Goal: Communication & Community: Answer question/provide support

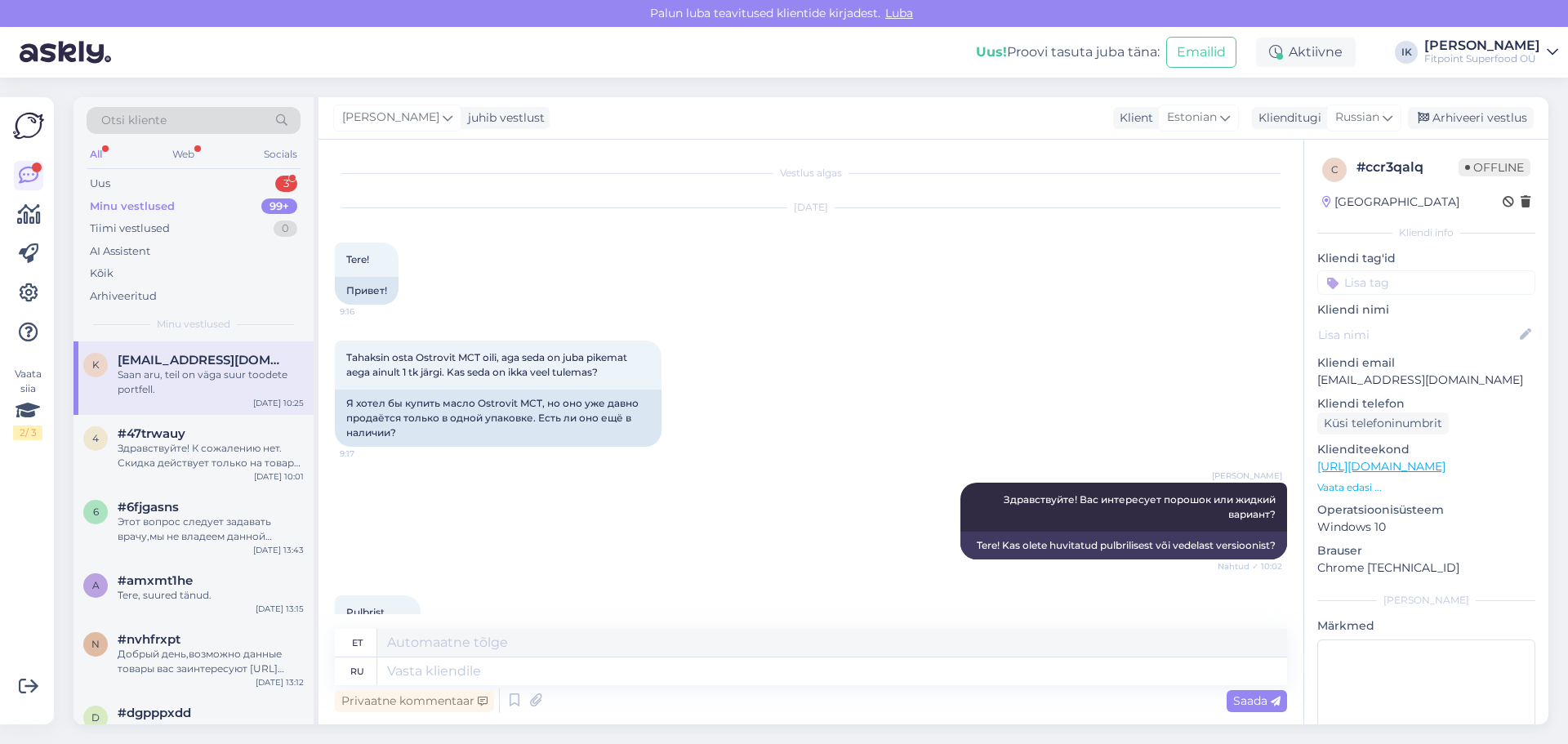
scroll to position [630, 0]
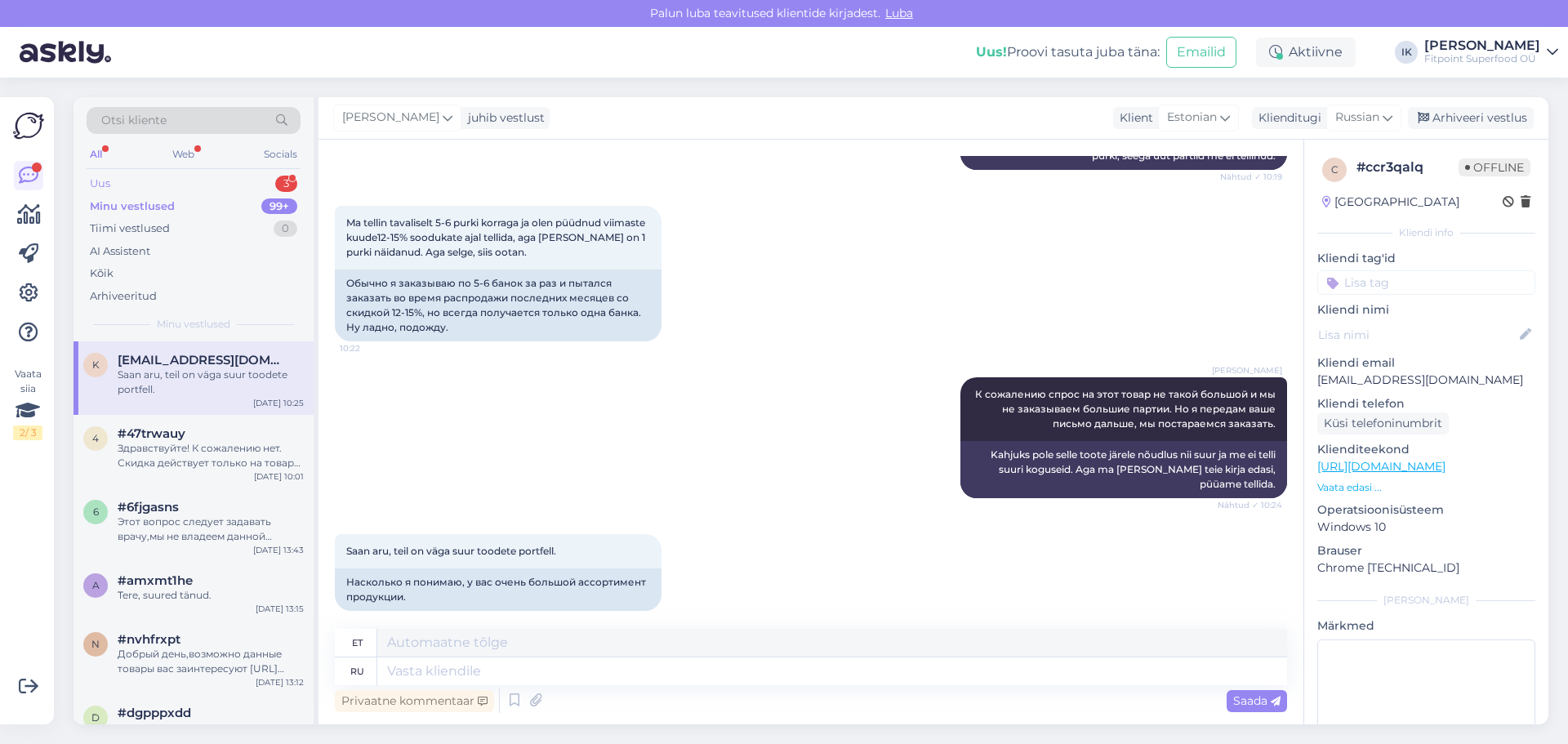
click at [242, 173] on div "Uus 3" at bounding box center [193, 184] width 214 height 23
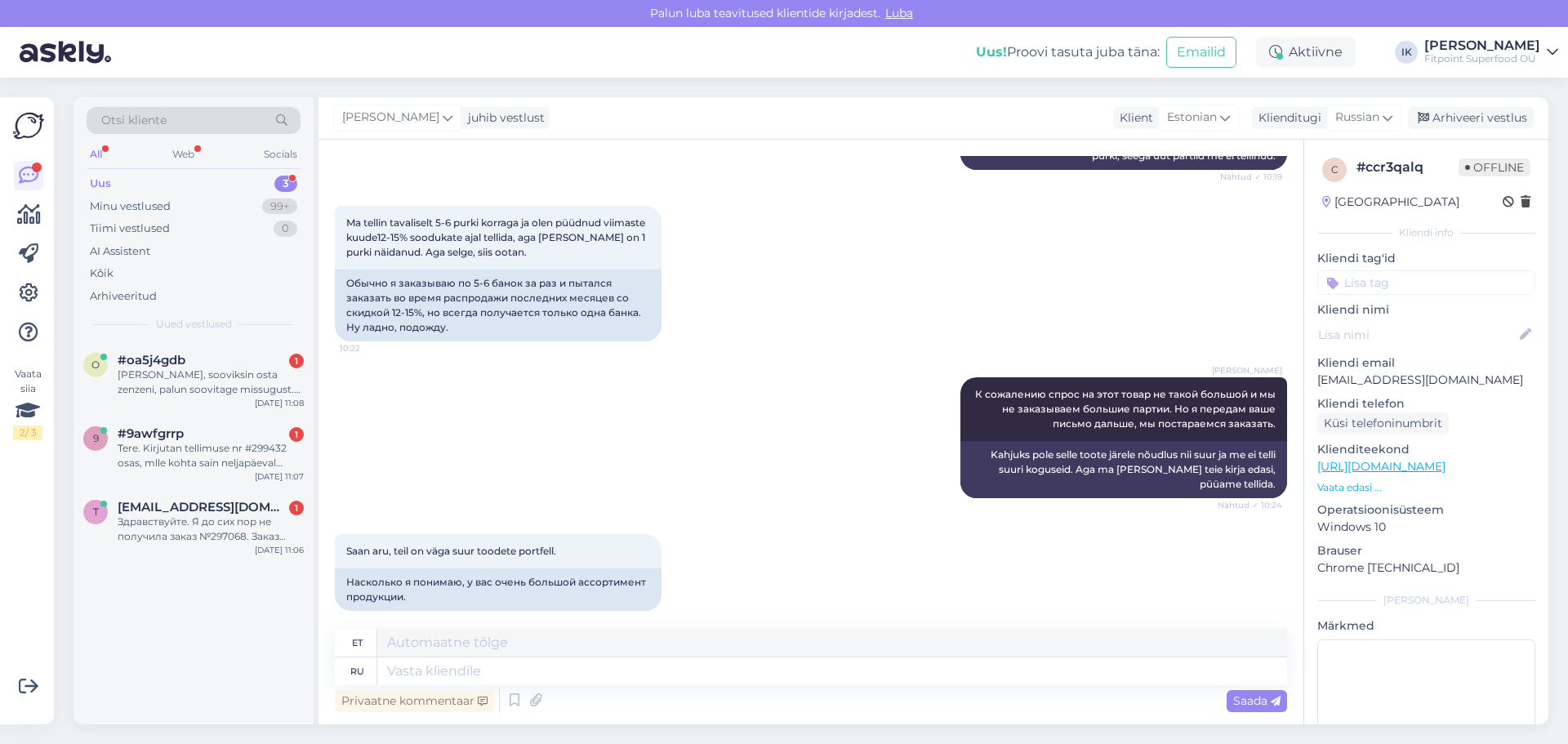
click at [210, 187] on div "Uus 3" at bounding box center [193, 184] width 214 height 23
click at [205, 535] on div "Здравствуйте. Я до сих пор не получила заказ №297068. Заказ №297549 я уже получ…" at bounding box center [210, 528] width 186 height 29
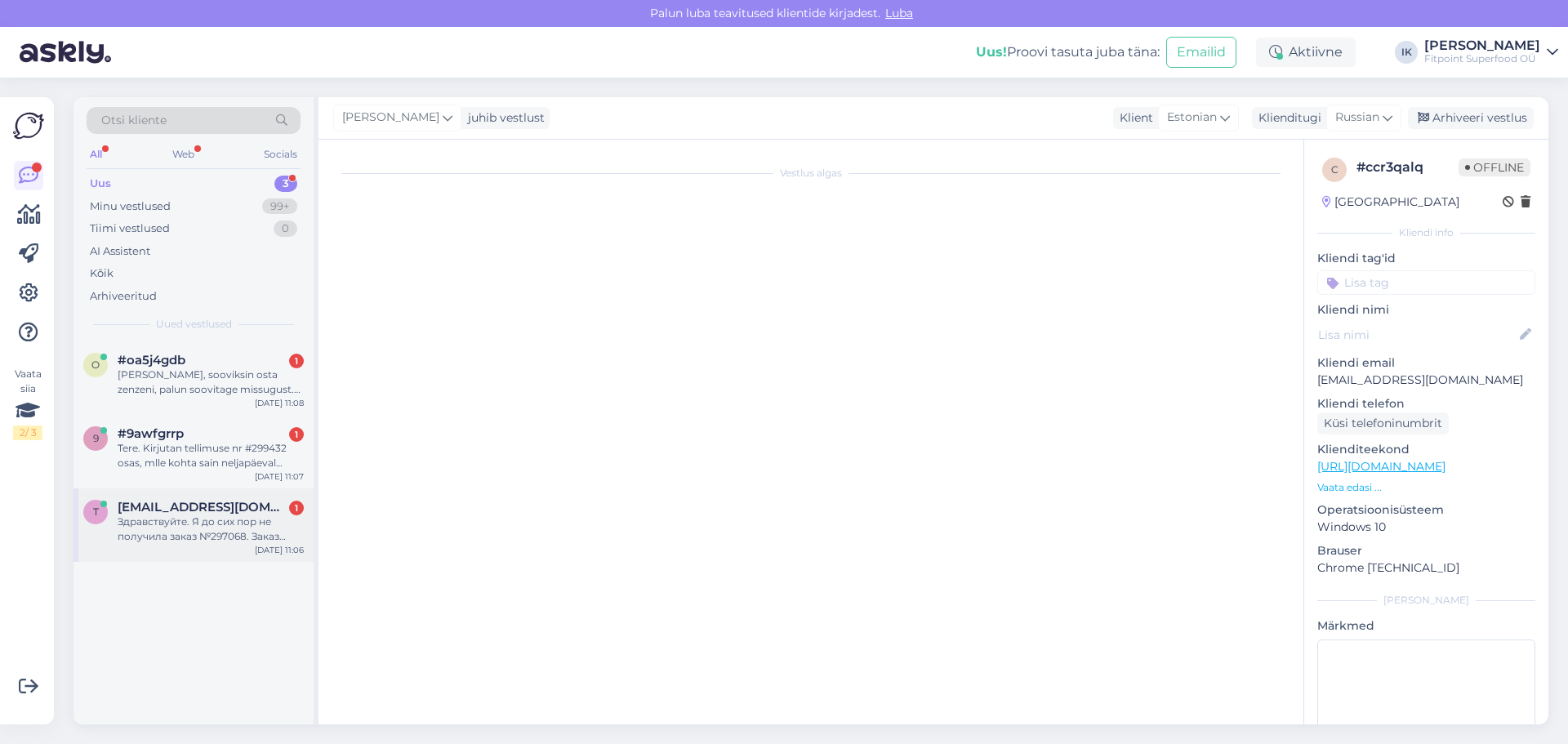
scroll to position [0, 0]
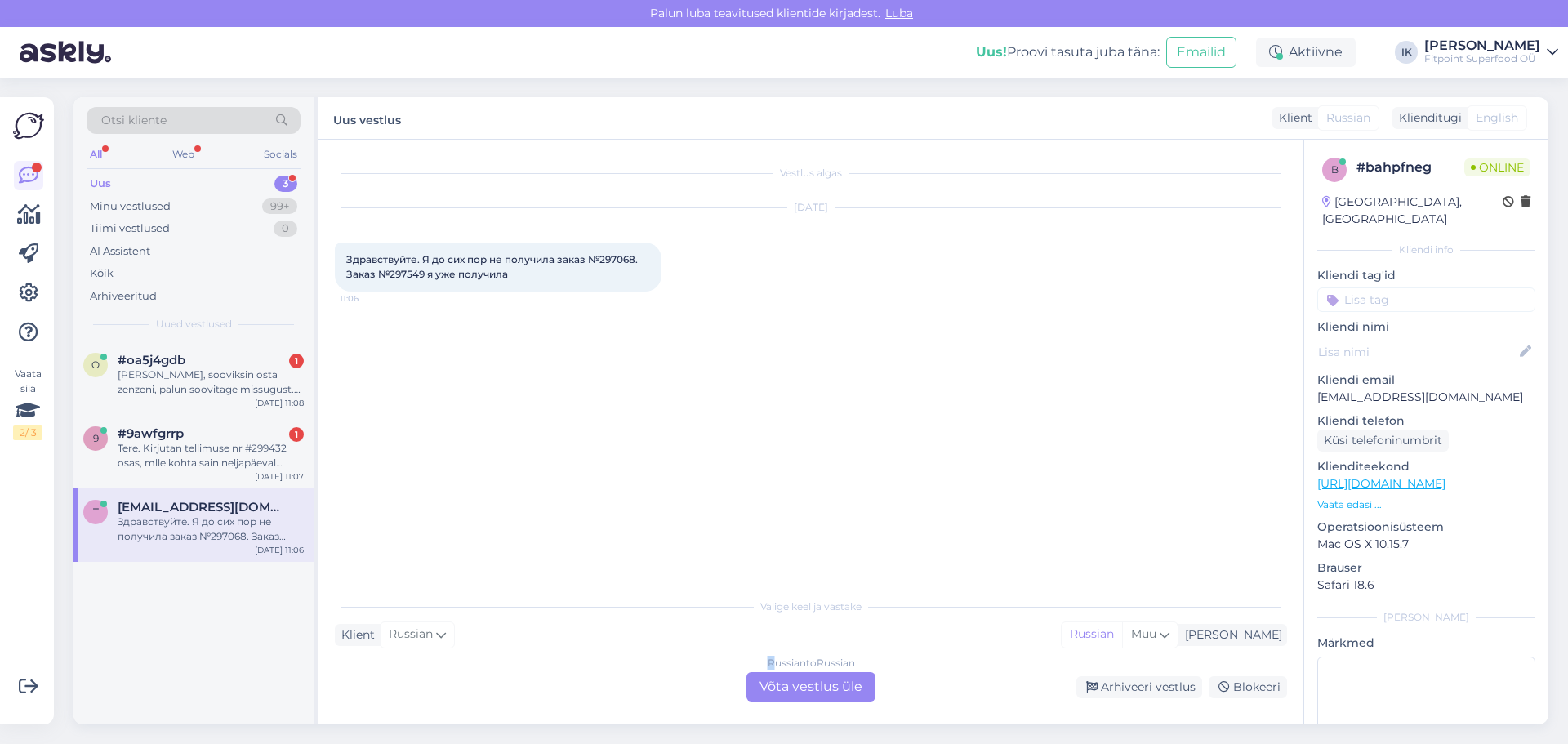
click at [770, 659] on div "Valige keel ja vastake Klient Russian Mina Russian Muu Russian to Russian Võta …" at bounding box center [810, 645] width 952 height 112
click at [783, 696] on div "Russian to Russian Võta vestlus üle" at bounding box center [811, 686] width 129 height 29
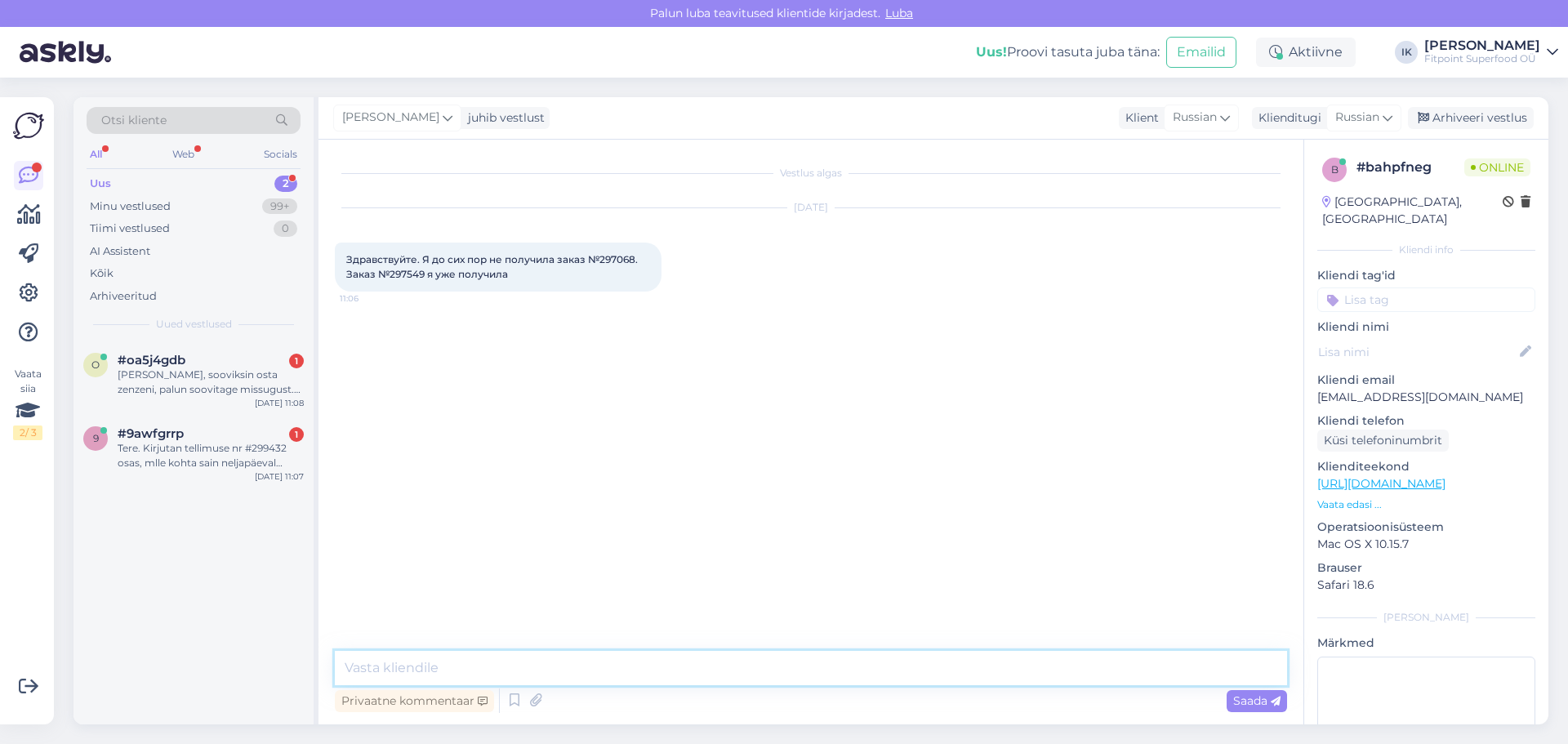
click at [506, 666] on textarea at bounding box center [810, 667] width 952 height 34
type textarea "Здравствуйте! Напишите пожалуйста письмо нам на почту, чтобы с вами связались н…"
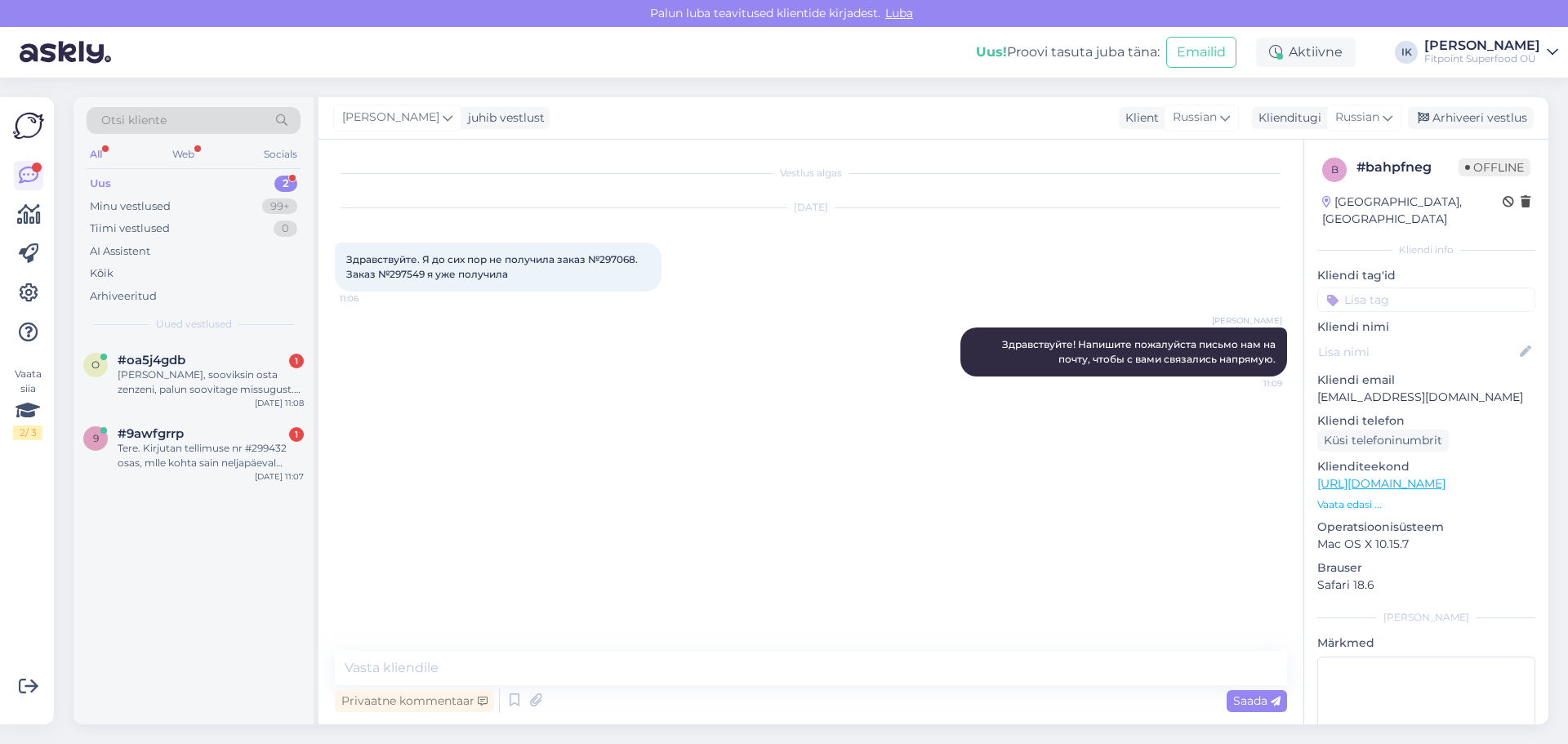
click at [273, 493] on div "o #oa5j4gdb 1 Tere, sooviksin osta zenzeni, palun soovitage missugust. [PERSON_…" at bounding box center [193, 533] width 240 height 383
click at [273, 480] on div "[DATE] 11:07" at bounding box center [279, 476] width 49 height 12
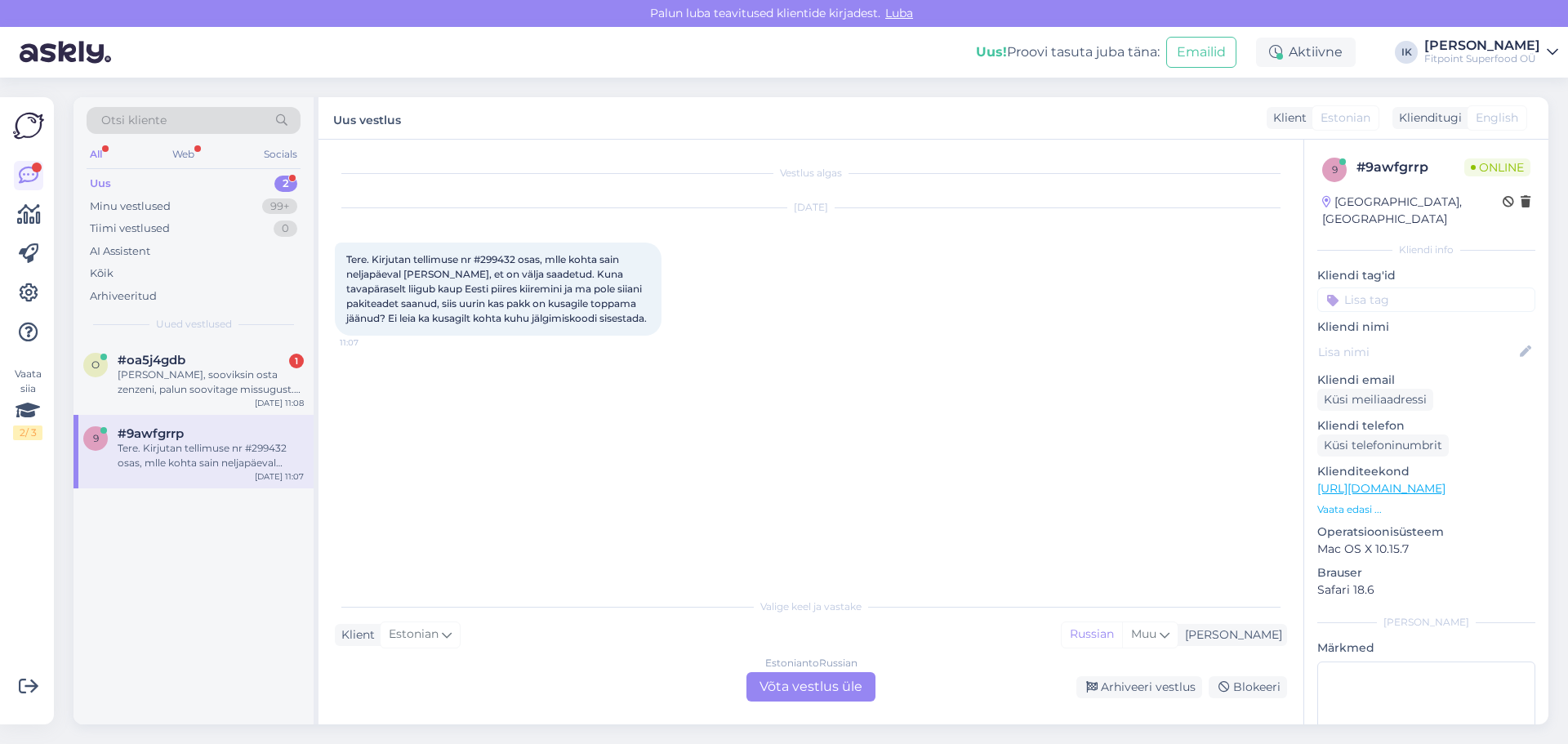
click at [801, 681] on div "Estonian to Russian Võta vestlus üle" at bounding box center [811, 686] width 129 height 29
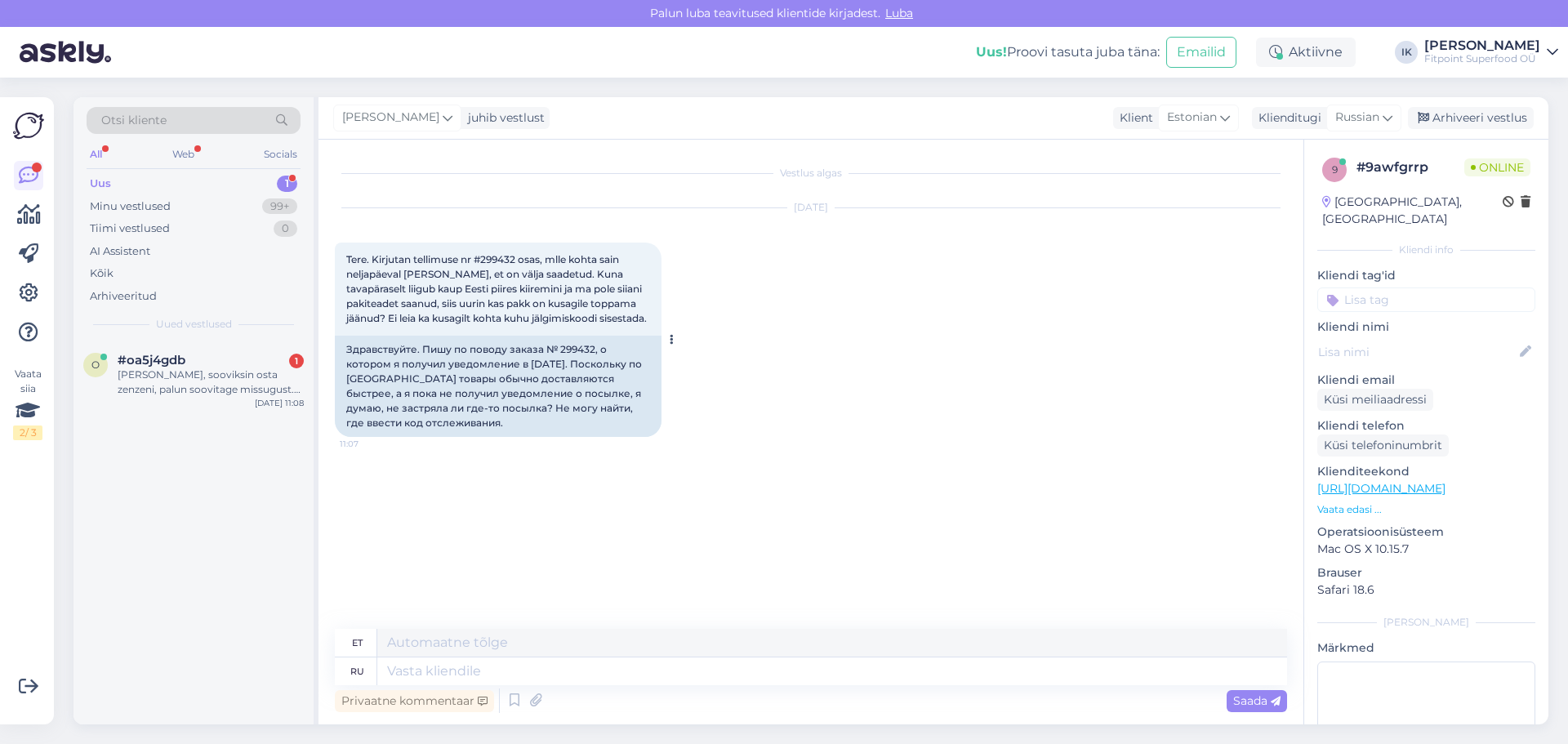
click at [494, 265] on span "Tere. Kirjutan tellimuse nr #299432 osas, mlle kohta sain neljapäeval [PERSON_N…" at bounding box center [496, 289] width 300 height 71
click at [537, 695] on icon at bounding box center [535, 701] width 23 height 25
click at [453, 681] on textarea at bounding box center [832, 672] width 909 height 28
type textarea "Здравствуйте!"
type textarea "Tere!"
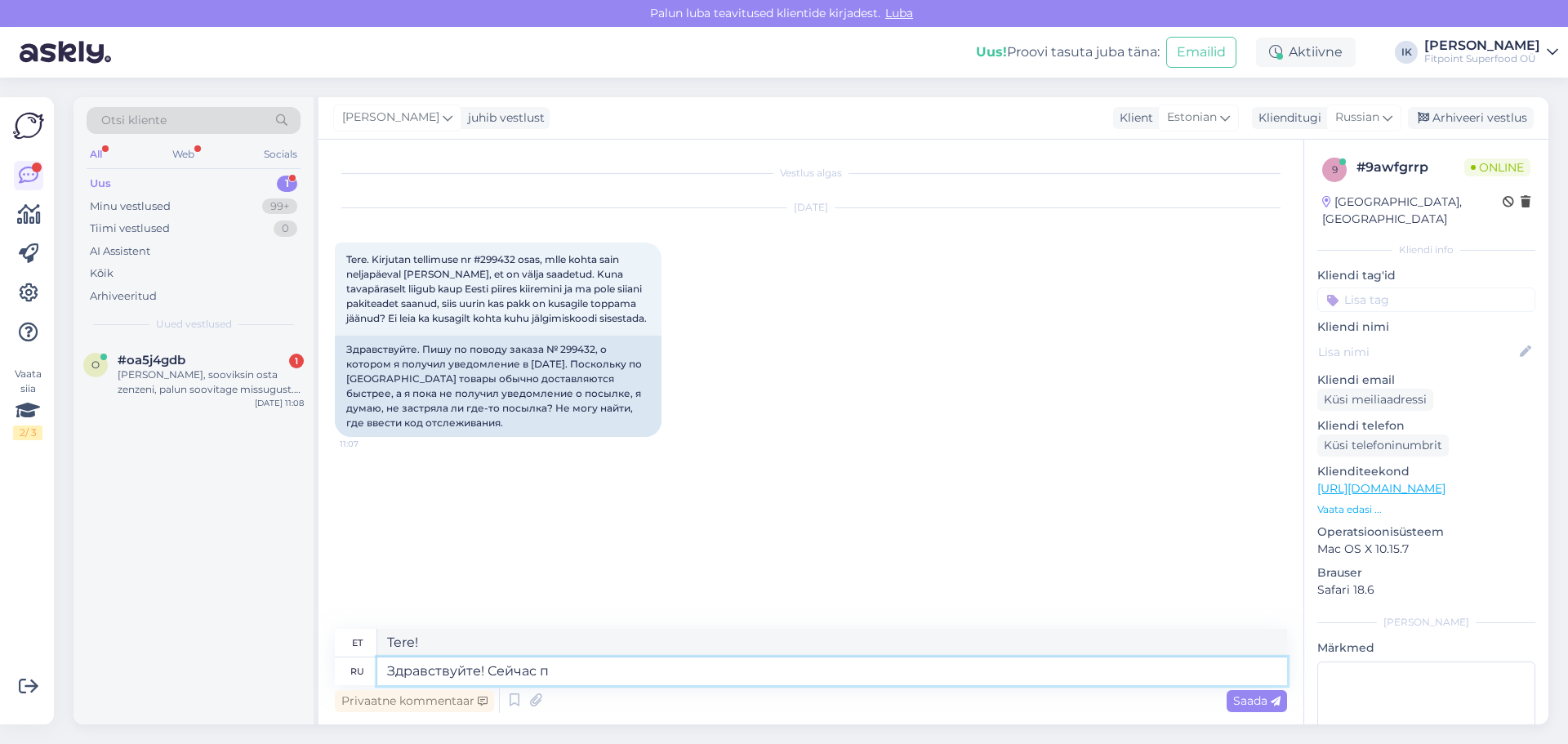
type textarea "Здравствуйте! Сейчас пр"
type textarea "Tere! Nüüd"
type textarea "Здравствуйте! Сейчас проверю."
type textarea "Tere! Ma kontrollin kohe üle."
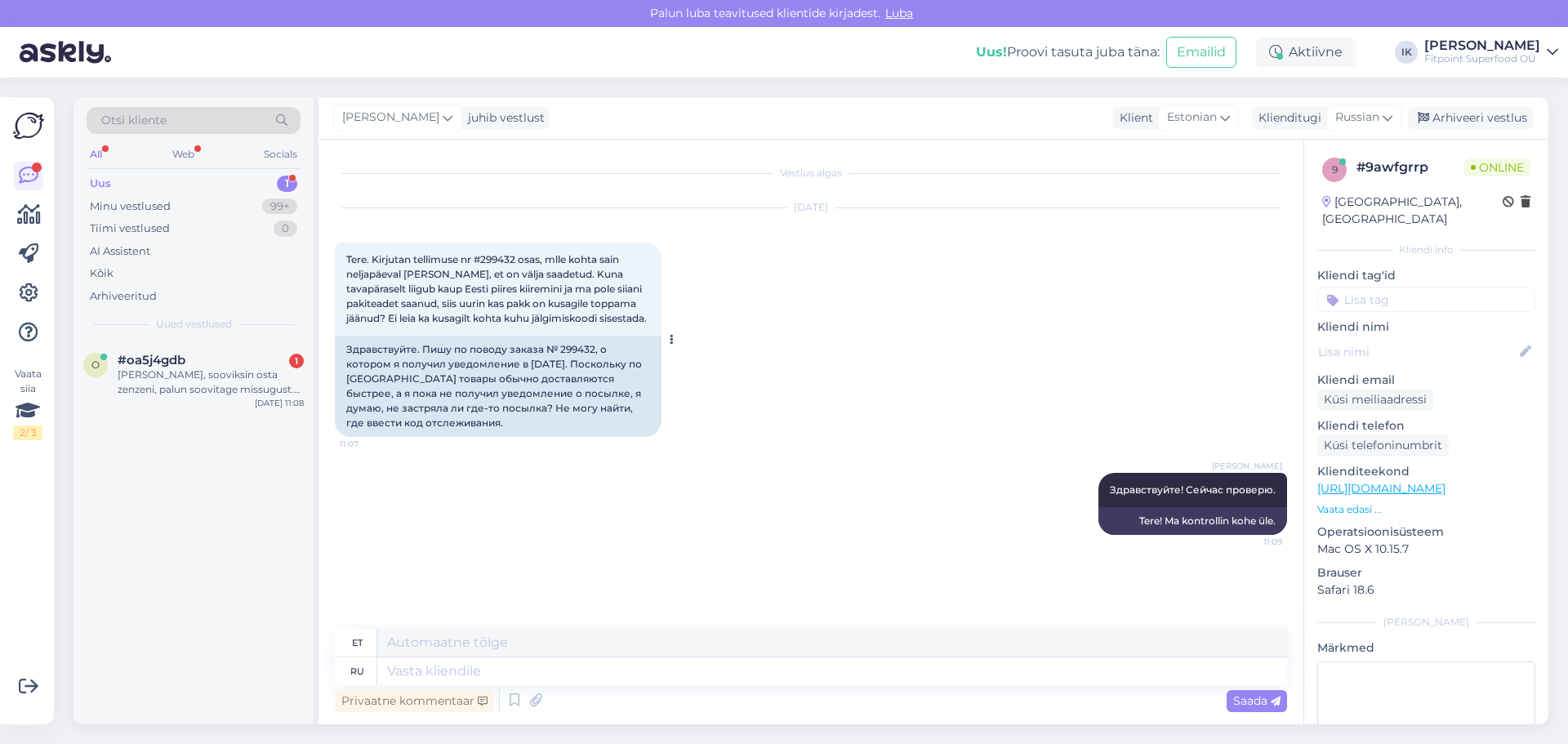
click at [581, 351] on div "Здравствуйте. Пишу по поводу заказа № 299432, о котором я получил уведомление в…" at bounding box center [497, 386] width 327 height 101
copy div "299432"
click at [467, 684] on textarea at bounding box center [832, 672] width 909 height 28
type textarea "G"
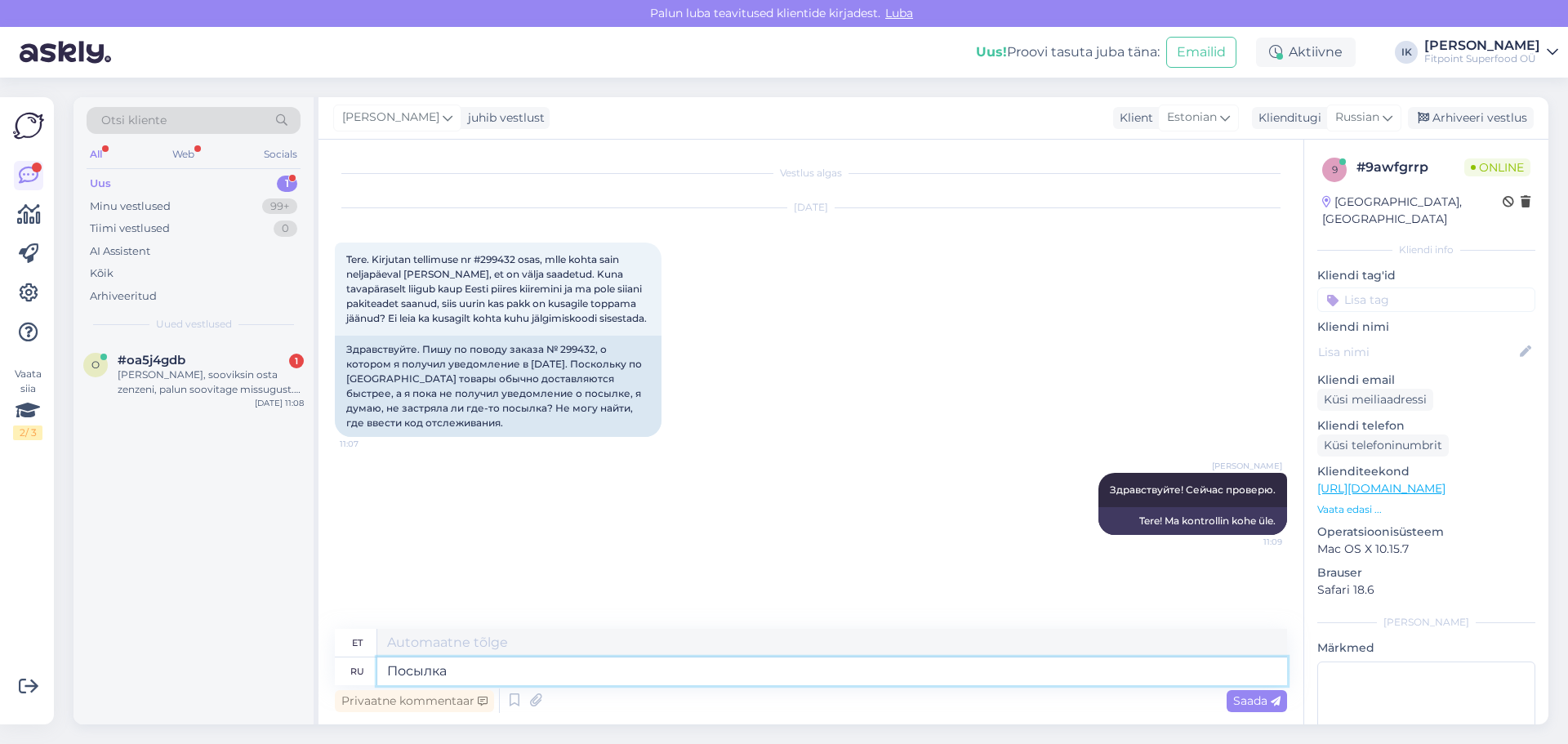
type textarea "Посылка о"
type textarea "Pakett"
type textarea "Посылка ожидает"
type textarea "Pakk ootab"
type textarea "Посылка ожидает Вас с"
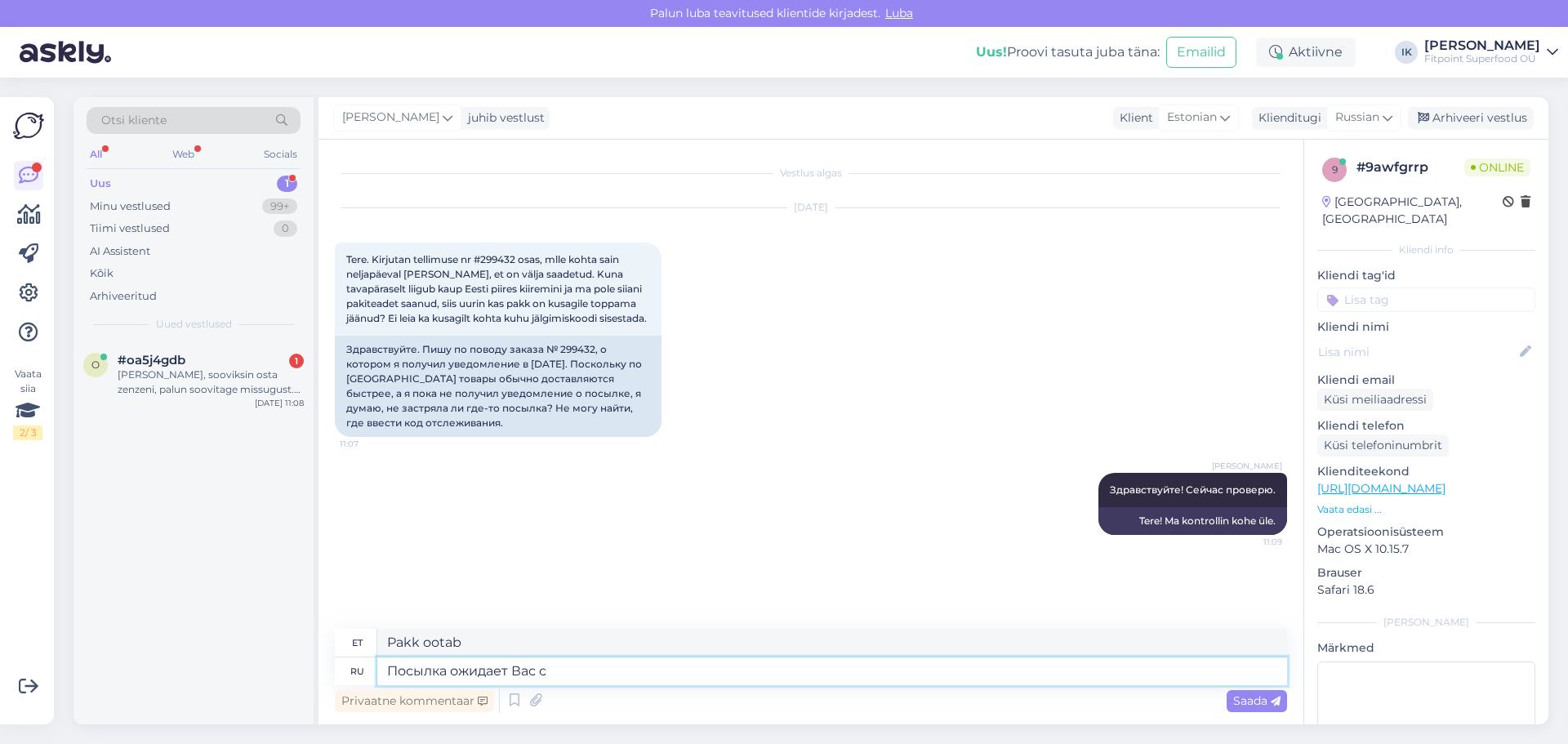
type textarea "Pakk ootab sind"
type textarea "Посылка ожидает Вас с 5 чис"
type textarea "Pakk ootab teid alates kella viiest"
type textarea "Посылка ожидает Вас с 5 числа в"
type textarea "Pakk ootab teid alates 5. kuupäevast"
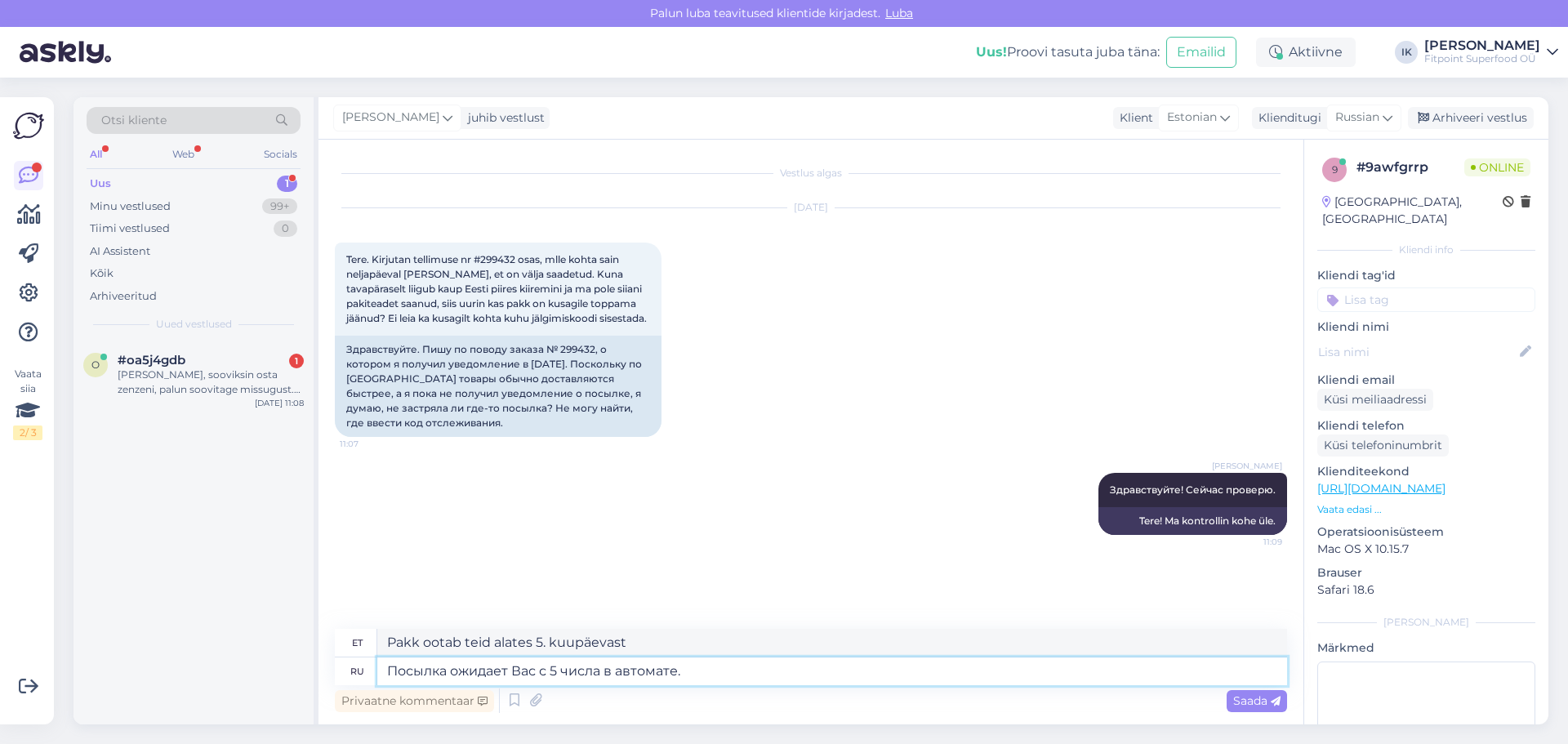
type textarea "Посылка ожидает Вас с 5 числа в автомате."
type textarea "Pakk ootab teid automaadis alates 5. kuupäevast."
type textarea "Посылка ожидает Вас с 5 числа"
type textarea "Pakk ootab teid alates 5. kuupäevast"
type textarea "Посылка ожидает Вас с 5"
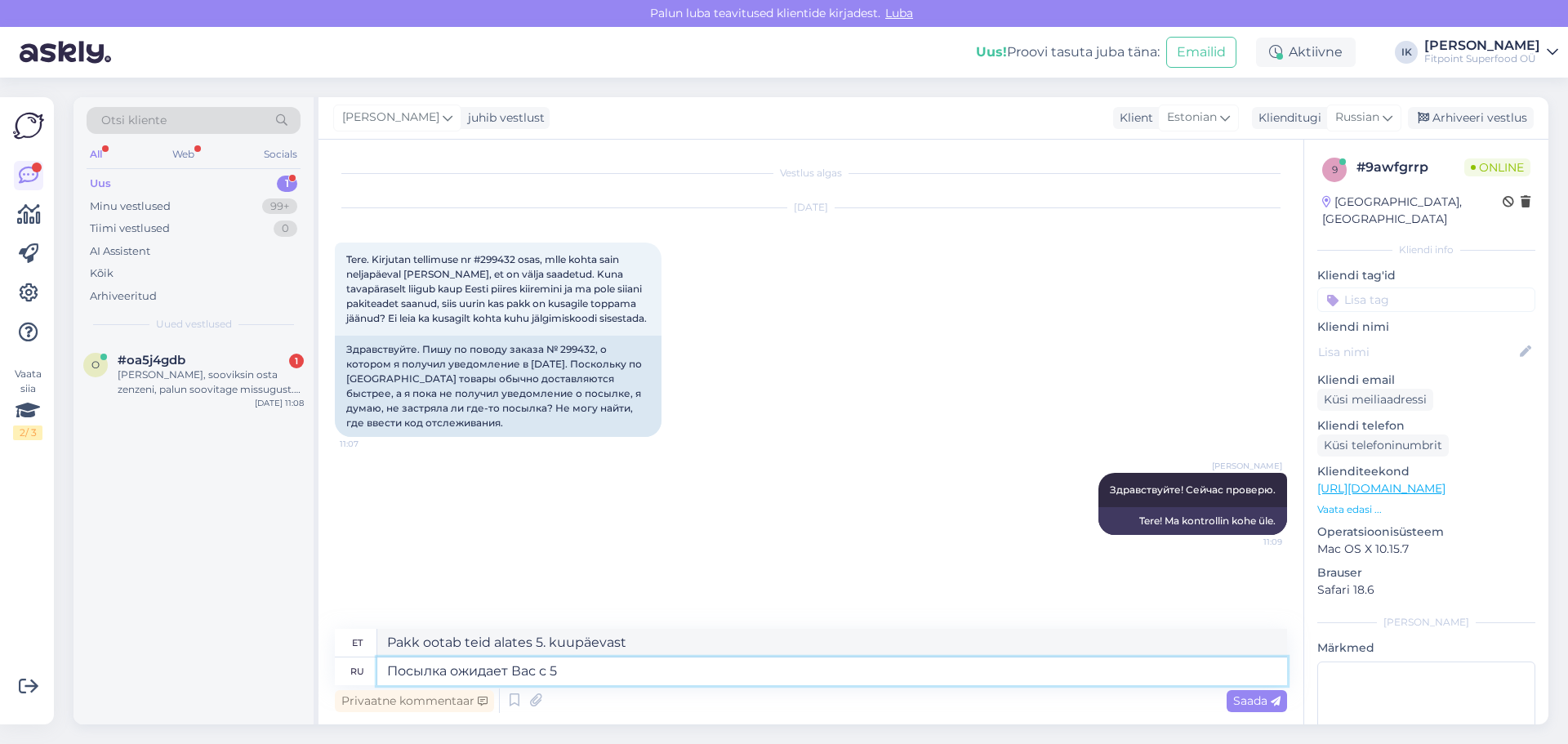
type textarea "Pakk ootab teid alates kella viiest"
type textarea "Посылка ожидает Вас с [DATE]."
type textarea "Pakk ootab teid alates 5. septembrist."
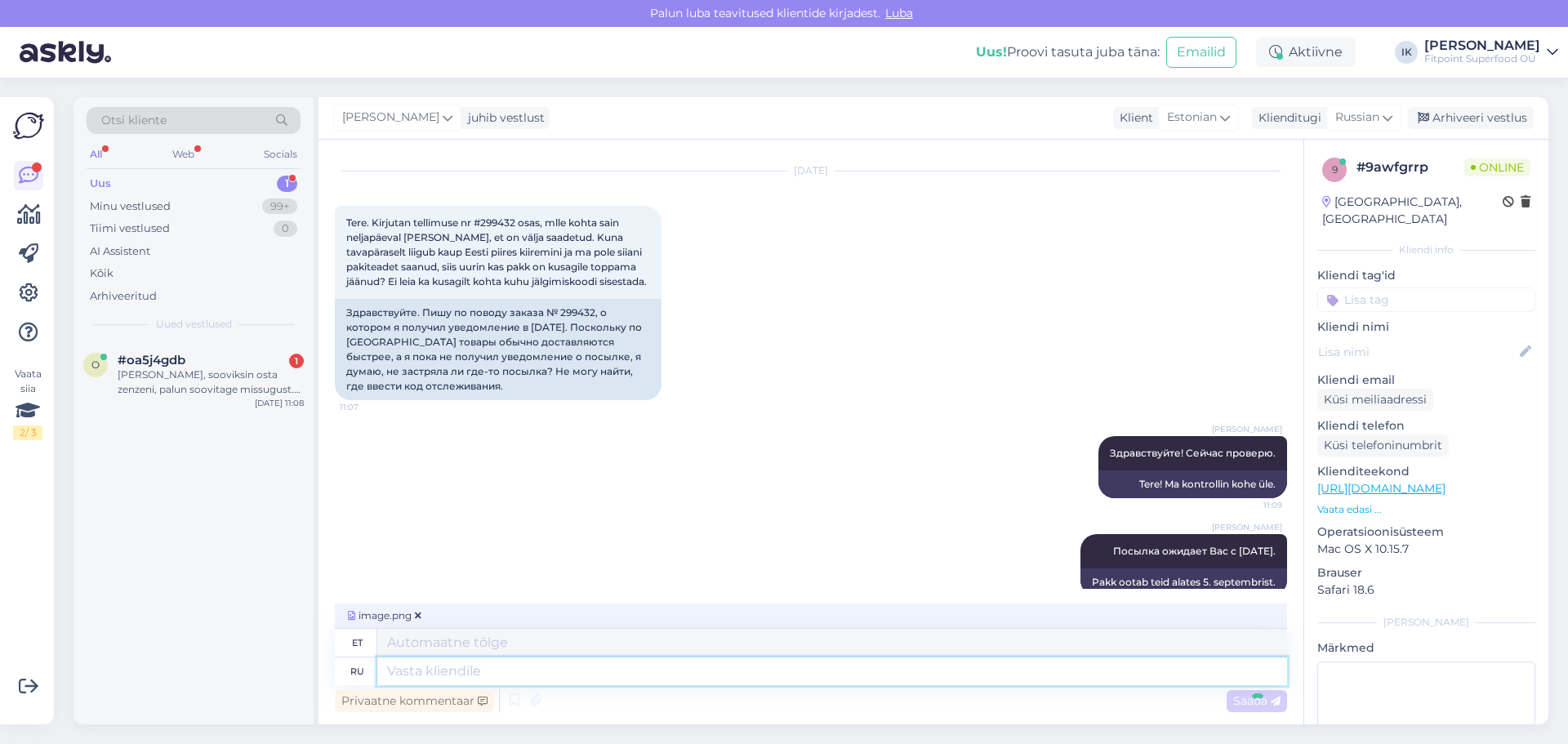
scroll to position [140, 0]
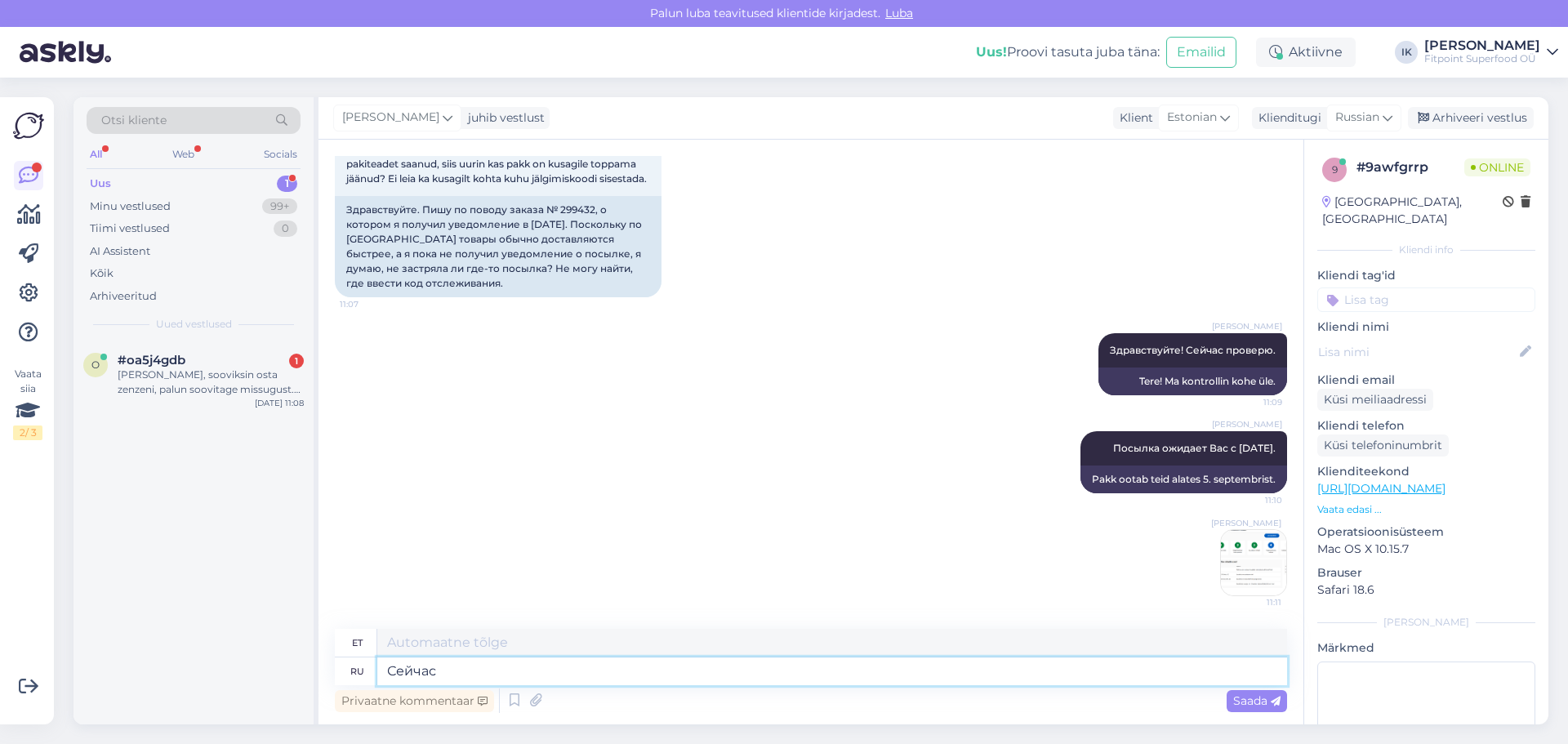
type textarea "Сейчас п"
type textarea "Nüüd"
type textarea "Сейчас проверю"
type textarea "Ma kontrollin nüüd"
type textarea "Сейчас проверю Ваш о"
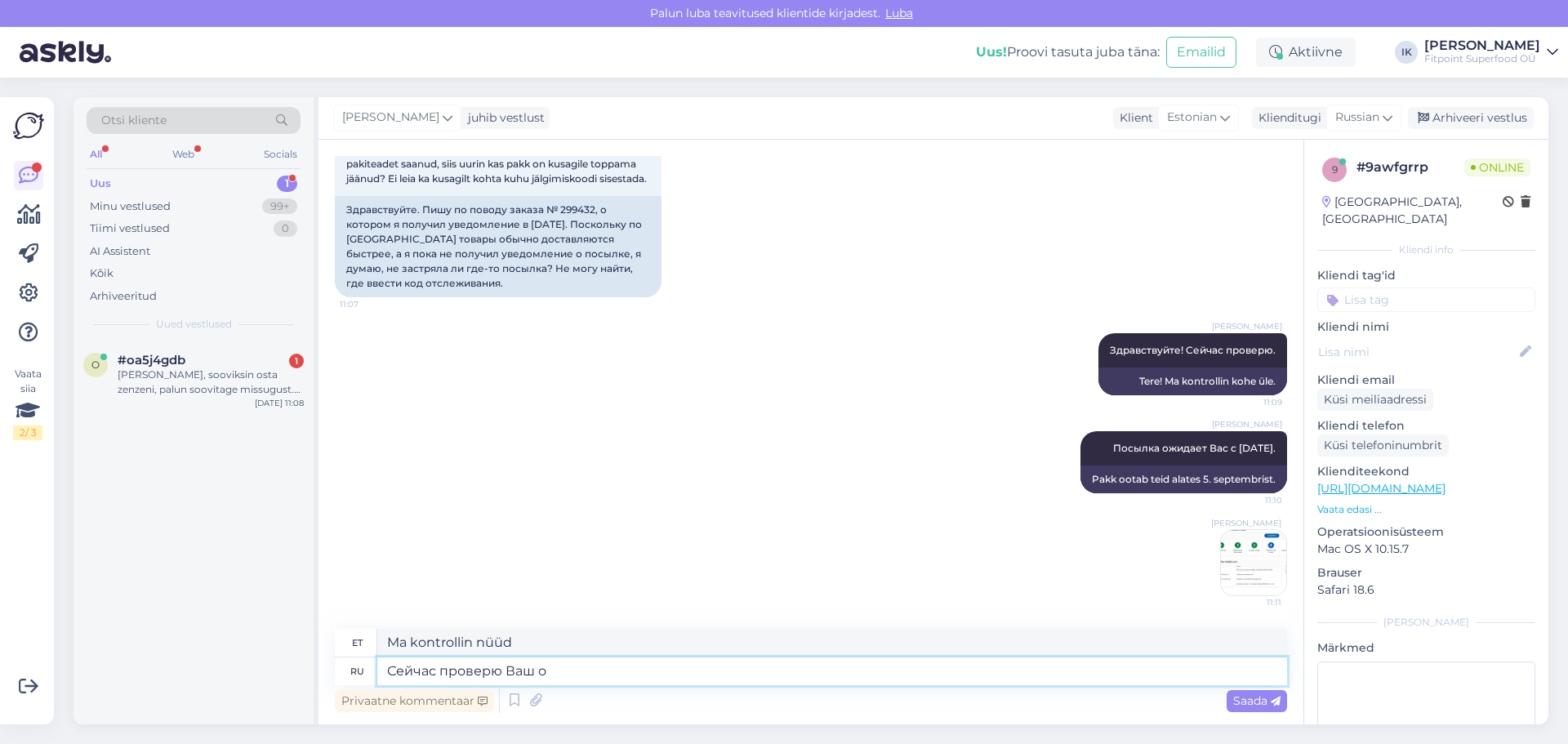
type textarea "Ma kontrollin sinu oma nüüd"
type textarea "Сейчас проверю Ваш номер теле"
type textarea "Ma kontrollin su numbrit kohe."
type textarea "Сейчас проверю Ваш номер телефона."
type textarea "Ma kontrollin kohe teie telefoninumbrit."
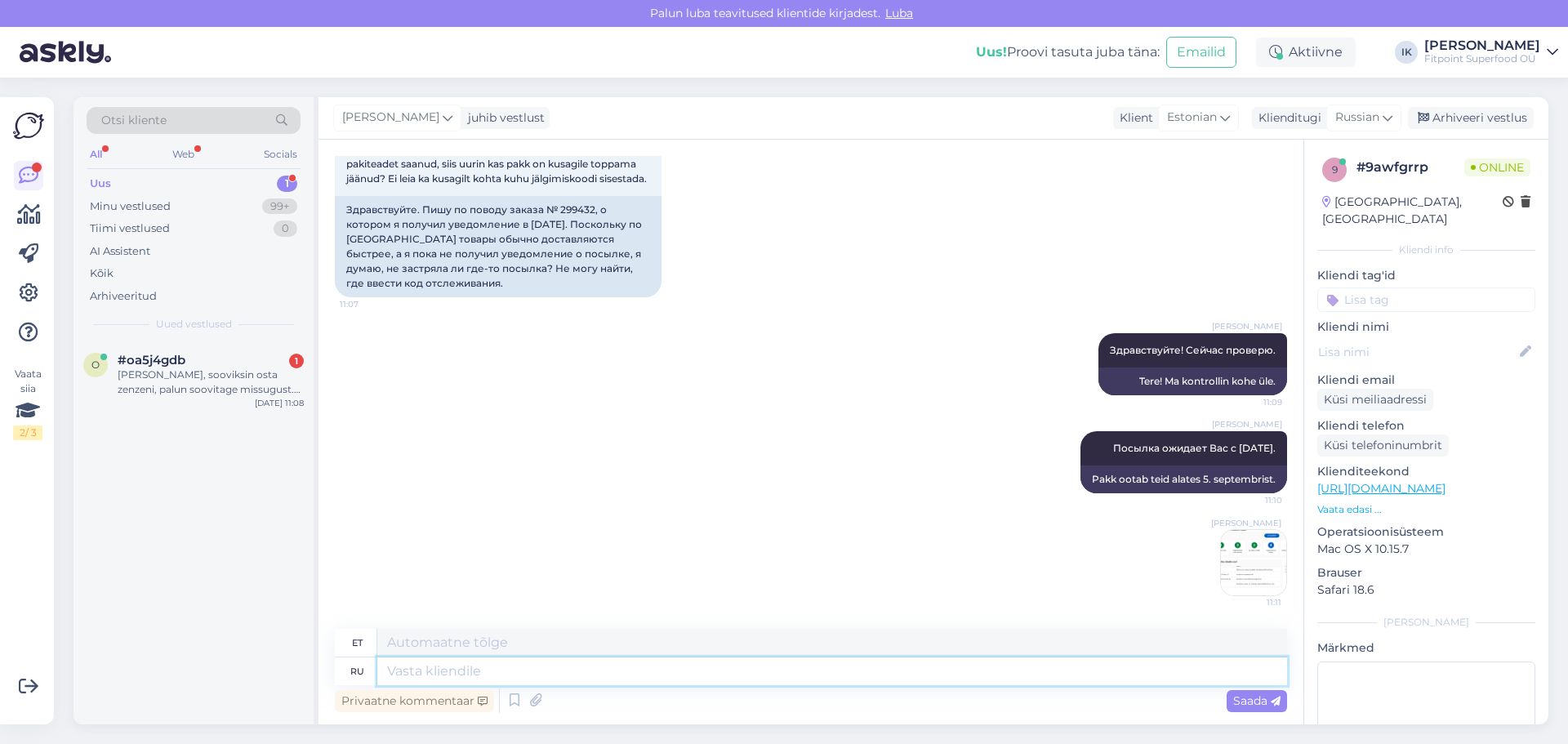
scroll to position [238, 0]
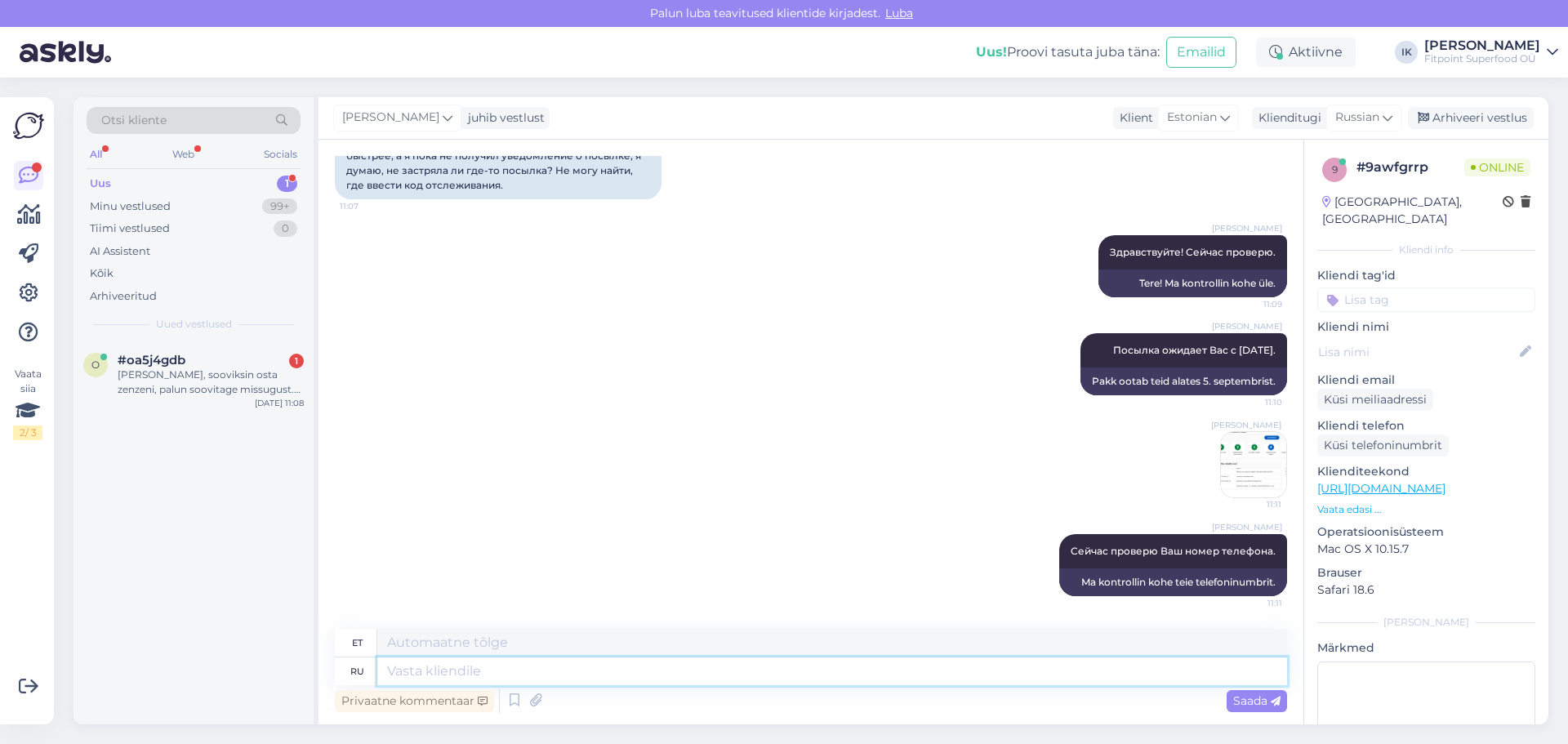
paste textarea "[PHONE_NUMBER]"
type textarea "[PHONE_NUMBER]"
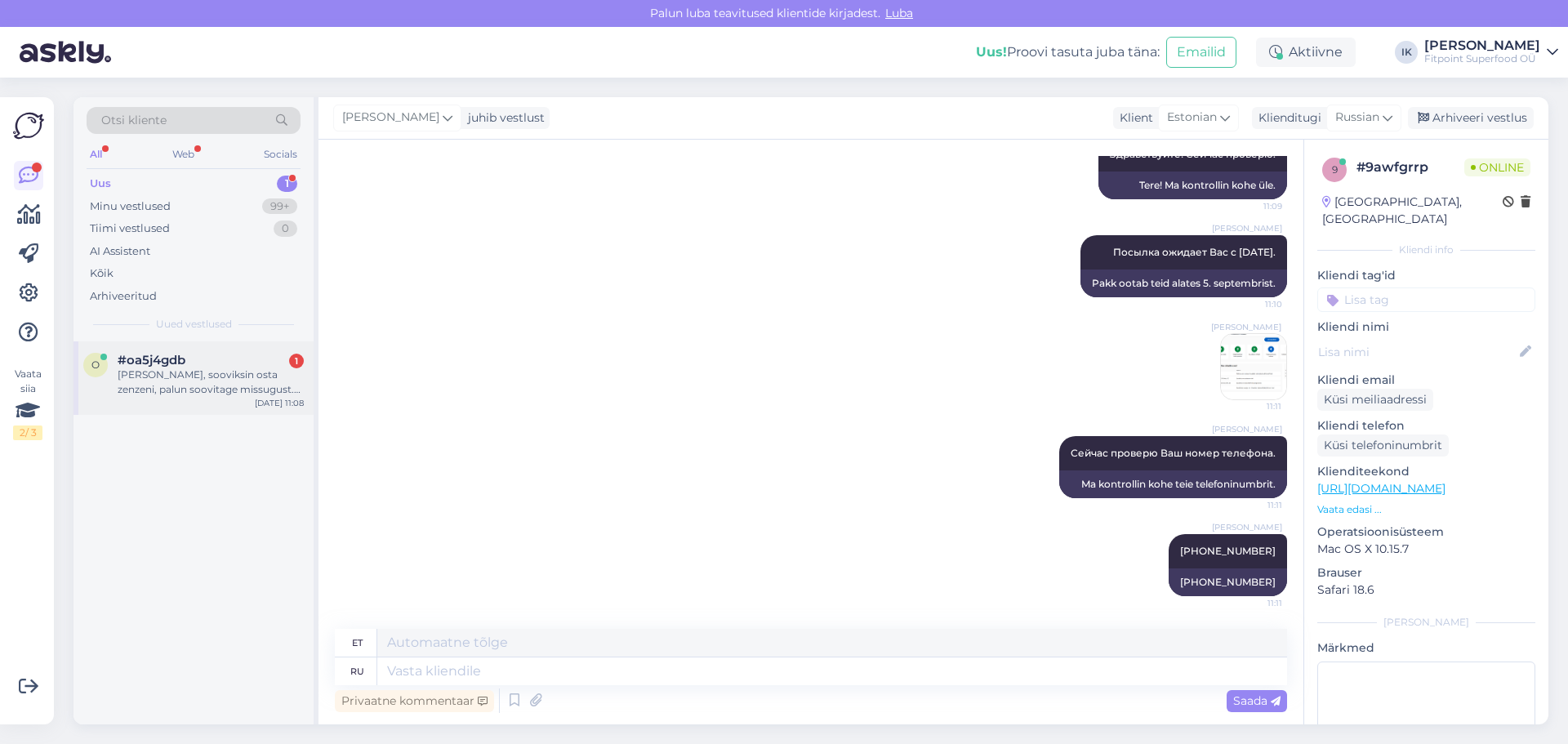
click at [151, 361] on span "#oa5j4gdb" at bounding box center [151, 360] width 68 height 15
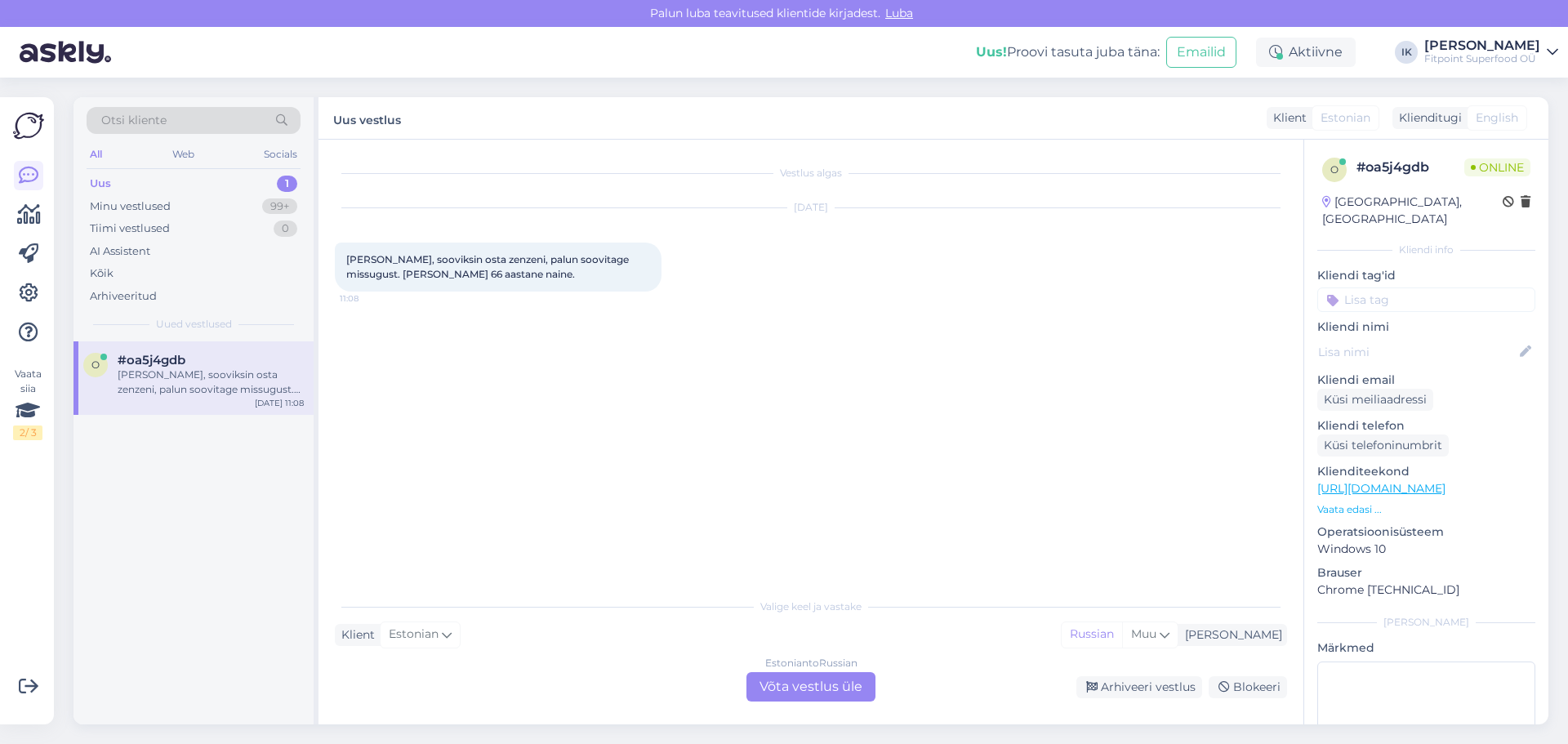
click at [806, 689] on div "Estonian to Russian Võta vestlus üle" at bounding box center [811, 686] width 129 height 29
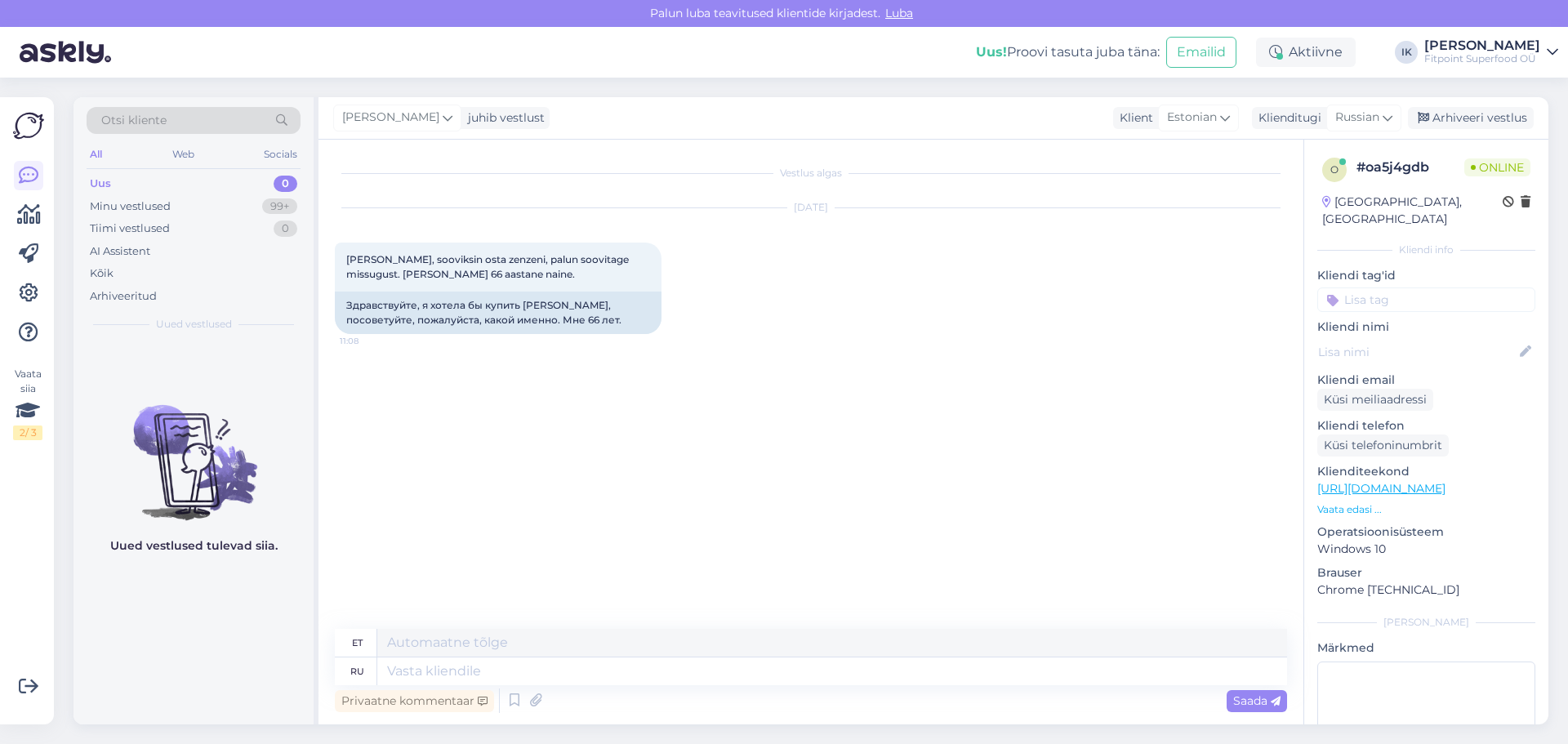
drag, startPoint x: 480, startPoint y: 685, endPoint x: 495, endPoint y: 695, distance: 18.0
click at [478, 686] on div "Privaatne kommentaar Saada" at bounding box center [810, 700] width 952 height 31
click at [544, 652] on textarea at bounding box center [832, 643] width 909 height 28
click at [535, 669] on textarea at bounding box center [832, 672] width 909 height 28
type textarea "Здравствуйте!"
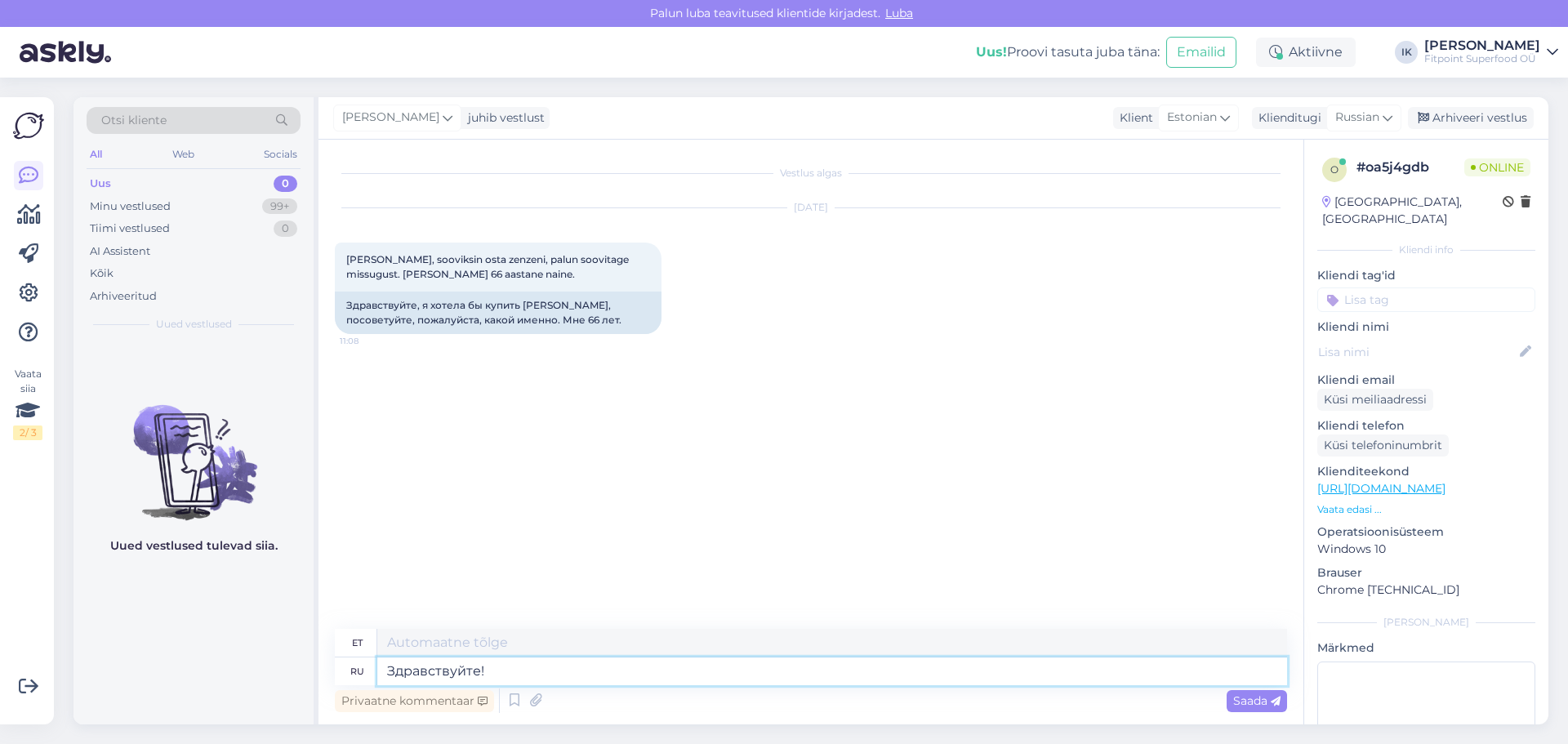
type textarea "Tere!"
type textarea "Здравствуйте! Дл"
type textarea "Tere! Dl"
type textarea "Здравствуйте!"
type textarea "Tere!"
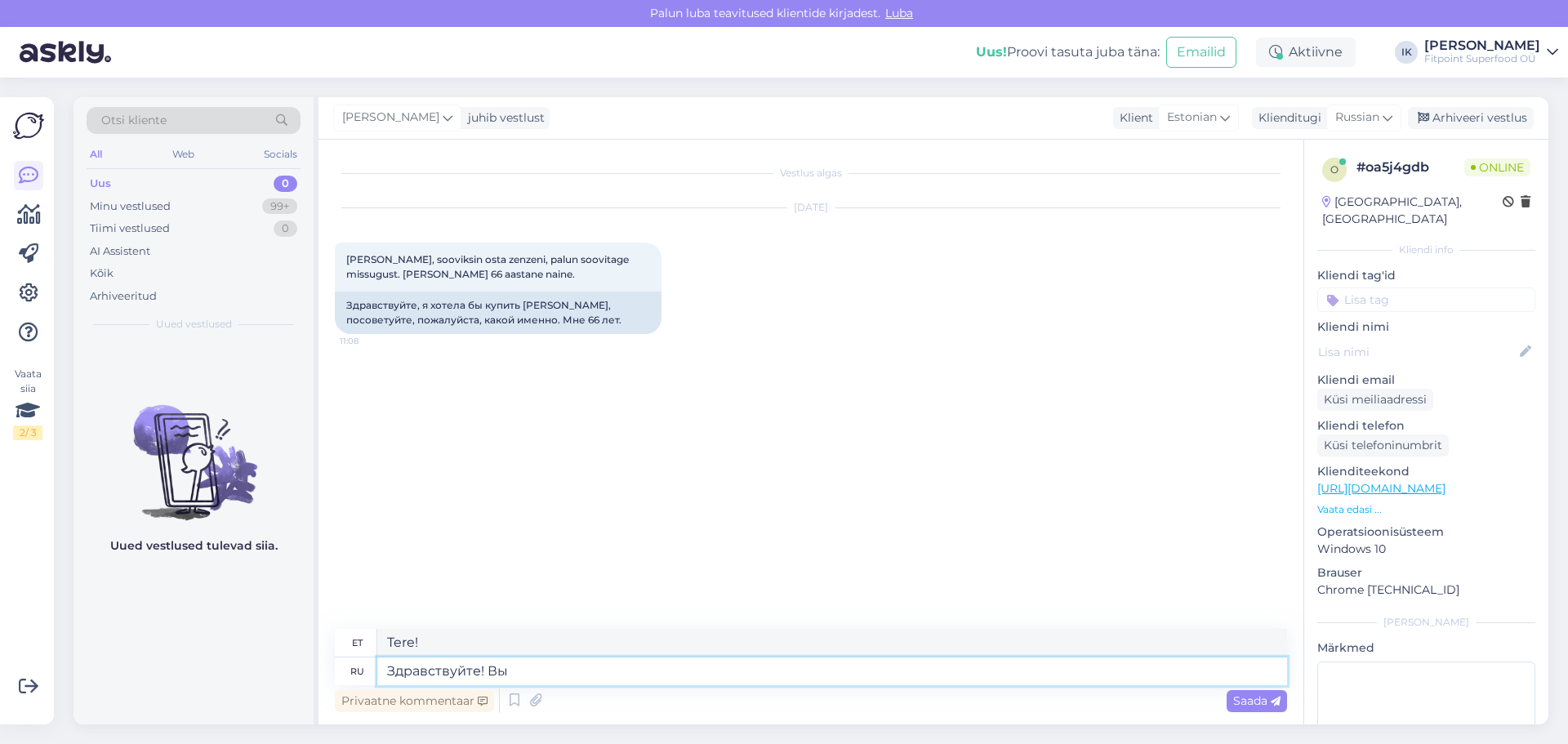
type textarea "Здравствуйте! Вы и"
type textarea "Tere! Sina"
type textarea "Здравствуйте! Вы ищете эт"
type textarea "Tere! Te otsite"
type textarea "Здравствуйте! Вы ищете это"
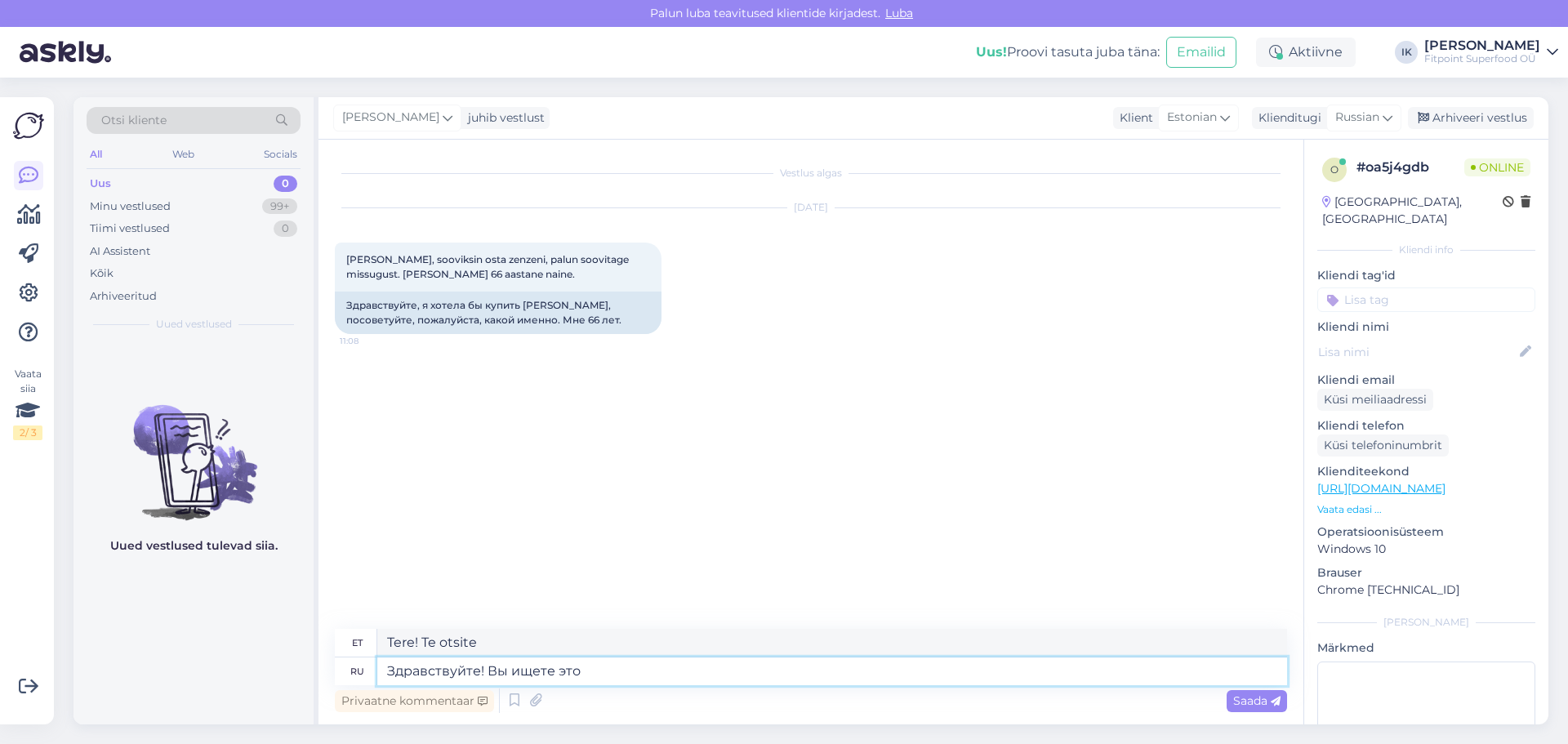
type textarea "Tere! Te otsite seda"
type textarea "Здравствуйте! Вы ищете эту доба"
type textarea "Tere! Kas otsite seda?"
type textarea "Здравствуйте! Вы ищете эту добавку для"
type textarea "Tere! Te otsite seda toidulisandit"
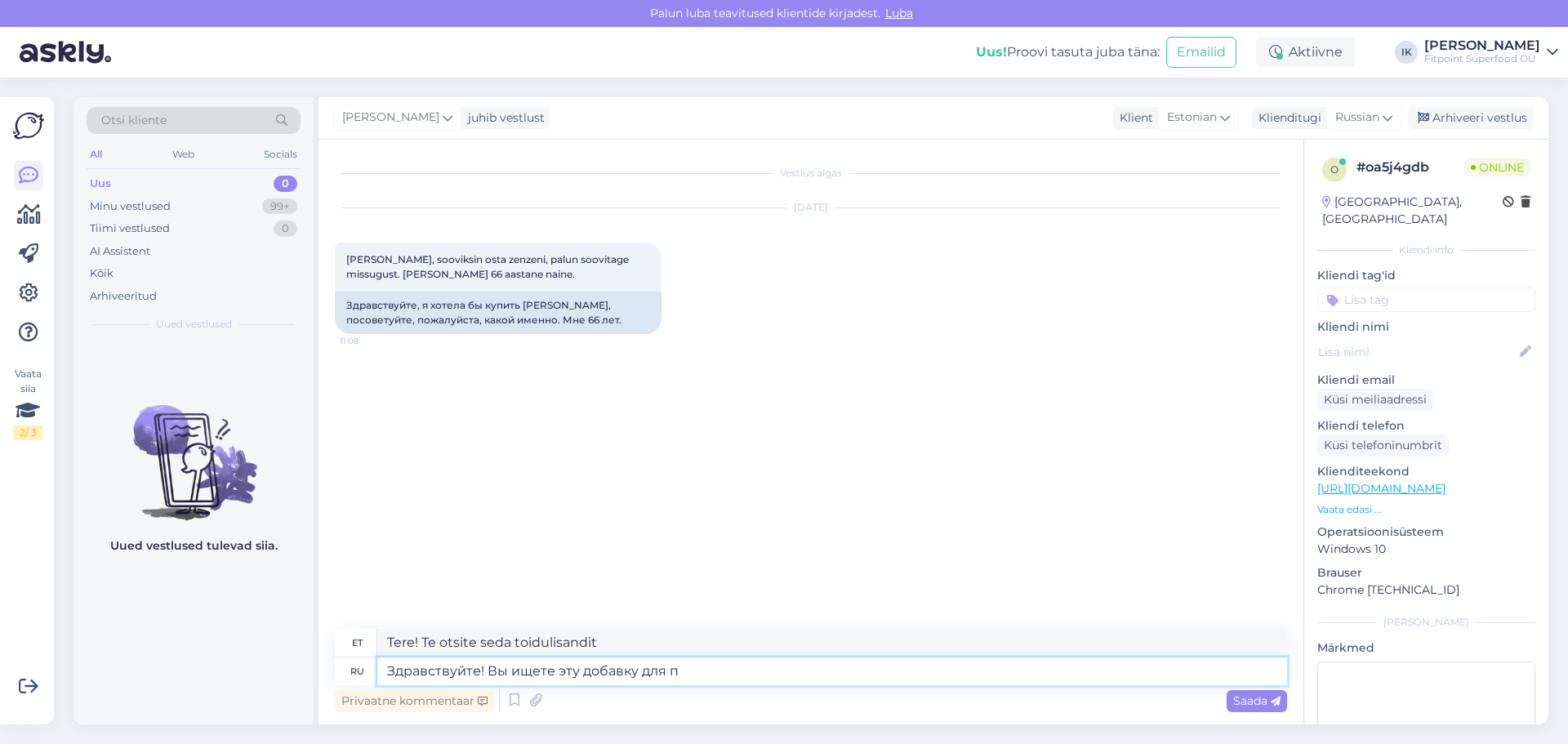
type textarea "Здравствуйте! Вы ищете эту добавку для по"
type textarea "Tere! Kas otsite seda toidulisandit?"
type textarea "Здравствуйте! Вы ищете эту добавку для поднятия э"
type textarea "Tere! Kas otsite seda toidulisandit lihasmassi tõstmiseks?"
type textarea "Здравствуйте! Вы ищете эту добавку для поднятия энергии?"
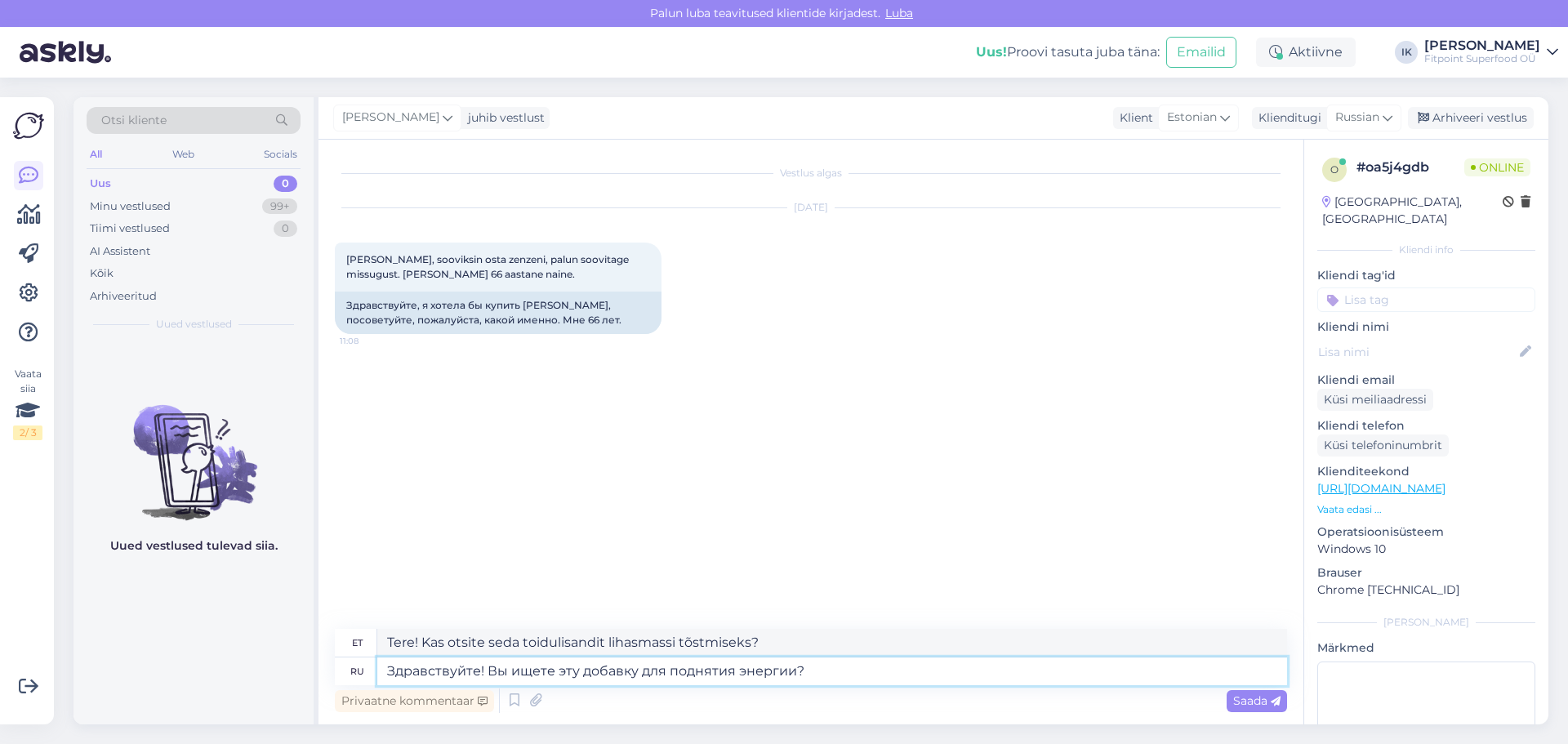
type textarea "Tere! Kas otsite seda energiat andvat toidulisandit?"
drag, startPoint x: 841, startPoint y: 675, endPoint x: 483, endPoint y: 659, distance: 358.4
click at [483, 659] on textarea "Здравствуйте! Вы ищете эту добавку для поднятия энергии?" at bounding box center [832, 672] width 909 height 28
type textarea "Здравствуйте! С"
type textarea "Tere!"
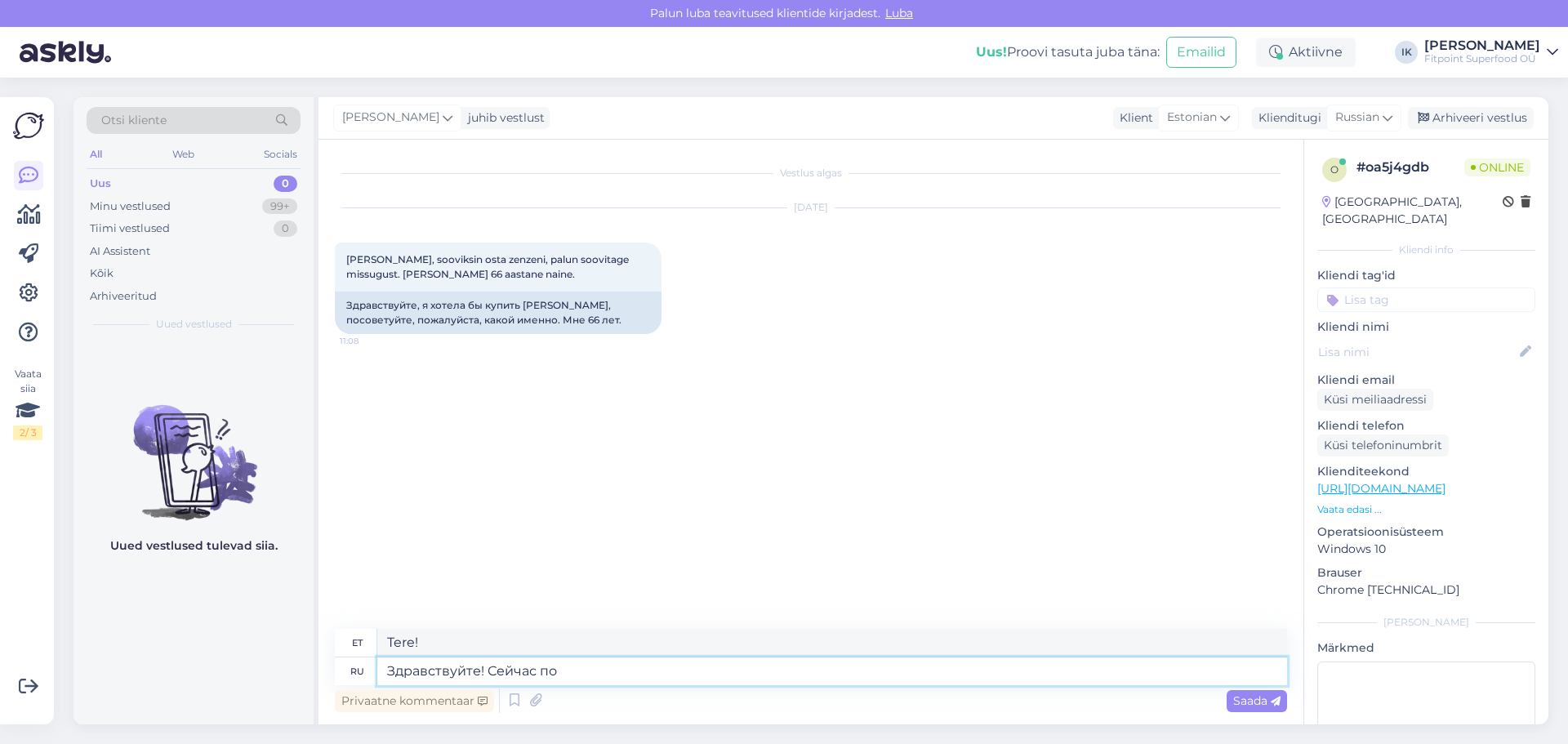
type textarea "Здравствуйте! Сейчас пои"
type textarea "Tere! Nüüd"
type textarea "Здравствуйте! Сейчас поищу"
type textarea "Tere! Ma otsin selle kohe üles."
type textarea "Здравствуйте! Сейчас поищу подходящий для"
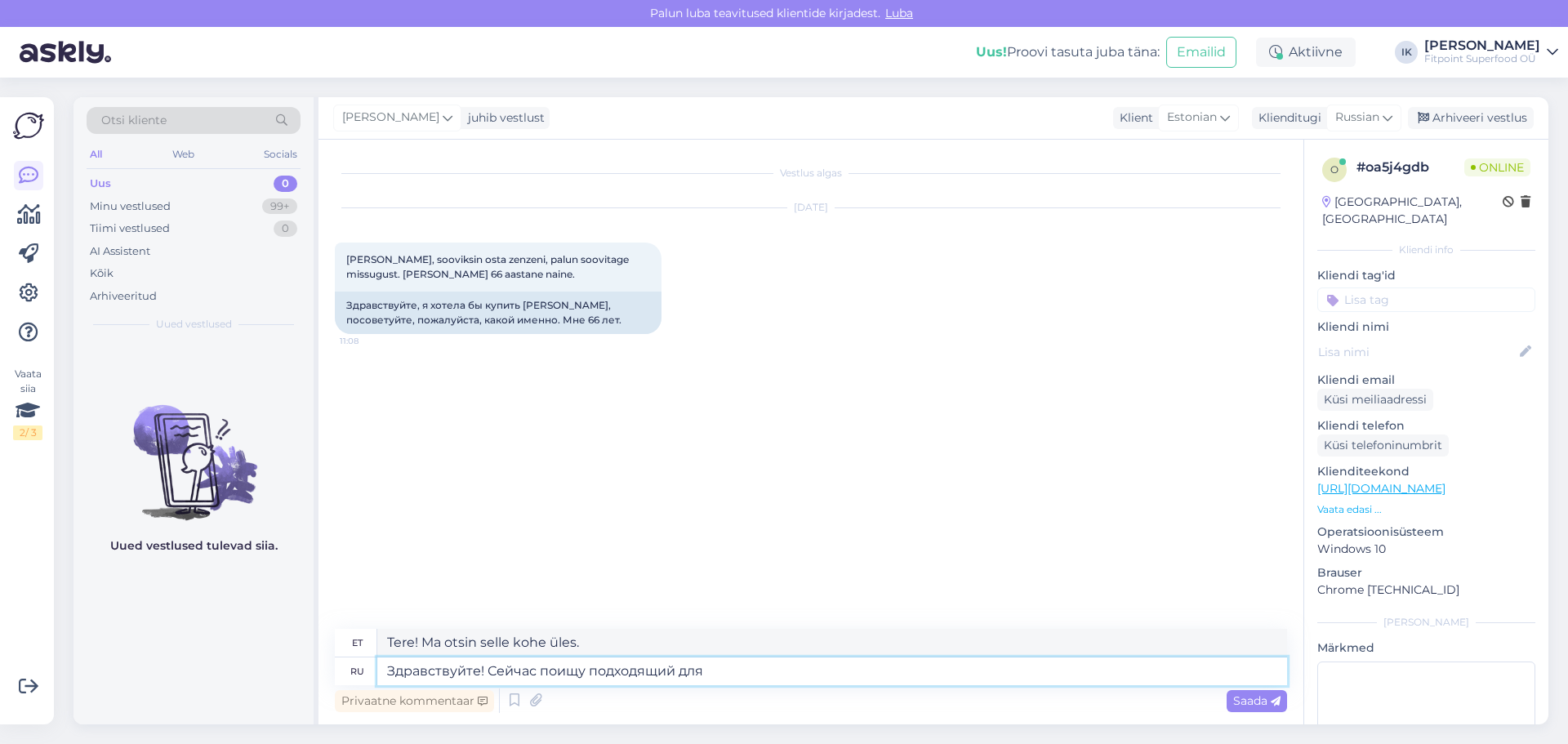
type textarea "Tere! Hakkan nüüd sobivat otsima."
type textarea "Здравствуйте! Сейчас поищу подходящий для вар"
type textarea "Tere! Nüüd otsin sobiva."
type textarea "Здравствуйте! Сейчас поищу подходящий для вар то"
type textarea "Tere! Nüüd otsin midagi sobivat varile."
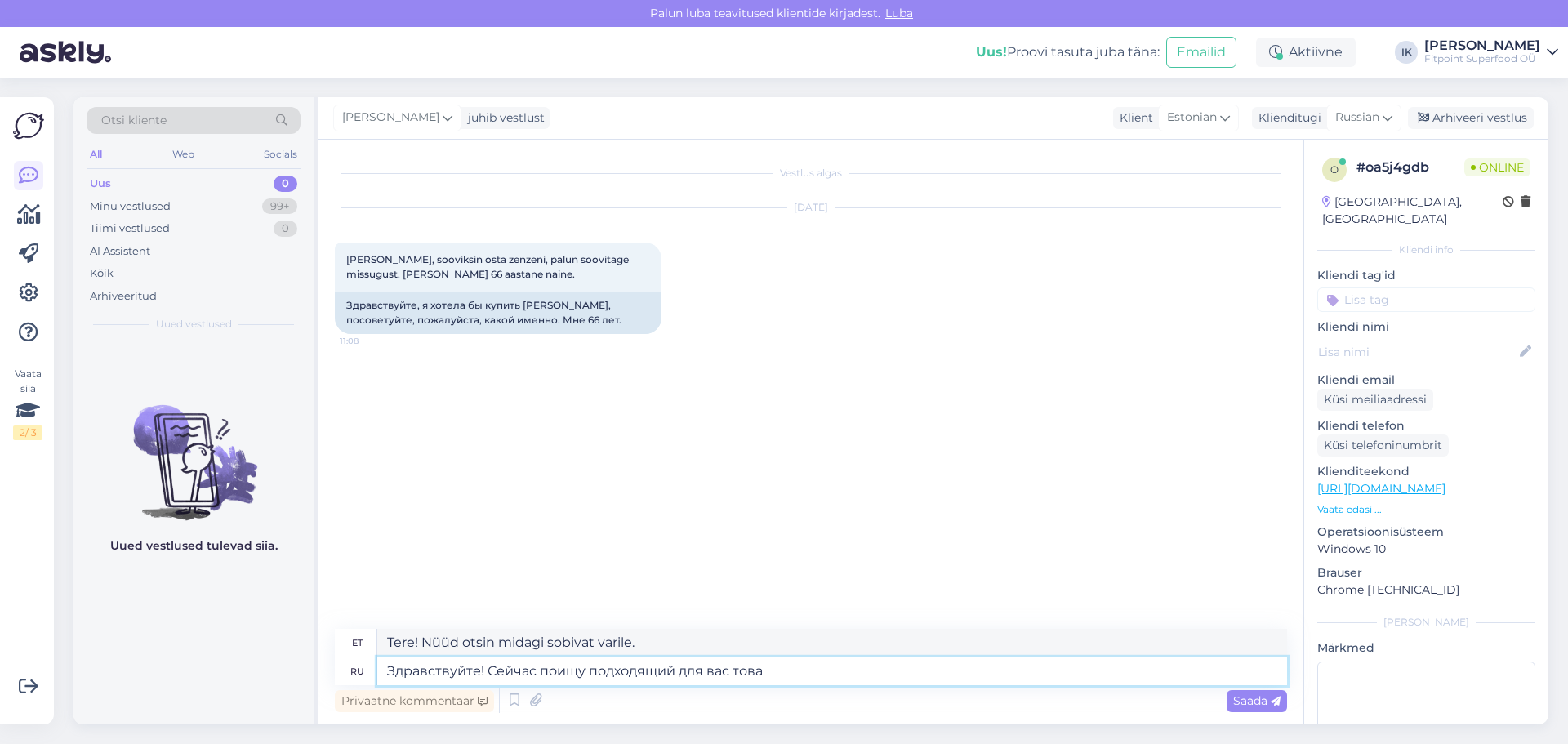
type textarea "Здравствуйте! Сейчас поищу подходящий для вас товар"
type textarea "Tere! Nüüd otsin teile sobiva."
type textarea "Здравствуйте! Сейчас поищу подходящий для вас товар."
type textarea "Tere! Nüüd otsin teile sobiva toote."
type textarea "Здравствуйте! Сейчас поищу подходящий для вас товар."
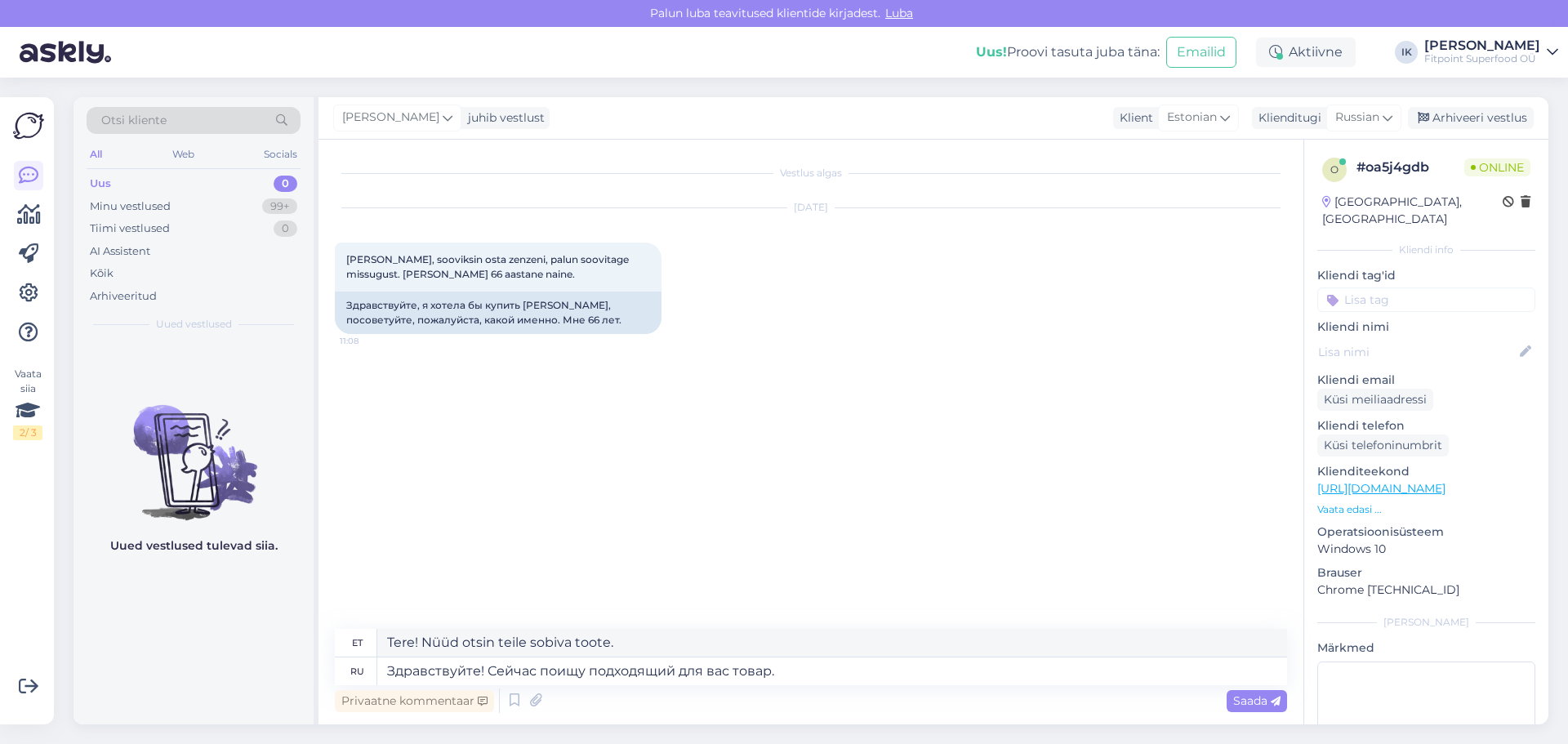
click at [1245, 702] on span "Saada" at bounding box center [1257, 700] width 48 height 15
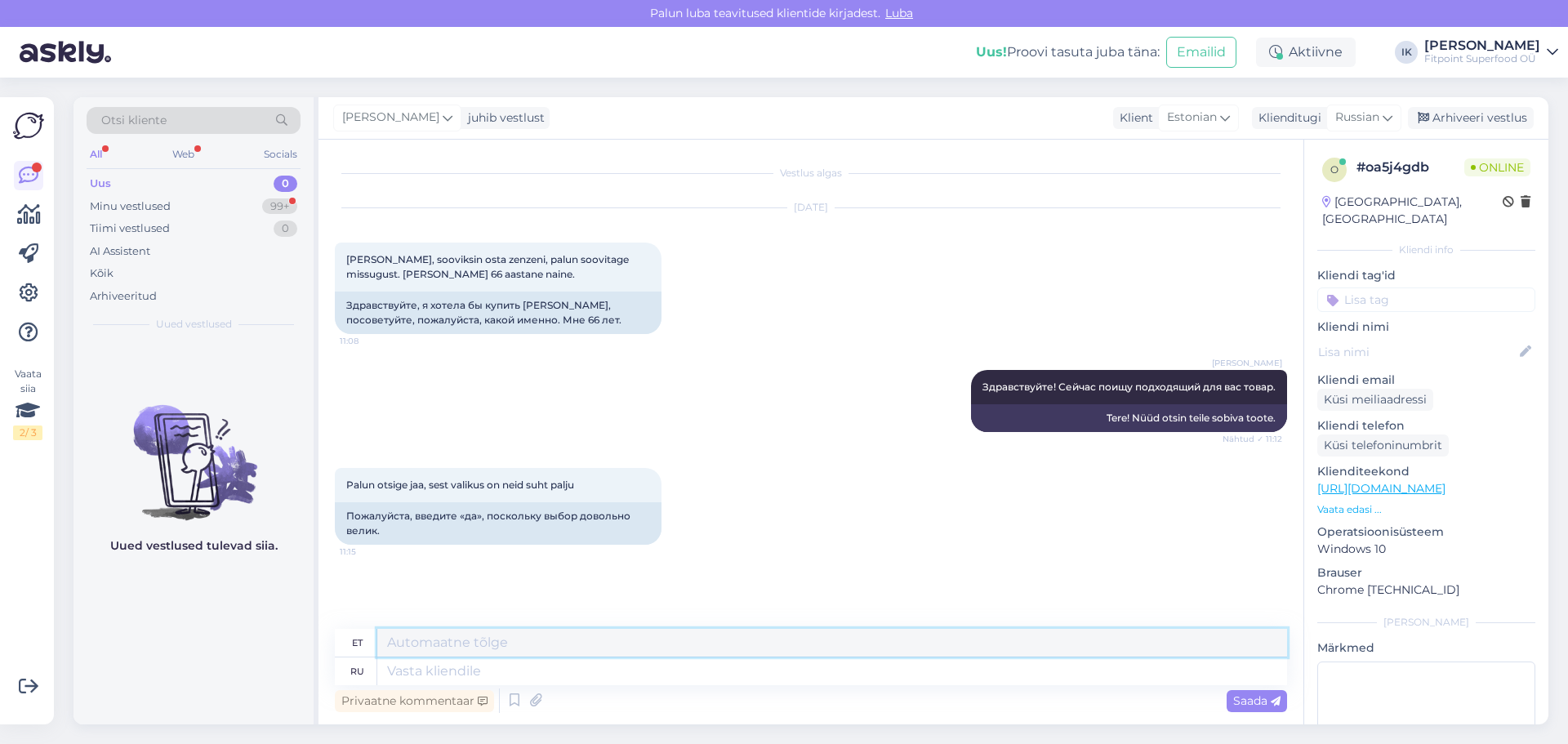
click at [437, 644] on textarea at bounding box center [832, 643] width 909 height 28
paste textarea "[URL][DOMAIN_NAME][PERSON_NAME]"
type textarea "[URL][DOMAIN_NAME][PERSON_NAME]"
click at [921, 675] on textarea at bounding box center [832, 672] width 909 height 28
paste textarea "[URL][DOMAIN_NAME][PERSON_NAME]"
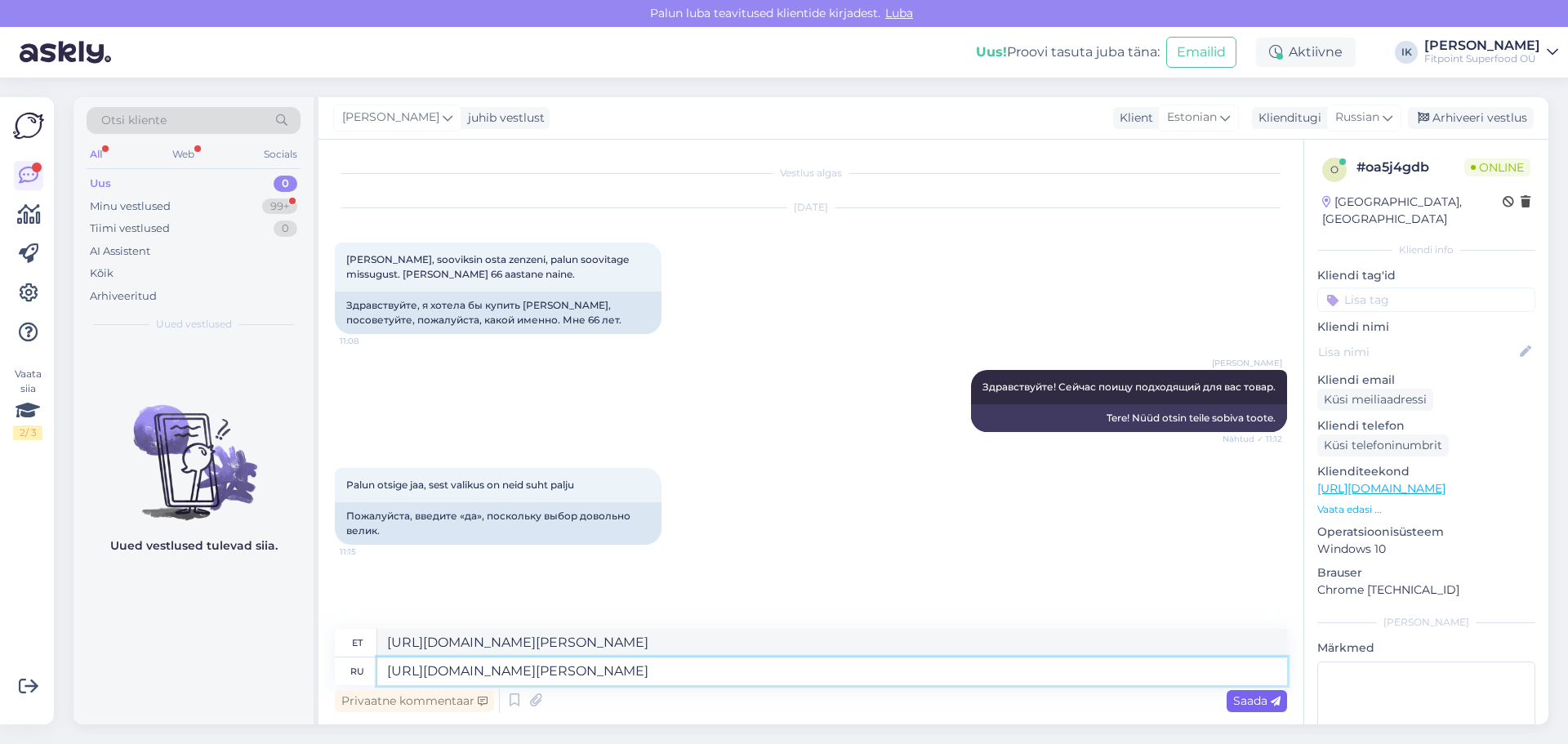
type textarea "[URL][DOMAIN_NAME][PERSON_NAME]"
click at [1251, 692] on div "Saada" at bounding box center [1256, 701] width 61 height 22
click at [1241, 701] on span "Saada" at bounding box center [1257, 700] width 48 height 15
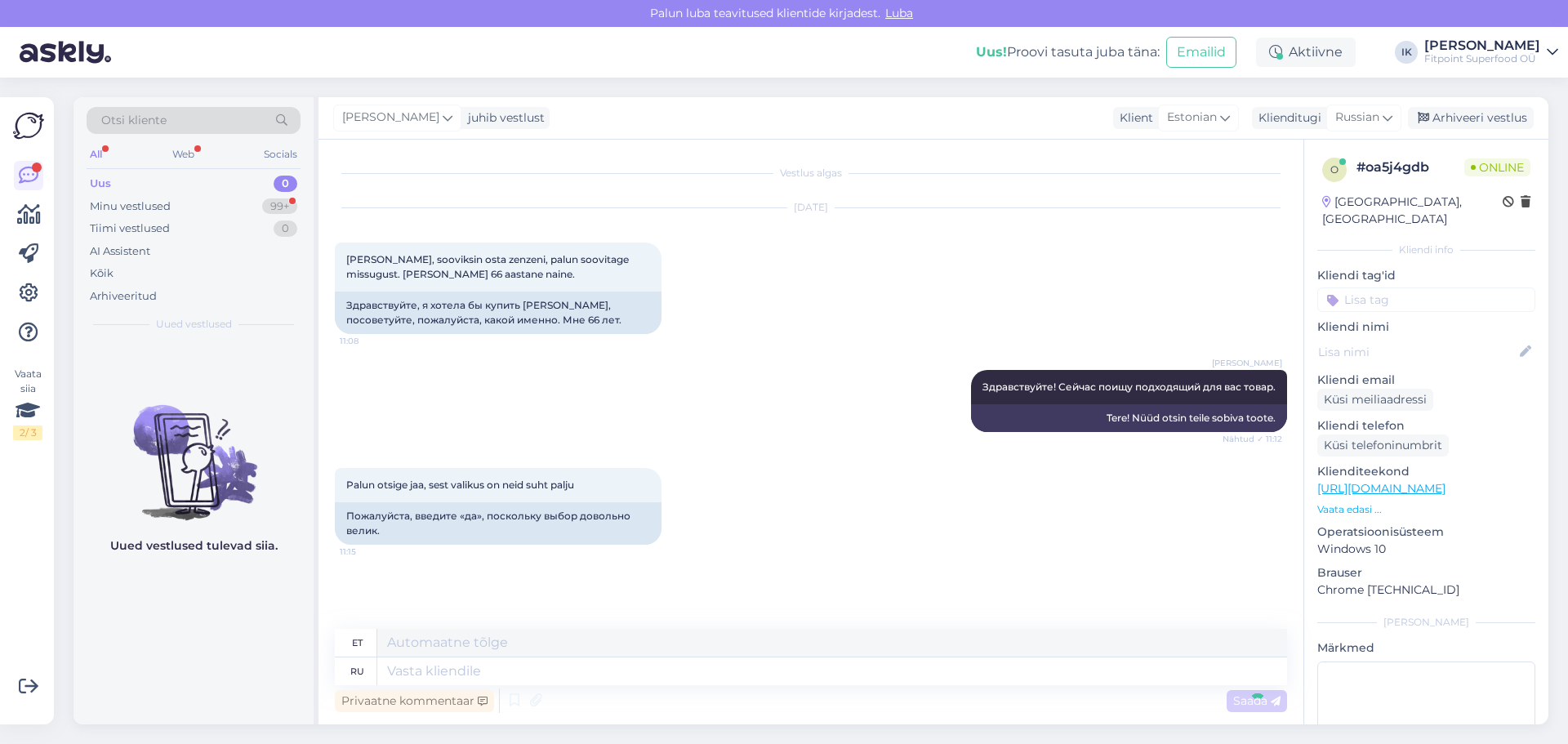
scroll to position [76, 0]
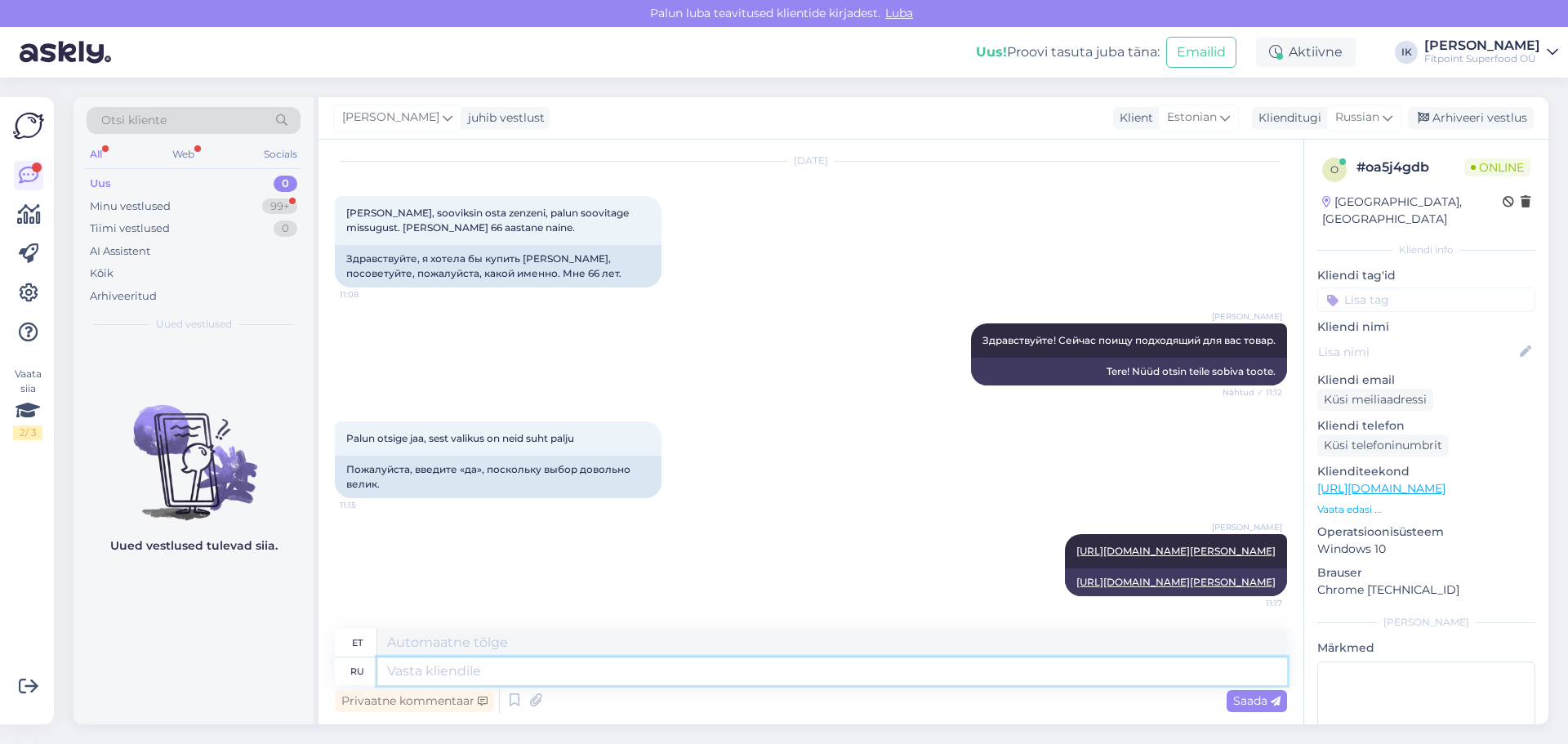
click at [989, 678] on textarea at bounding box center [832, 672] width 909 height 28
type textarea "Я б"
type textarea "[PERSON_NAME]"
type textarea "Я бы п"
type textarea "Ma tahaksin"
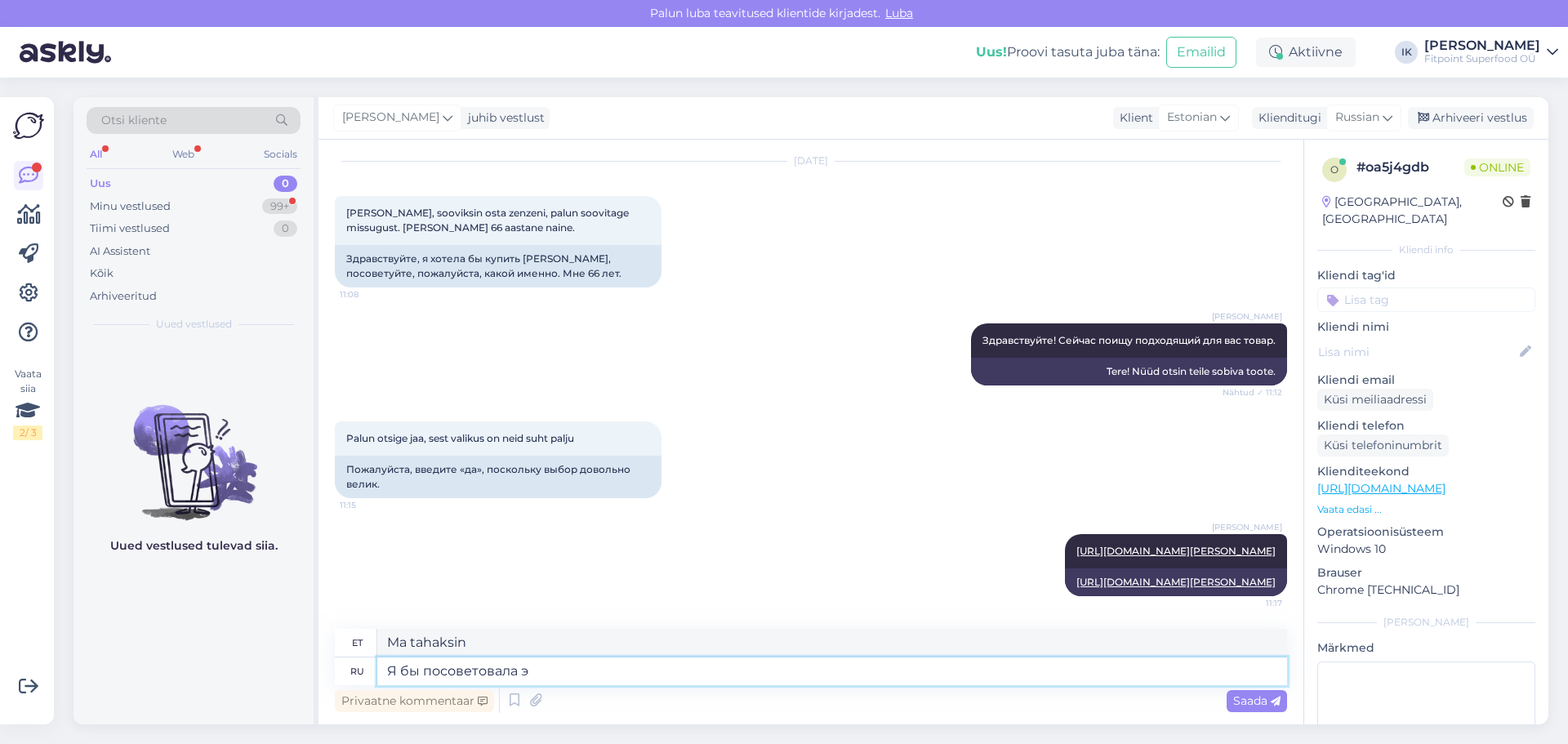
type textarea "Я бы посоветовала эт"
type textarea "[PERSON_NAME]"
type textarea "Я бы посоветовала этот ком"
type textarea "Ma soovitaksin seda"
type textarea "Я бы посоветовала этот комплекс с"
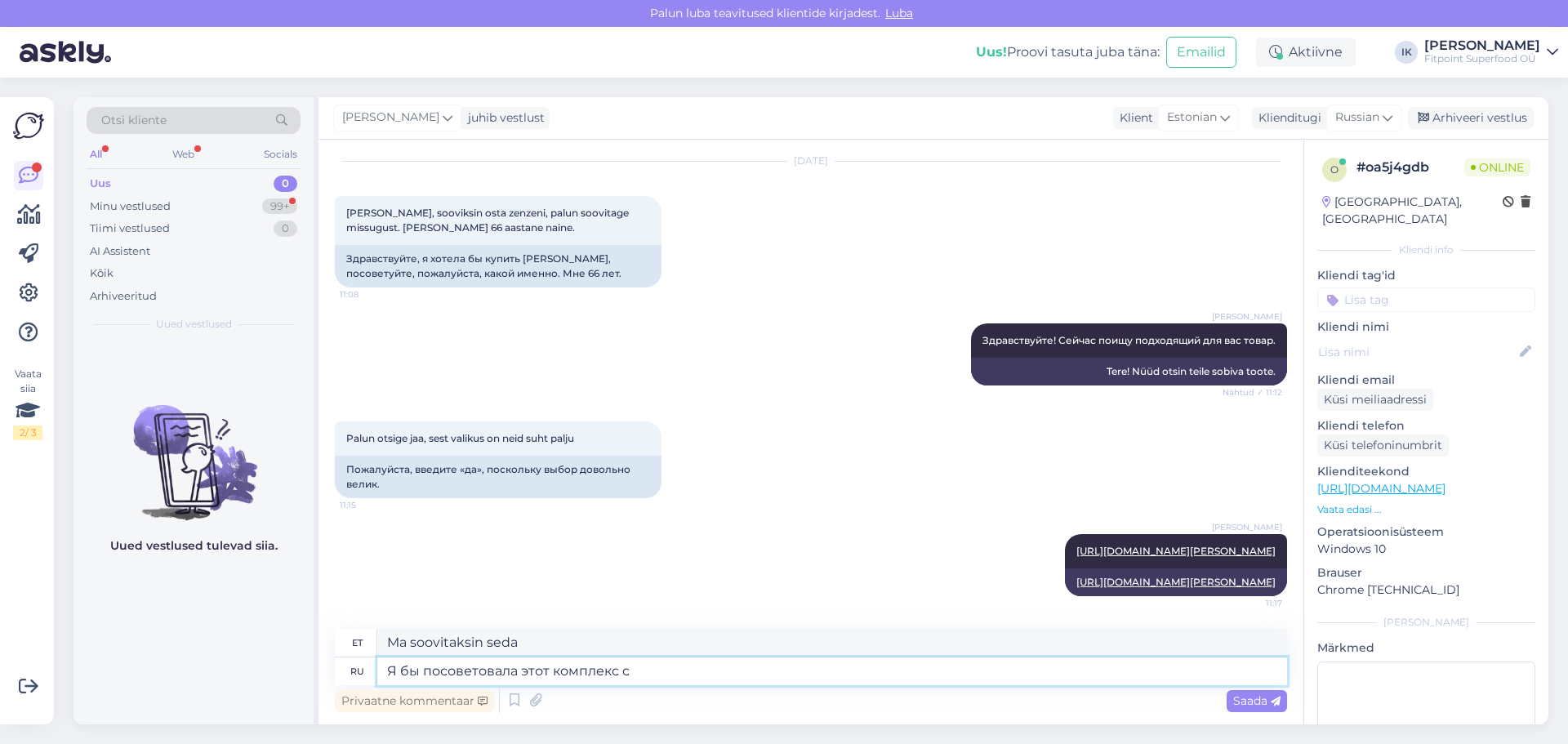
type textarea "Soovitaksin seda kompleksi."
type textarea "Я бы посоветовала этот комплекс с же"
type textarea "Soovitaksin seda [PERSON_NAME]"
type textarea "Я бы посоветовала этот комплекс с женьшенем."
type textarea "Soovitaksin seda ženšenniga kompleksi."
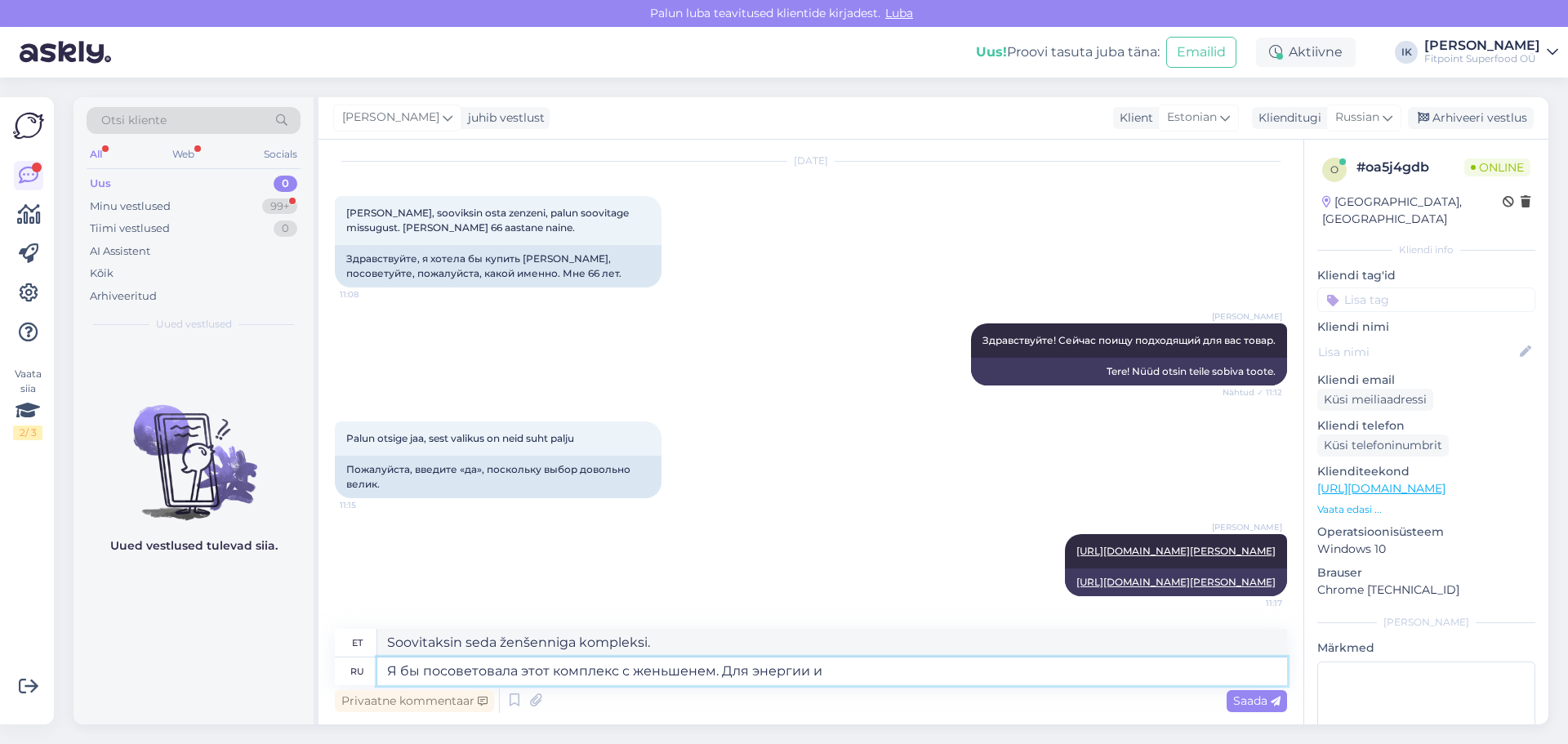
type textarea "Я бы посоветовала этот комплекс с женьшенем. Для энергии и"
type textarea "Soovitaksin seda ženšenniga kompleksi. Energia ja"
type textarea "Я бы посоветовала этот комплекс с женьшенем. Для энергии и памяти."
type textarea "Soovitaksin seda ženšenniga kompleksi energia ja mälu parandamiseks."
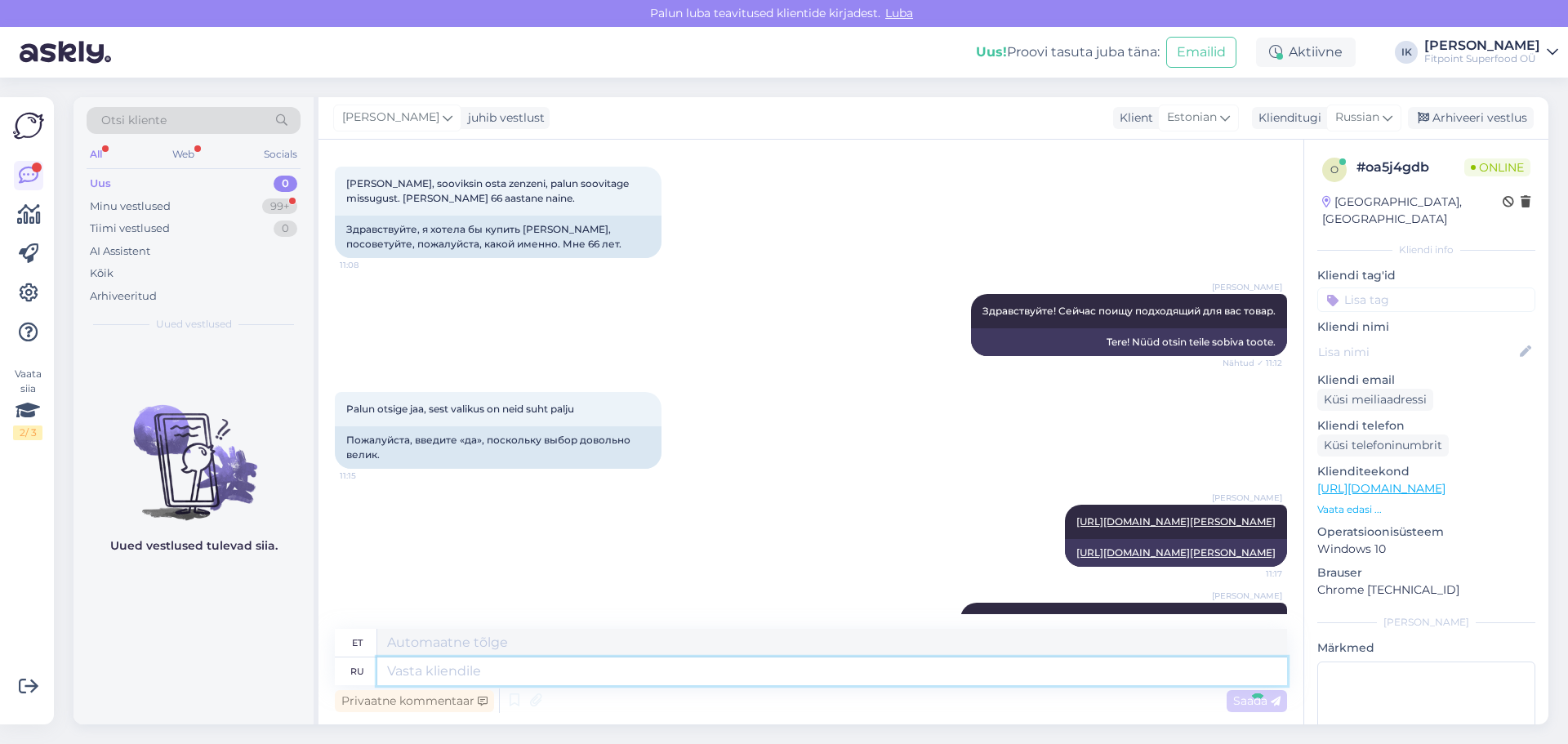
scroll to position [203, 0]
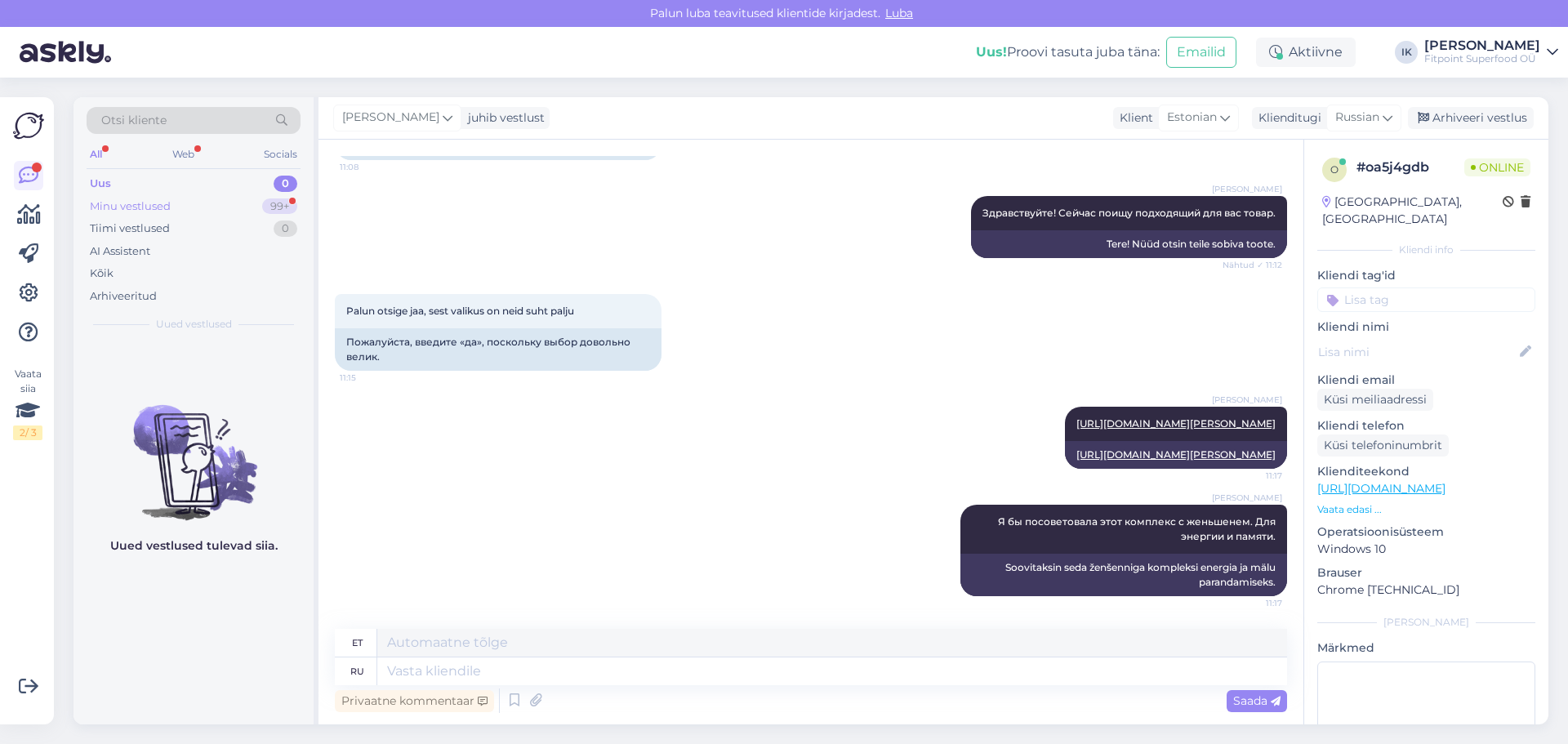
click at [217, 208] on div "Minu vestlused 99+" at bounding box center [193, 207] width 214 height 23
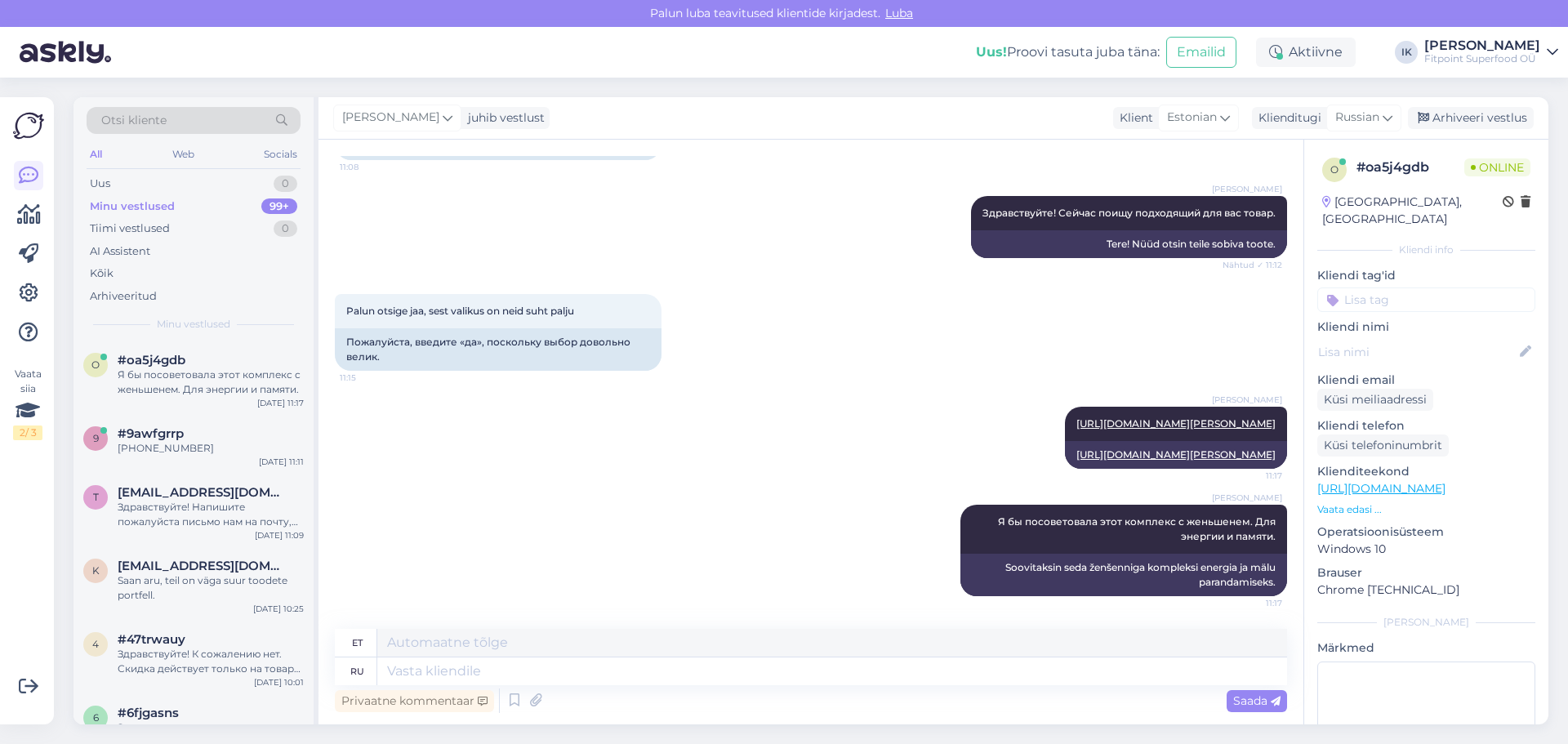
click at [175, 210] on div "Minu vestlused 99+" at bounding box center [193, 207] width 214 height 23
click at [156, 443] on div "[PHONE_NUMBER]" at bounding box center [210, 448] width 186 height 15
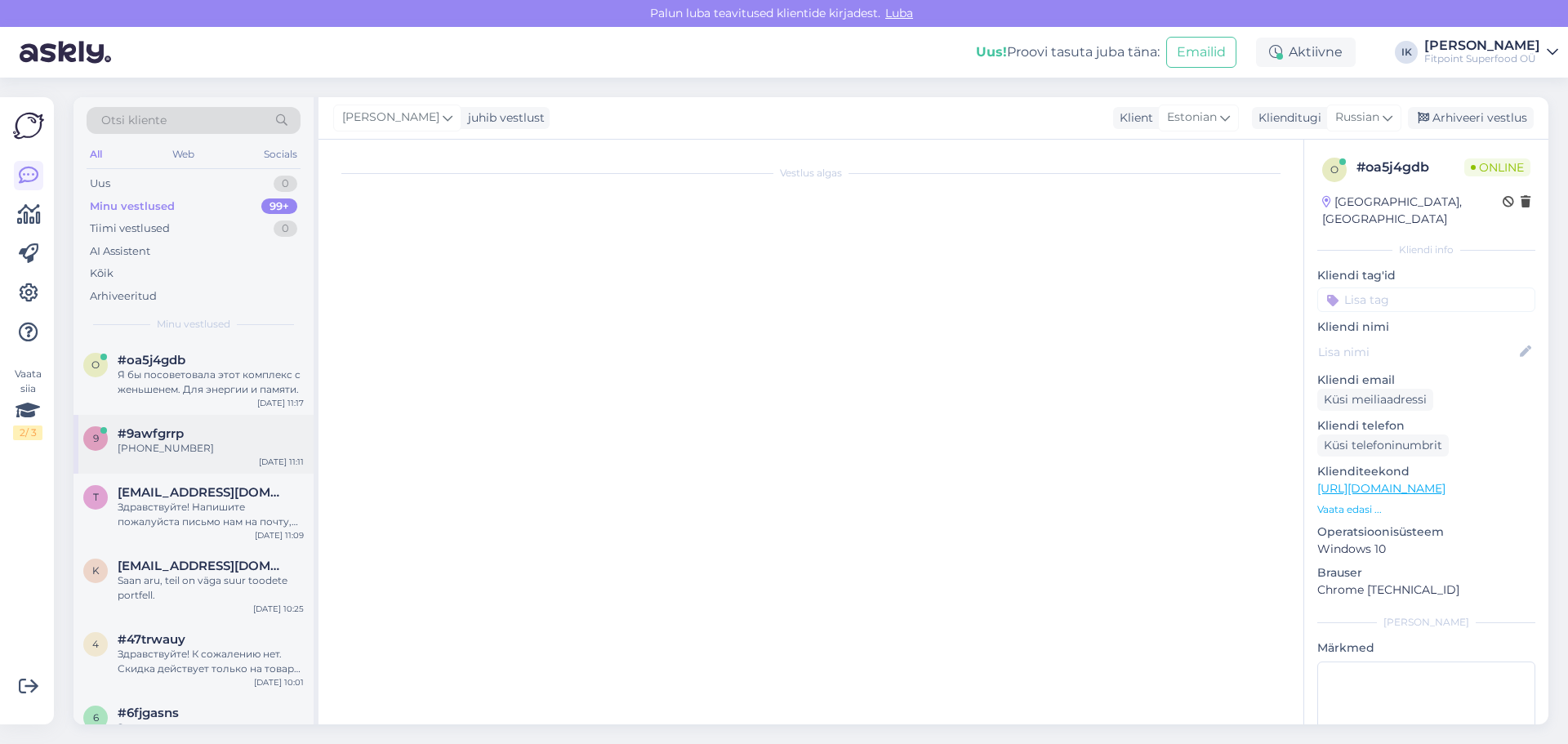
scroll to position [0, 0]
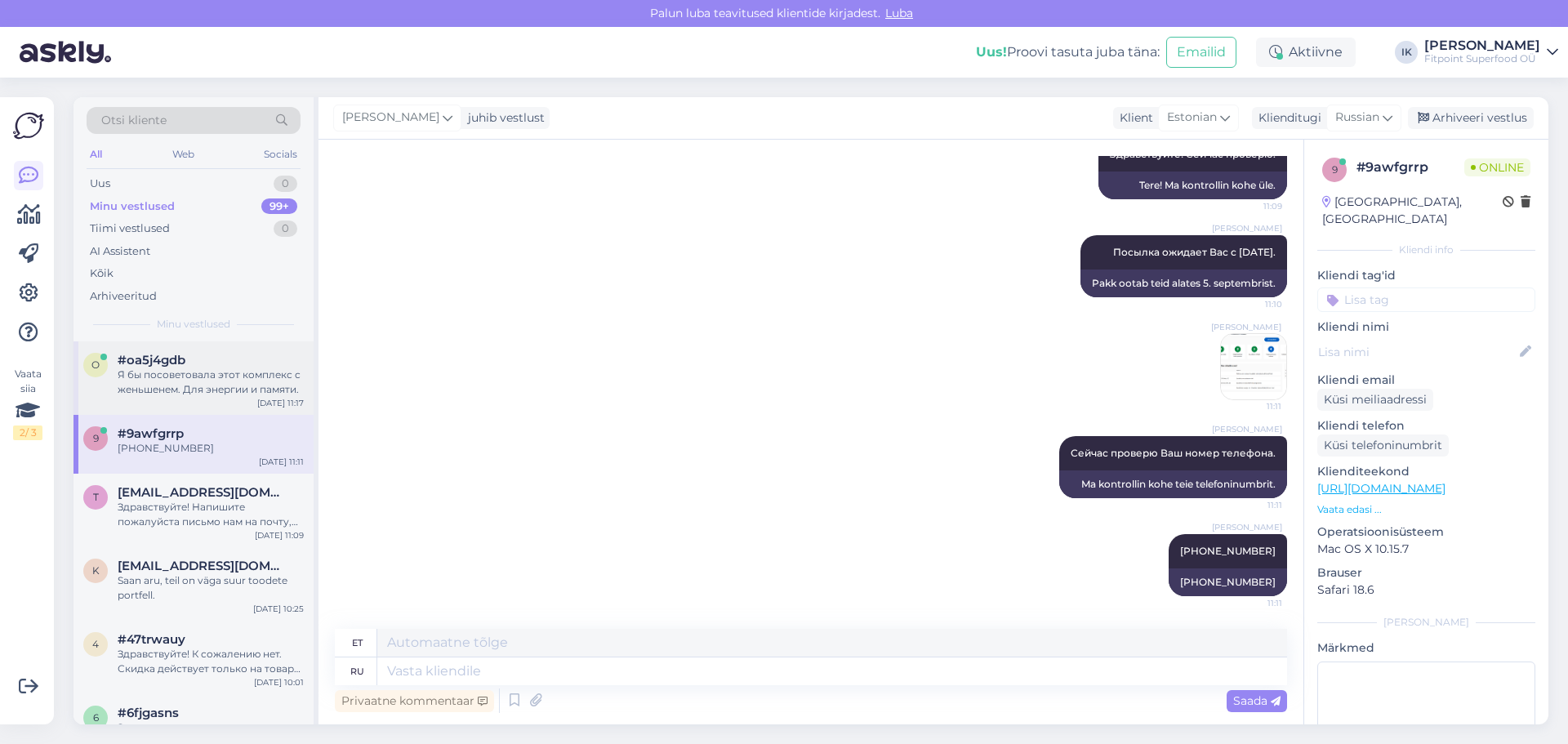
click at [241, 379] on div "Я бы посоветовала этот комплекс с женьшенем. Для энергии и памяти." at bounding box center [210, 381] width 186 height 29
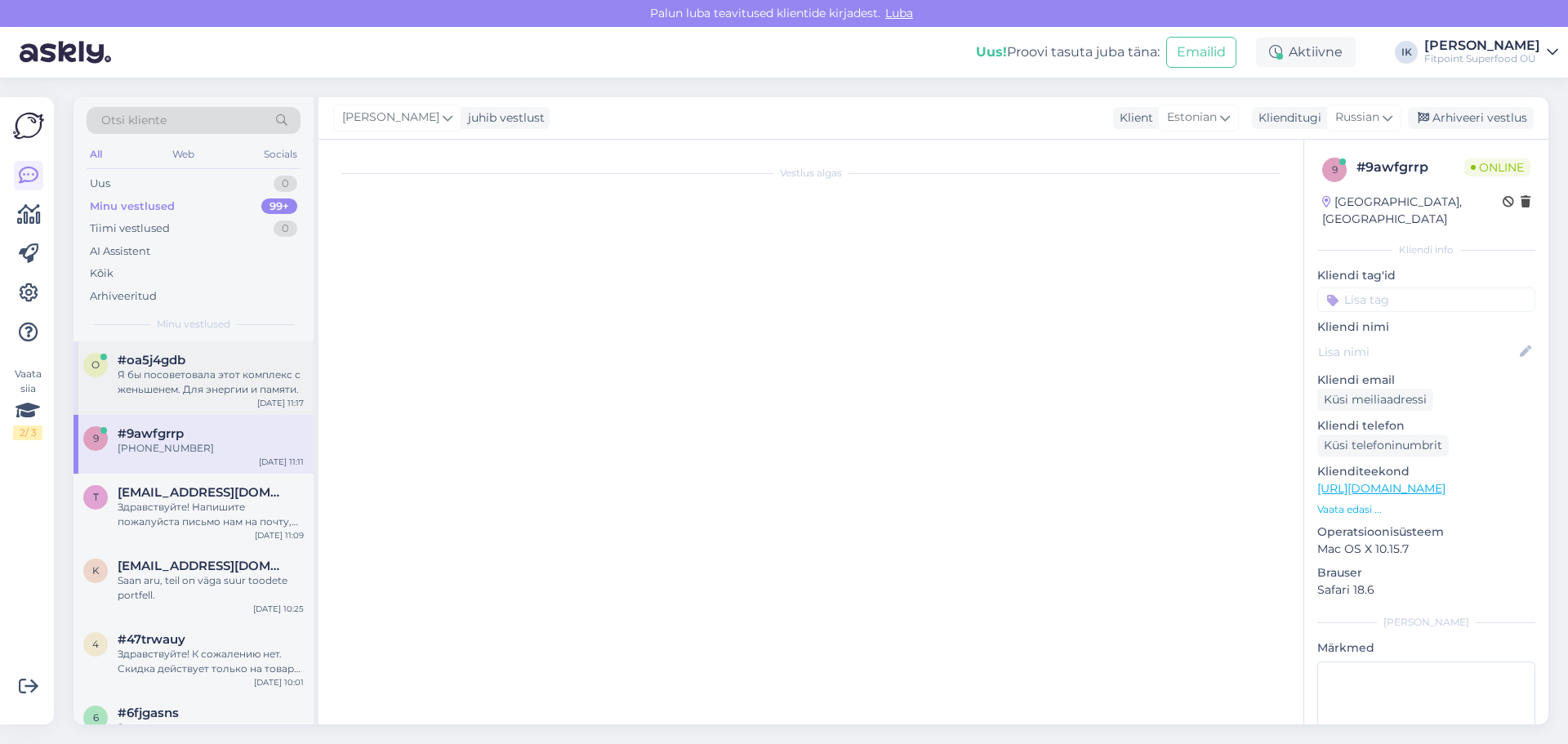
scroll to position [203, 0]
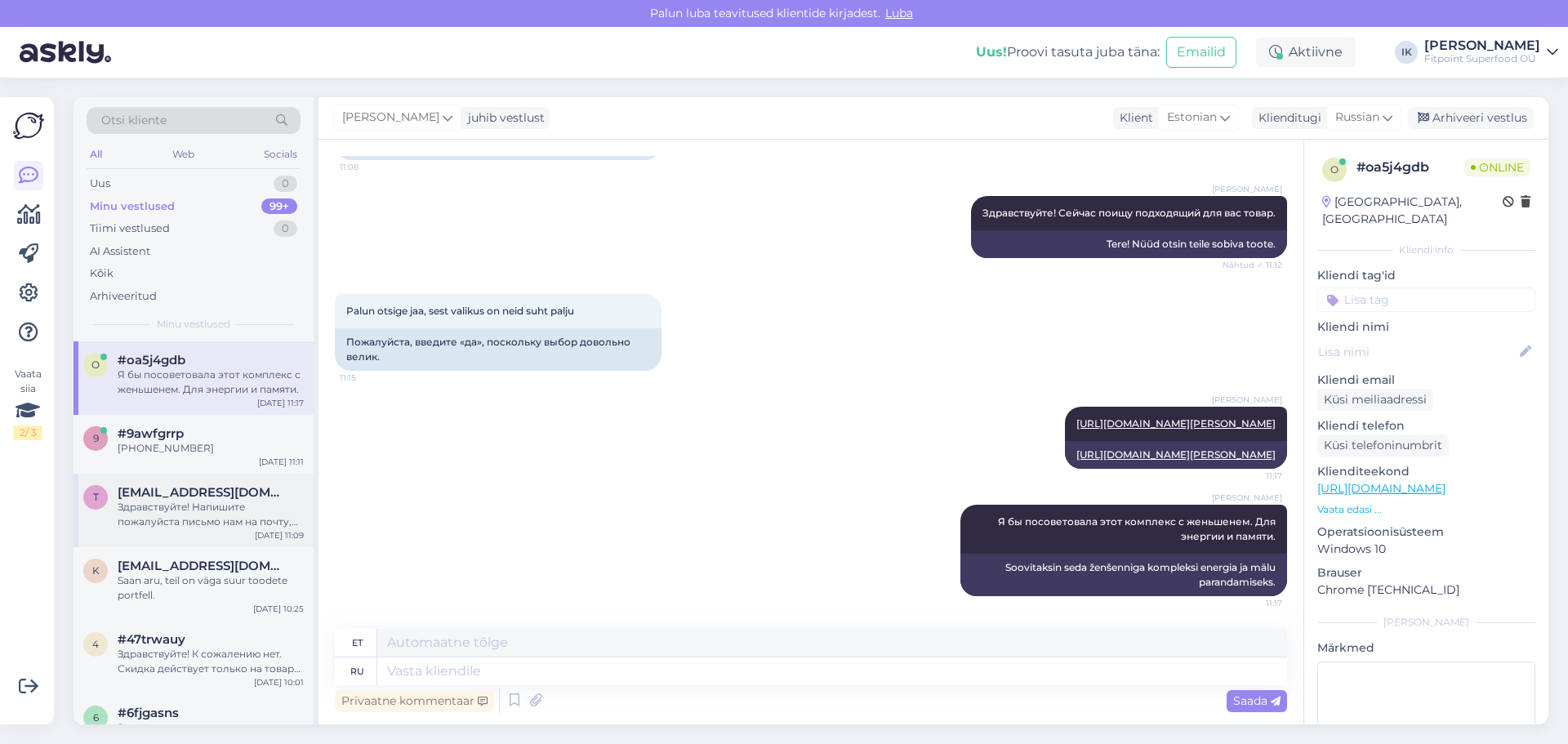
click at [189, 524] on div "Здравствуйте! Напишите пожалуйста письмо нам на почту, чтобы с вами связались н…" at bounding box center [210, 514] width 186 height 29
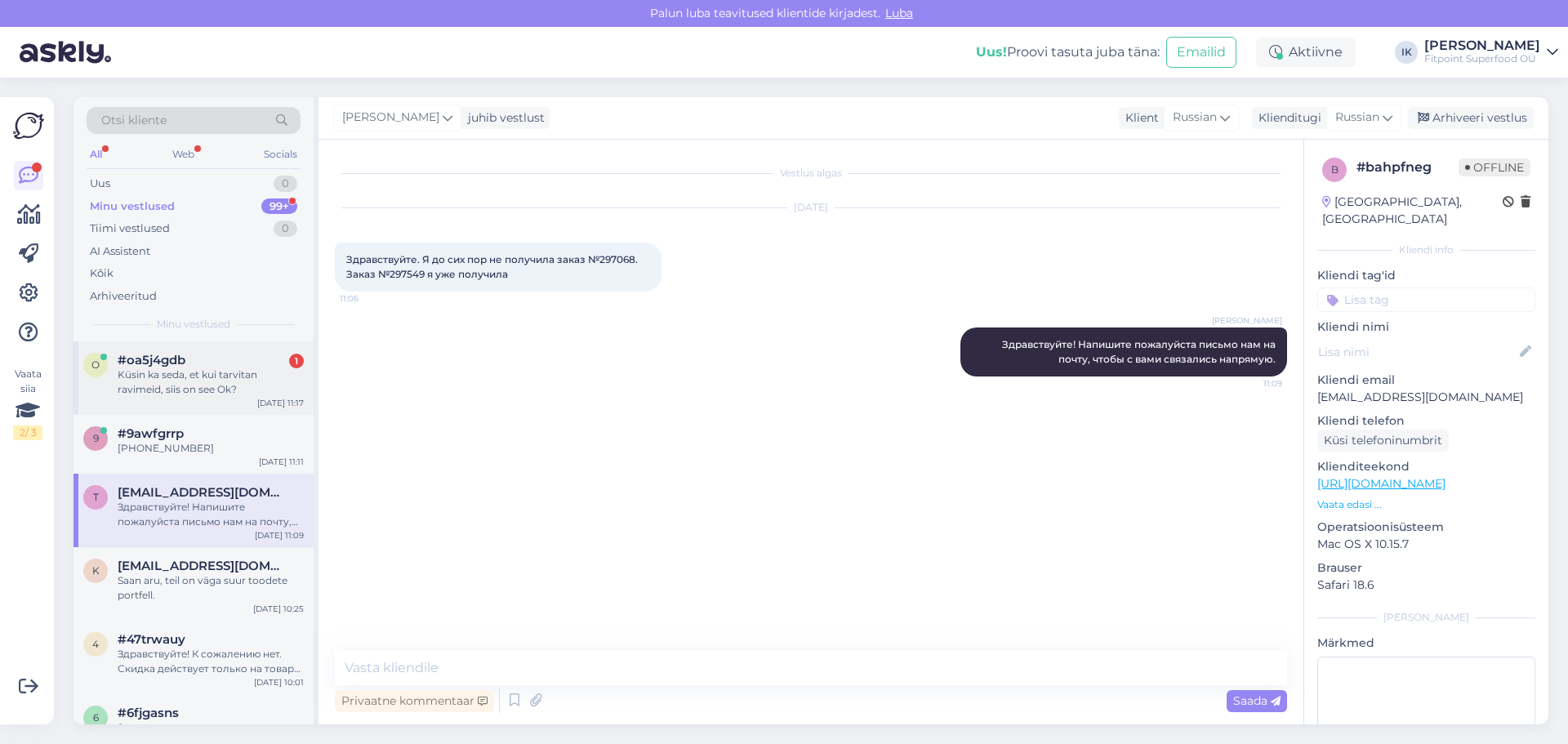
click at [263, 397] on div "[DATE] 11:17" at bounding box center [280, 403] width 47 height 12
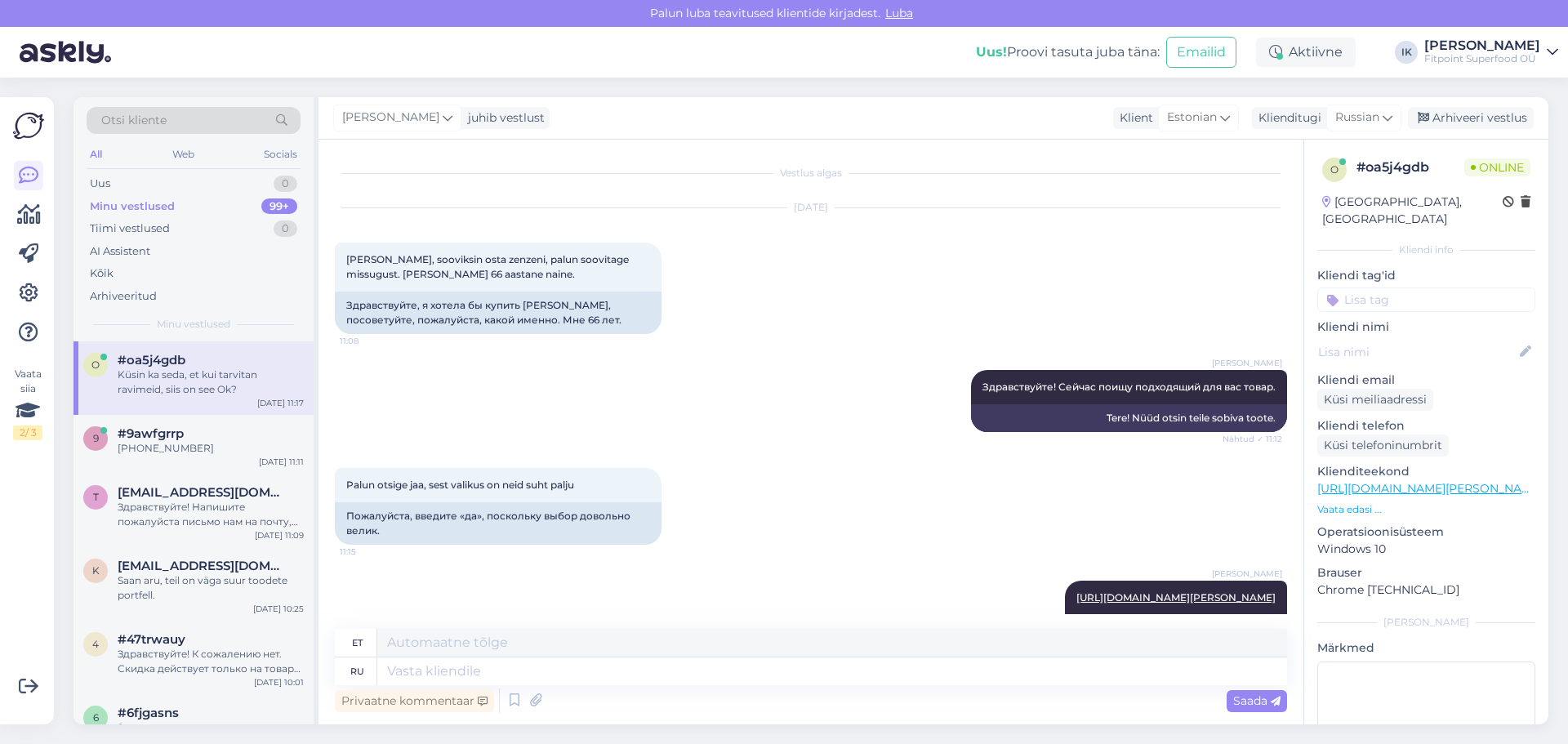
scroll to position [316, 0]
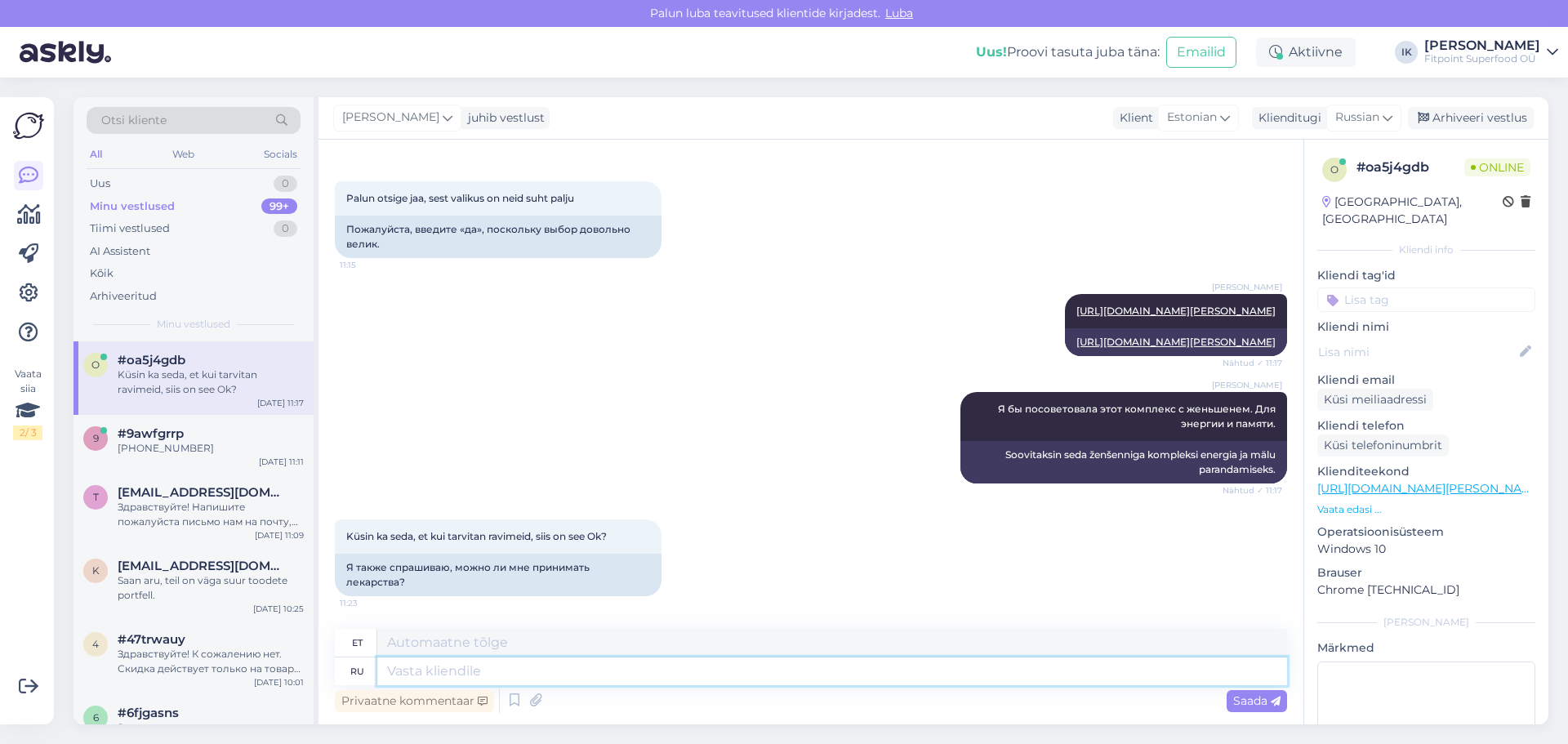
click at [613, 684] on textarea at bounding box center [832, 672] width 909 height 28
type textarea "Лучше у"
type textarea "Parem"
type textarea "Лучше уточните э"
type textarea "Parem selgitada"
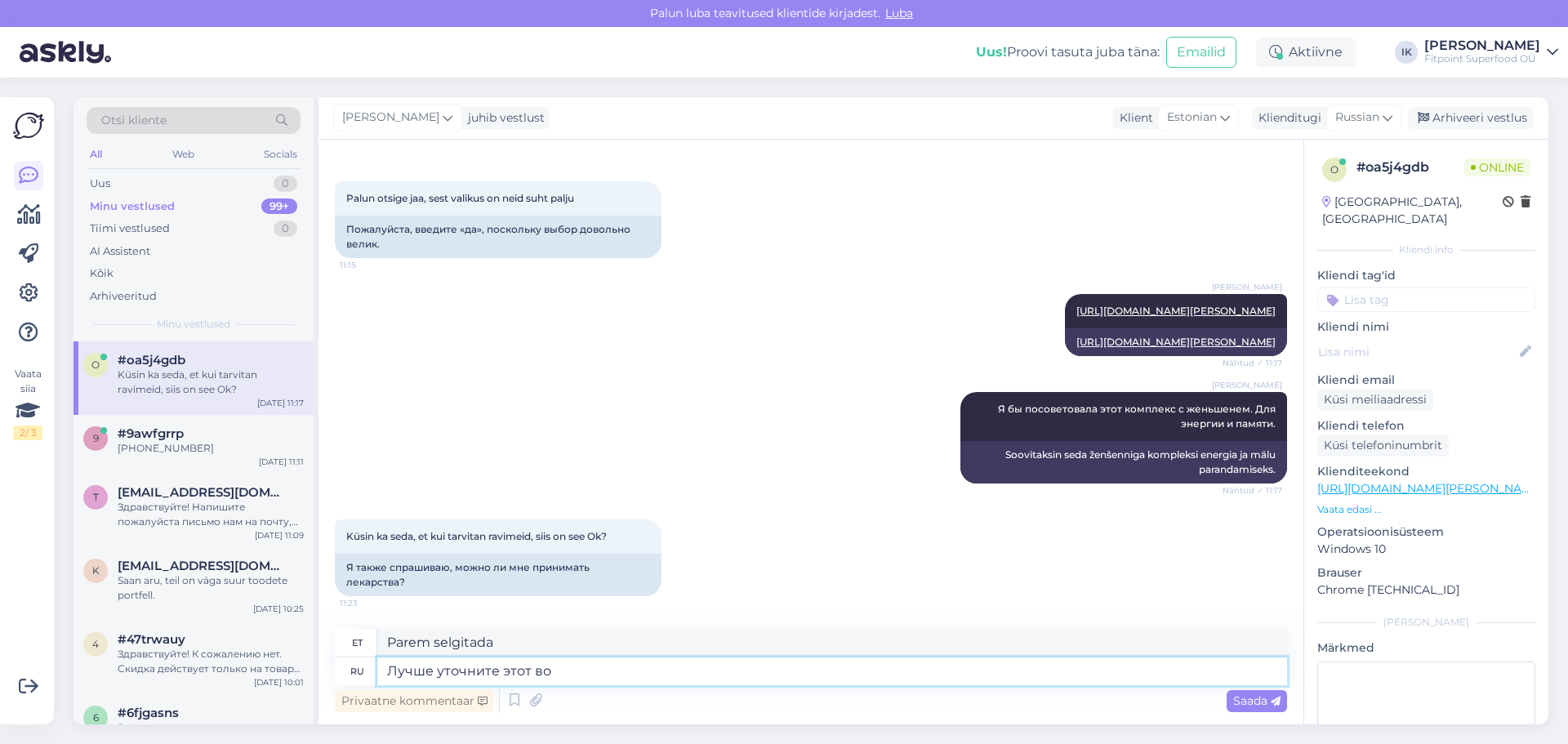
type textarea "Лучше уточните этот воп"
type textarea "Parem selgita seda"
type textarea "Лучше уточните этот вопрос у"
type textarea "Oleks parem seda küsimust selgitada."
type textarea "Лучше уточните этот вопрос у вра"
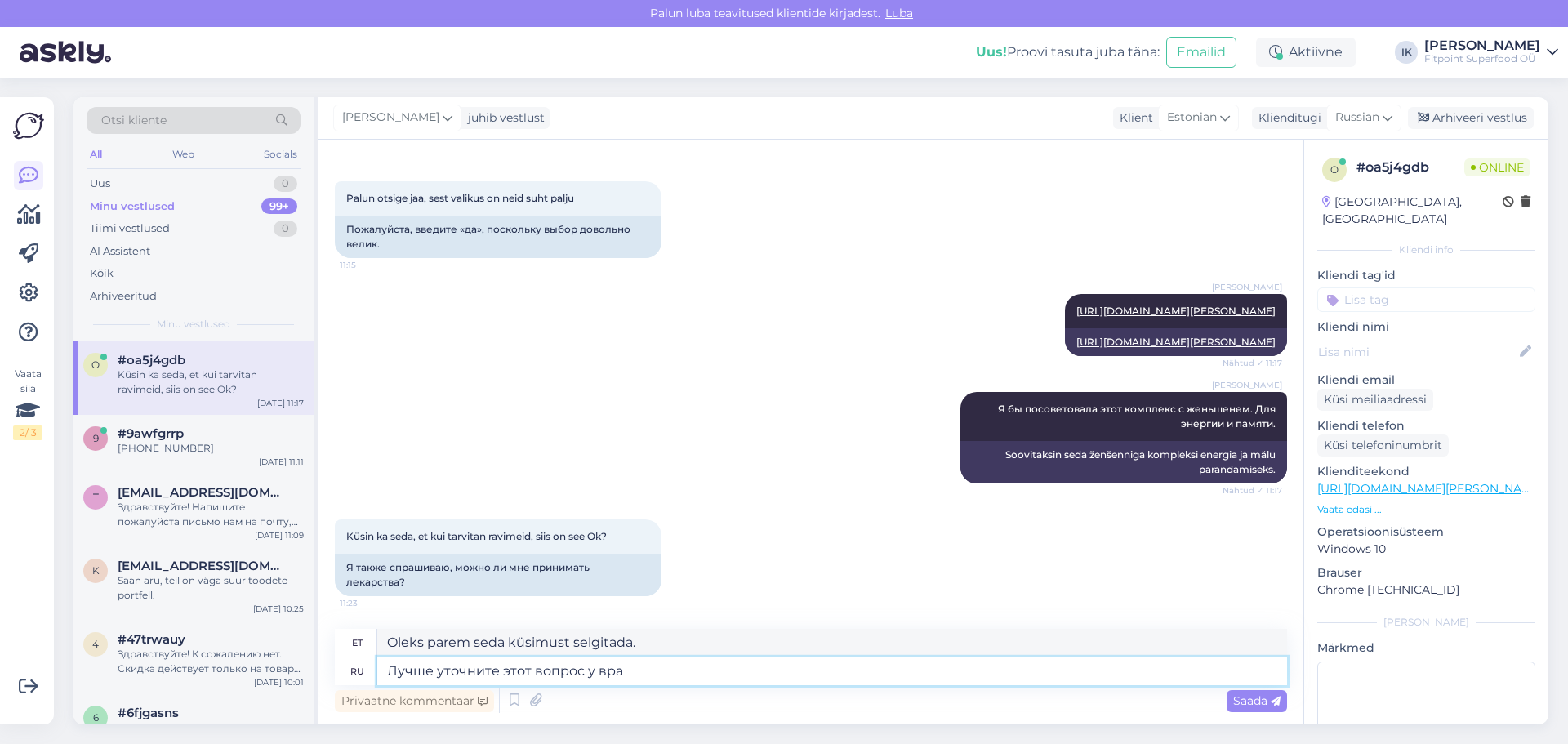
type textarea "Parem [PERSON_NAME] küsimust selgitada"
type textarea "Лучше уточните этот вопрос у врача. Н"
type textarea "Parem [PERSON_NAME] küsimust oma arstiga selgitada."
type textarea "Лучше уточните этот вопрос у врача. Но"
type textarea "Parem [PERSON_NAME] küsimust oma arstiga selgitada. Aga"
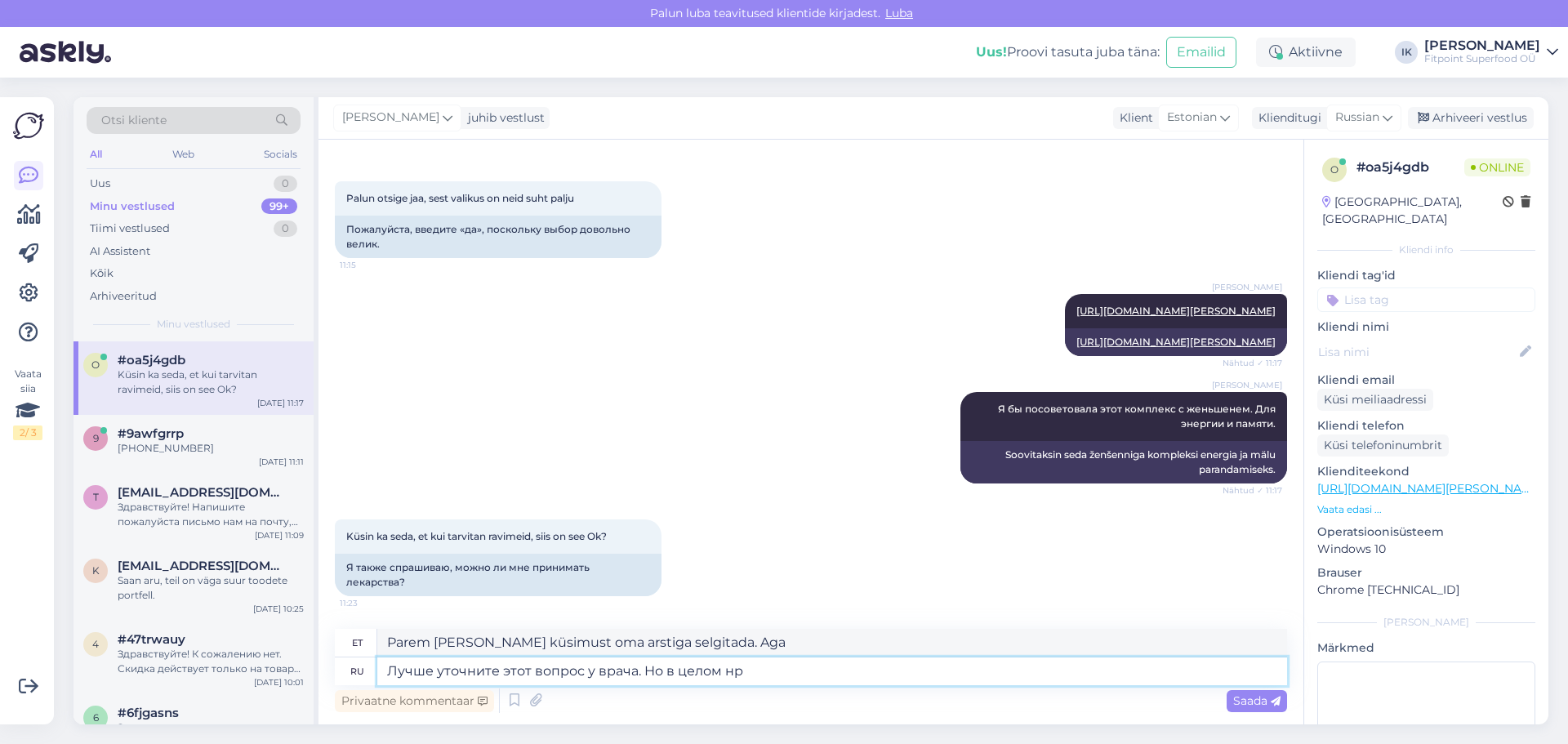
type textarea "Лучше уточните этот вопрос у врача. Но в целом нре"
type textarea "Parem [PERSON_NAME] küsimust arstiga selgitada. Aga üldiselt"
type textarea "Лучше уточните этот вопрос у врача. Но в целом нре"
type textarea "Parem on seda küsimust arstiga selgitada. Aga üldiselt n"
type textarea "Лучше уточните этот вопрос у врача. Но в целом не дол"
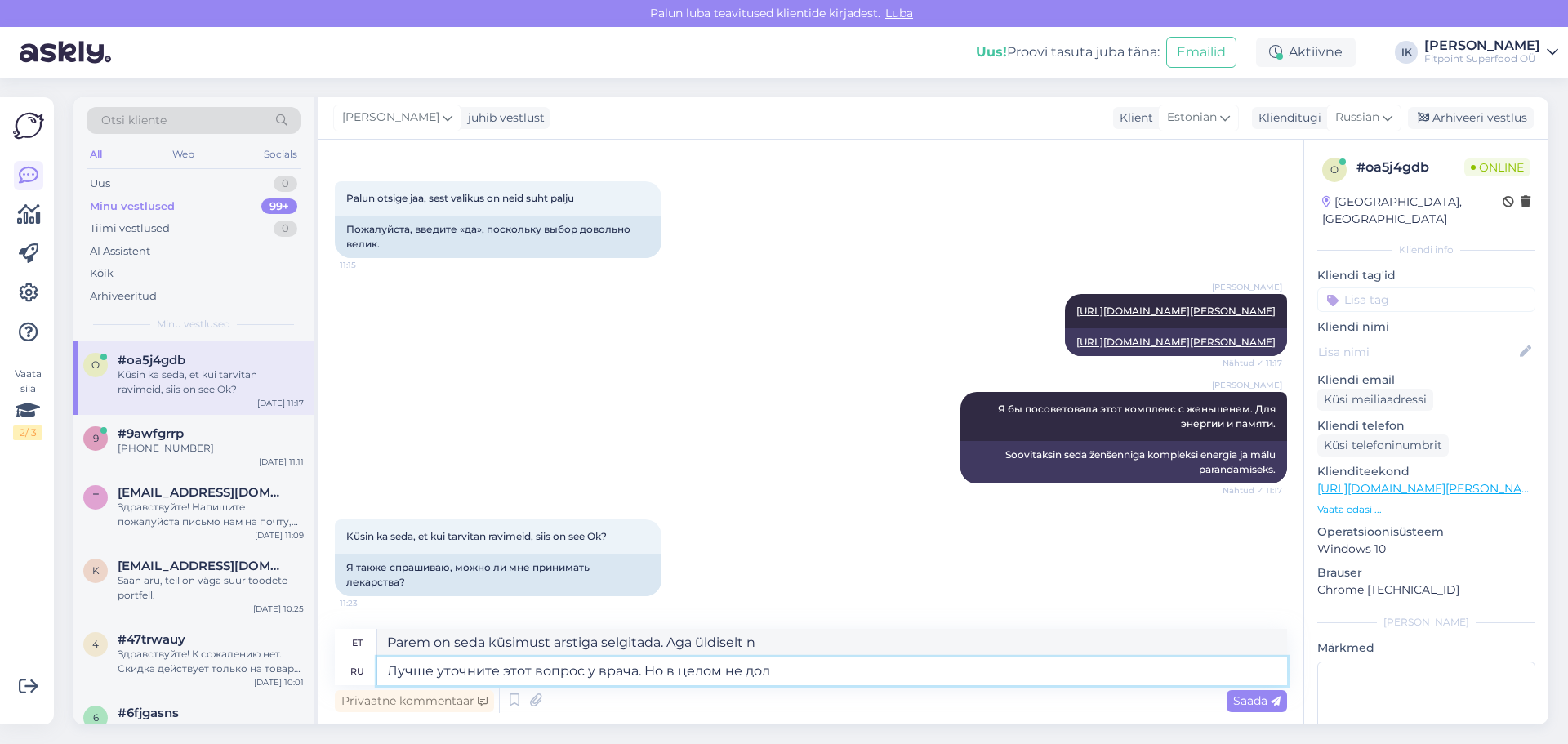
type textarea "Parem [PERSON_NAME] küsimust arstiga selgitada. Aga üldiselt mitte"
type textarea "Лучше уточните этот вопрос у врача. Но в целом не должно быт"
type textarea "Parem on seda küsimust oma arstiga kontrollida. Aga üldiselt ei tohiks see nii …"
type textarea "Лучше уточните этот вопрос у врача. Но в целом не должно быть н"
type textarea "Parem on seda küsimust oma arstiga kontrollida. Aga üldiselt ei tohiks [PERSON_…"
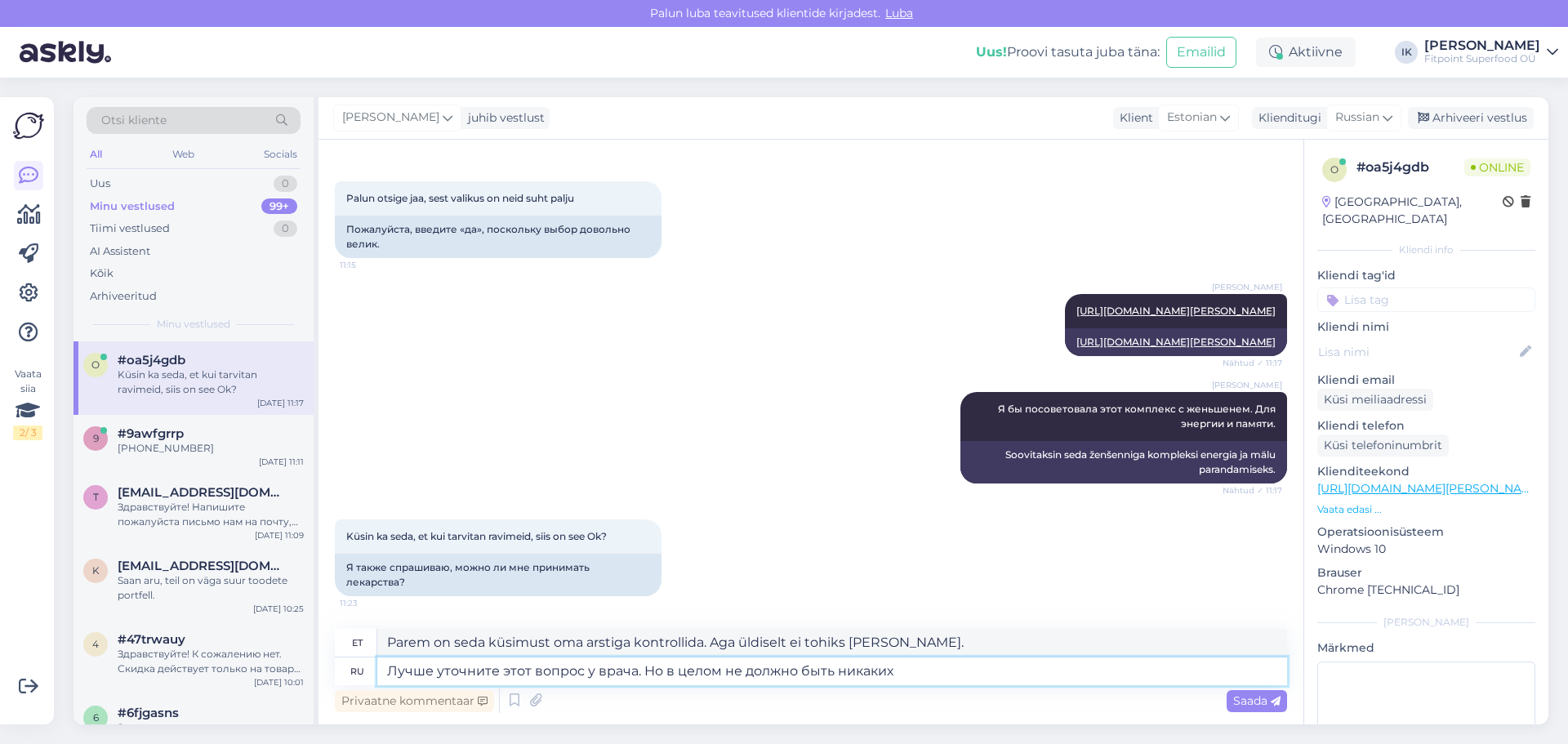
type textarea "Лучше уточните этот вопрос у врача. Но в целом не должно быть никаких"
type textarea "Parem on seda küsimust arstiga selgitada. Kuid üldiselt ei tohiks [PERSON_NAME]."
type textarea "Лучше уточните этот вопрос у врача. Но в целом не должно быть никаких побочных …"
type textarea "Parem on seda küsimust arstiga selgitada. Kuid üldiselt ei tohiks kõrvaltoimeid…"
type textarea "Лучше уточните этот вопрос у врача. Но в целом не должно быть никаких побочных …"
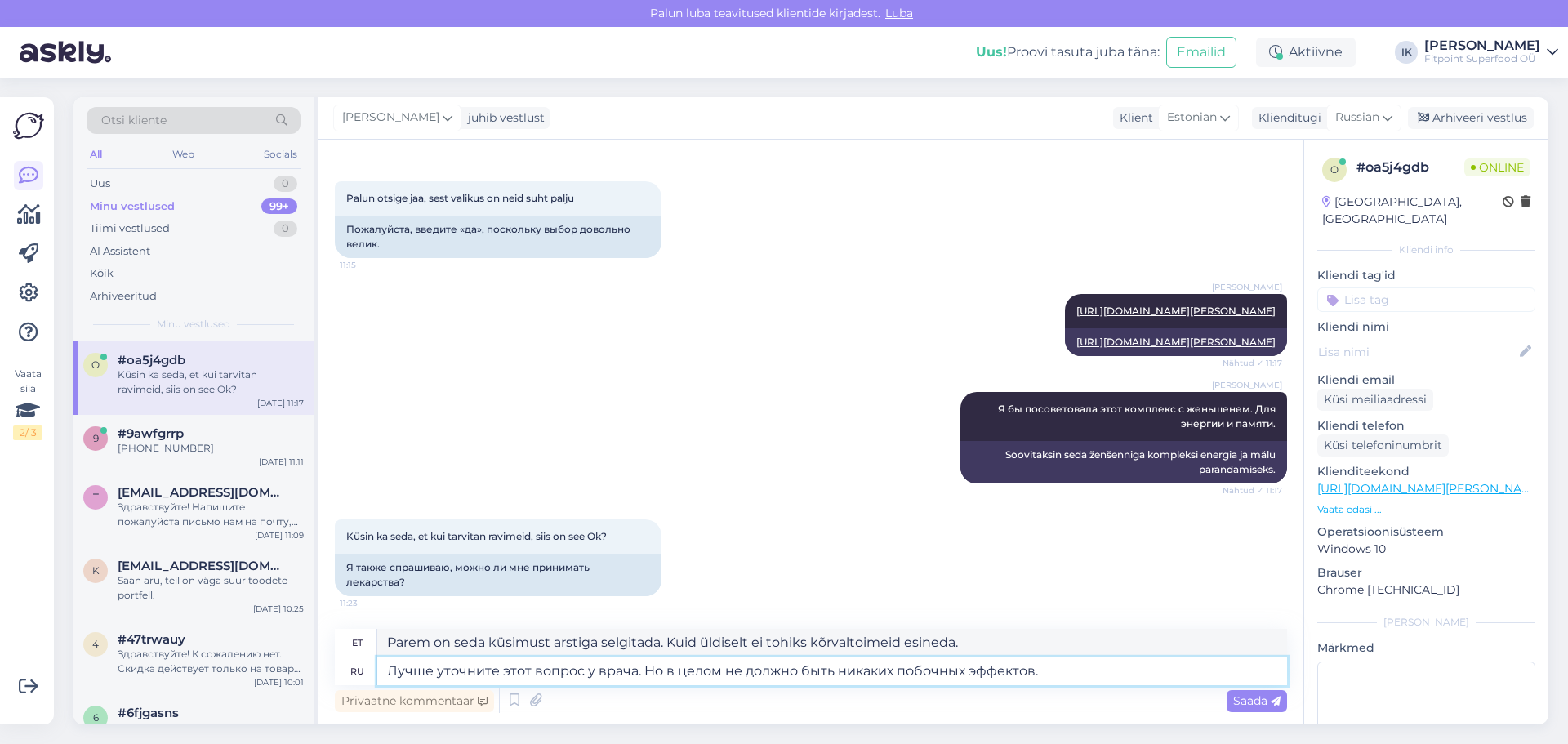
type textarea "Parem on seda oma arstiga kontrollida. Kuid üldiselt ei tohiks kõrvaltoimeid es…"
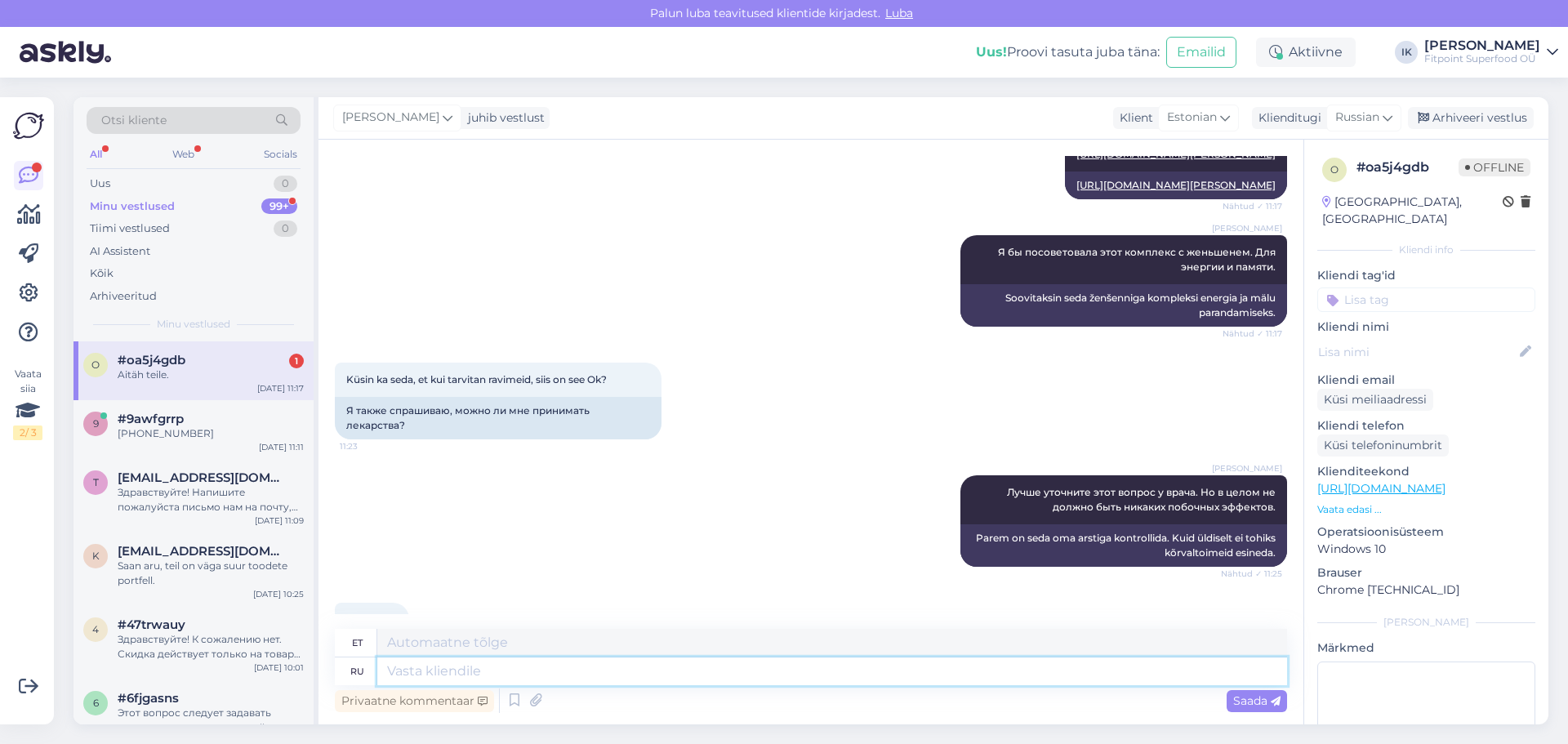
scroll to position [541, 0]
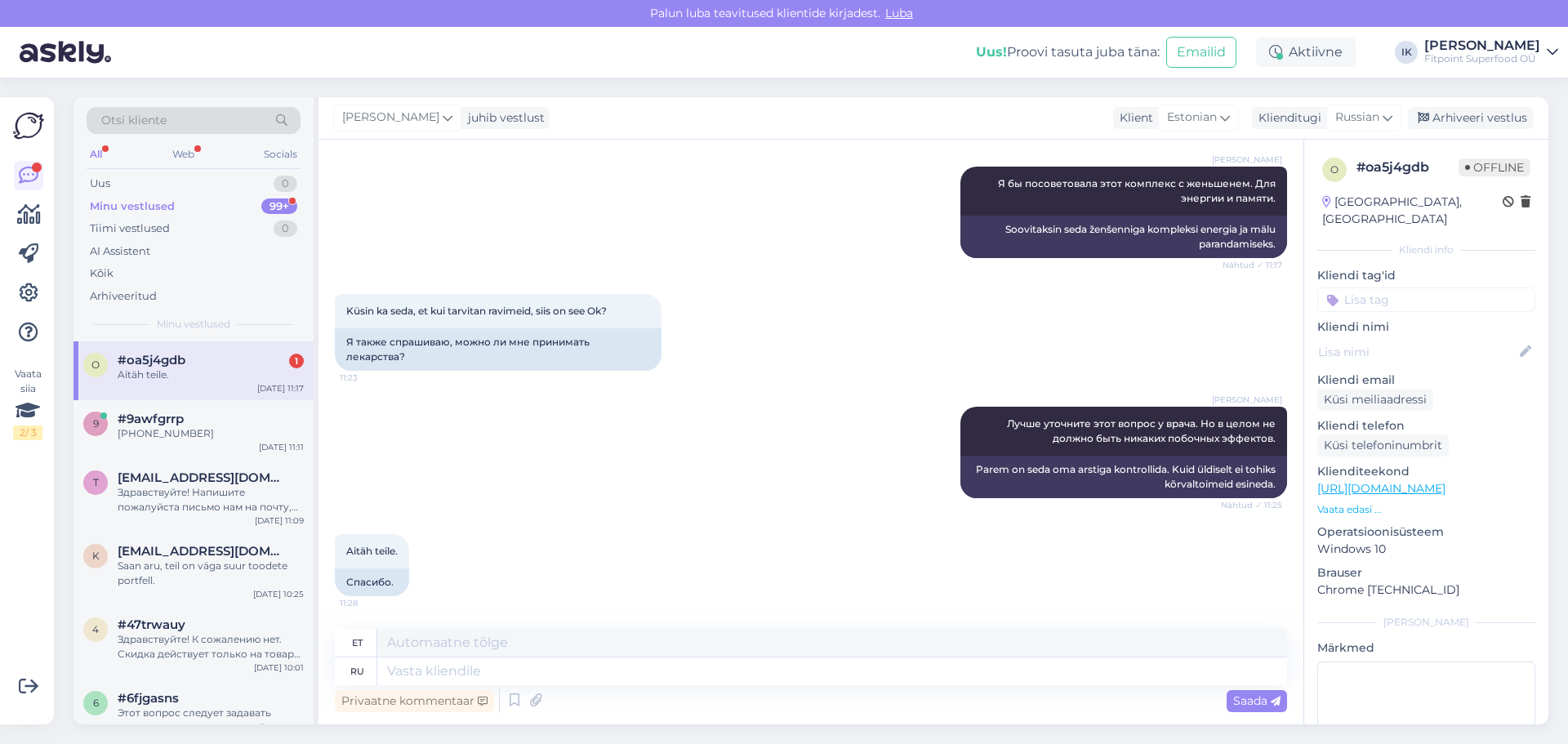
click at [245, 378] on div "Aitäh teile." at bounding box center [210, 374] width 186 height 15
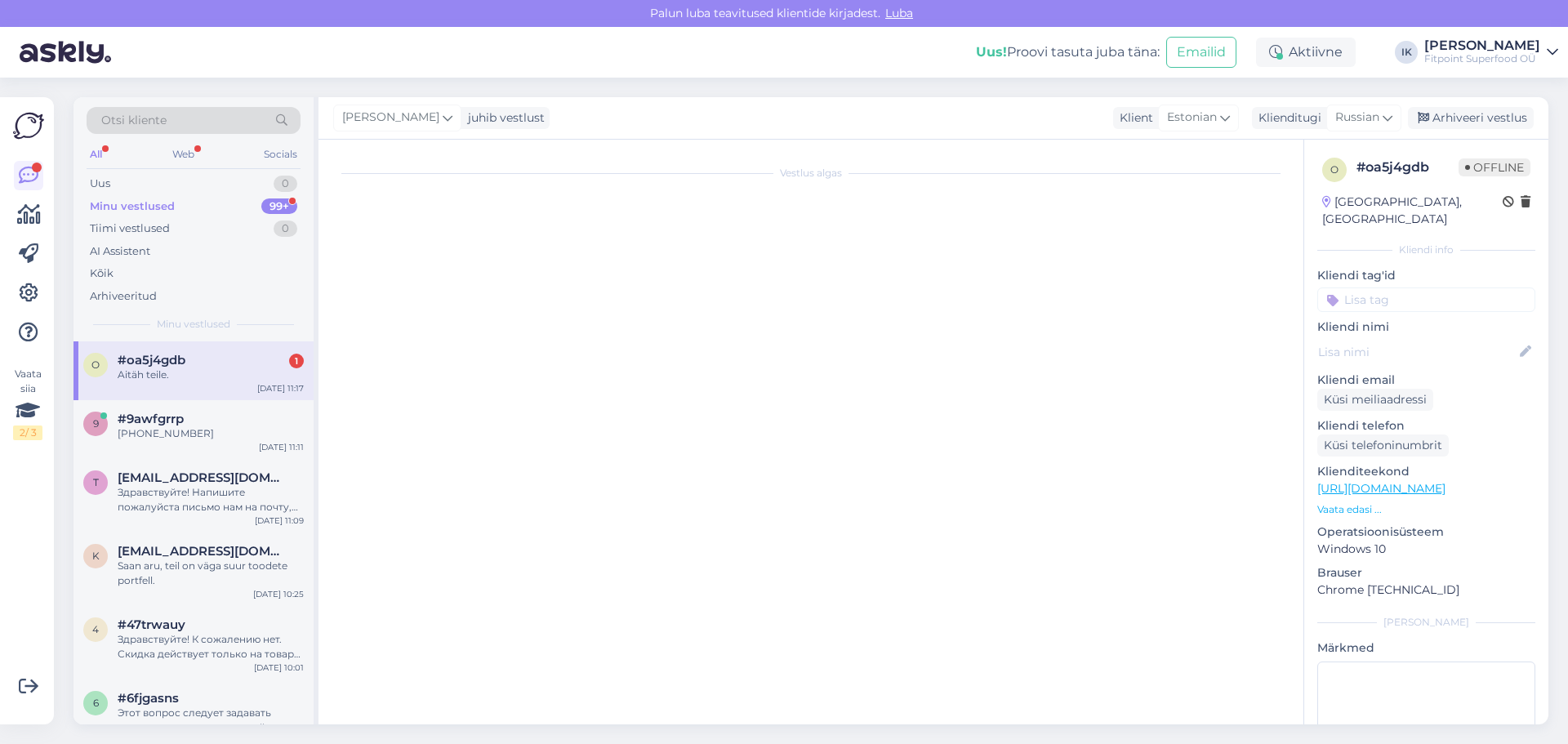
scroll to position [0, 0]
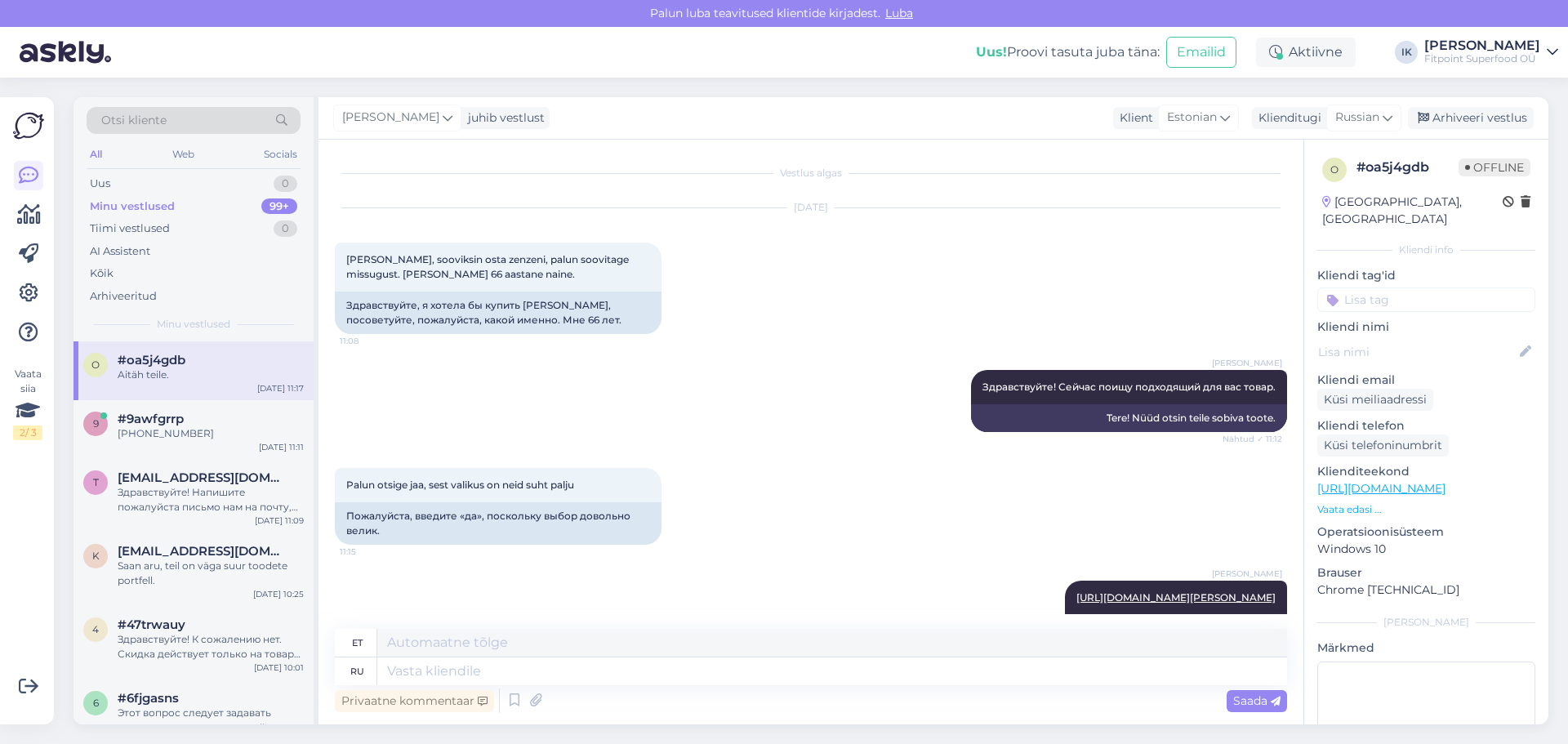
click at [193, 172] on div "Otsi kliente All Web Socials Uus 0 Minu vestlused 99+ Tiimi vestlused 0 AI Assi…" at bounding box center [193, 218] width 240 height 244
click at [187, 190] on div "Uus 0" at bounding box center [193, 184] width 214 height 23
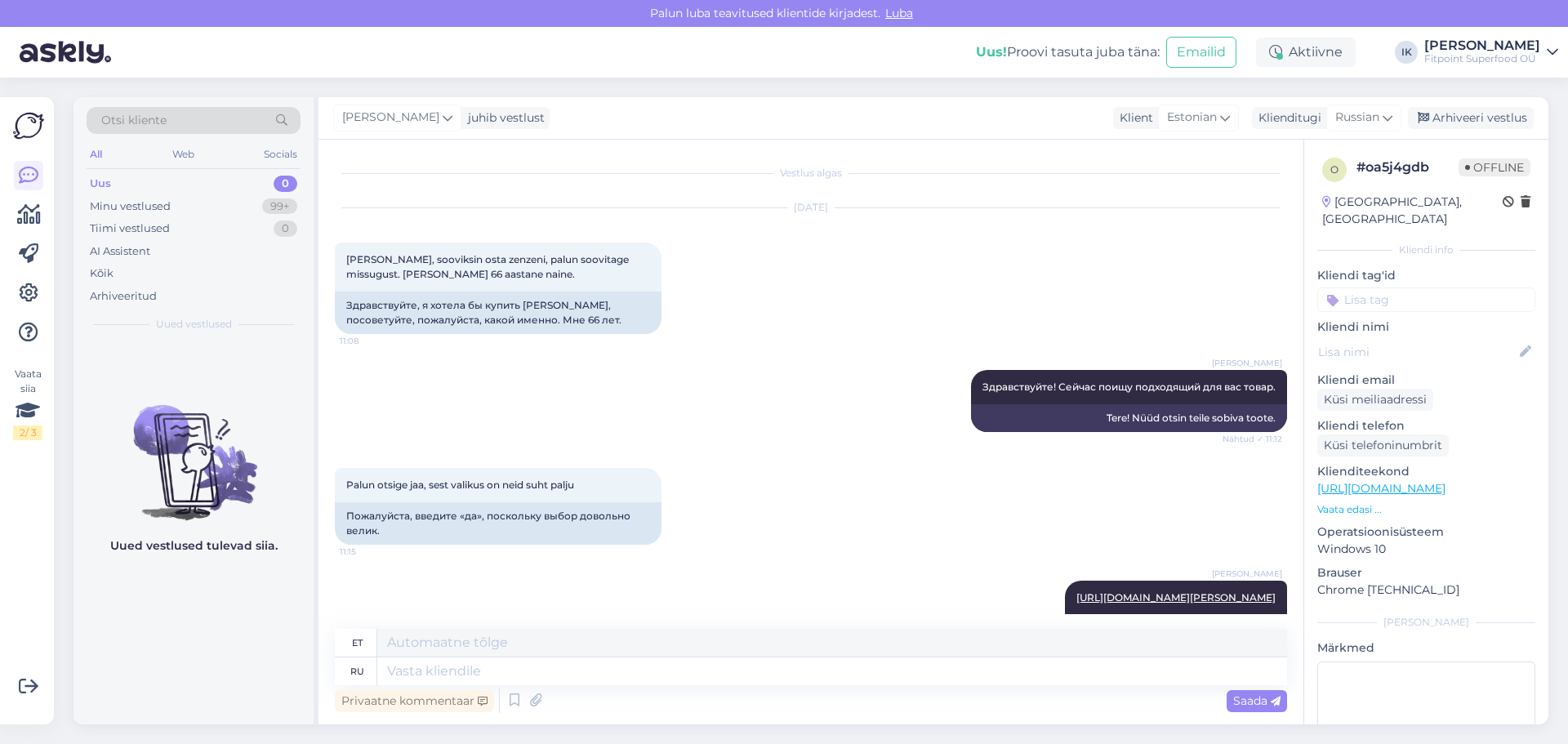
drag, startPoint x: 85, startPoint y: 14, endPoint x: 886, endPoint y: 60, distance: 802.3
click at [886, 60] on div "Uus! Proovi tasuta [PERSON_NAME]: Emailid Aktiivne IK [PERSON_NAME] Fitpoint Su…" at bounding box center [784, 53] width 1568 height 51
click at [1484, 41] on div "[PERSON_NAME]" at bounding box center [1483, 46] width 116 height 13
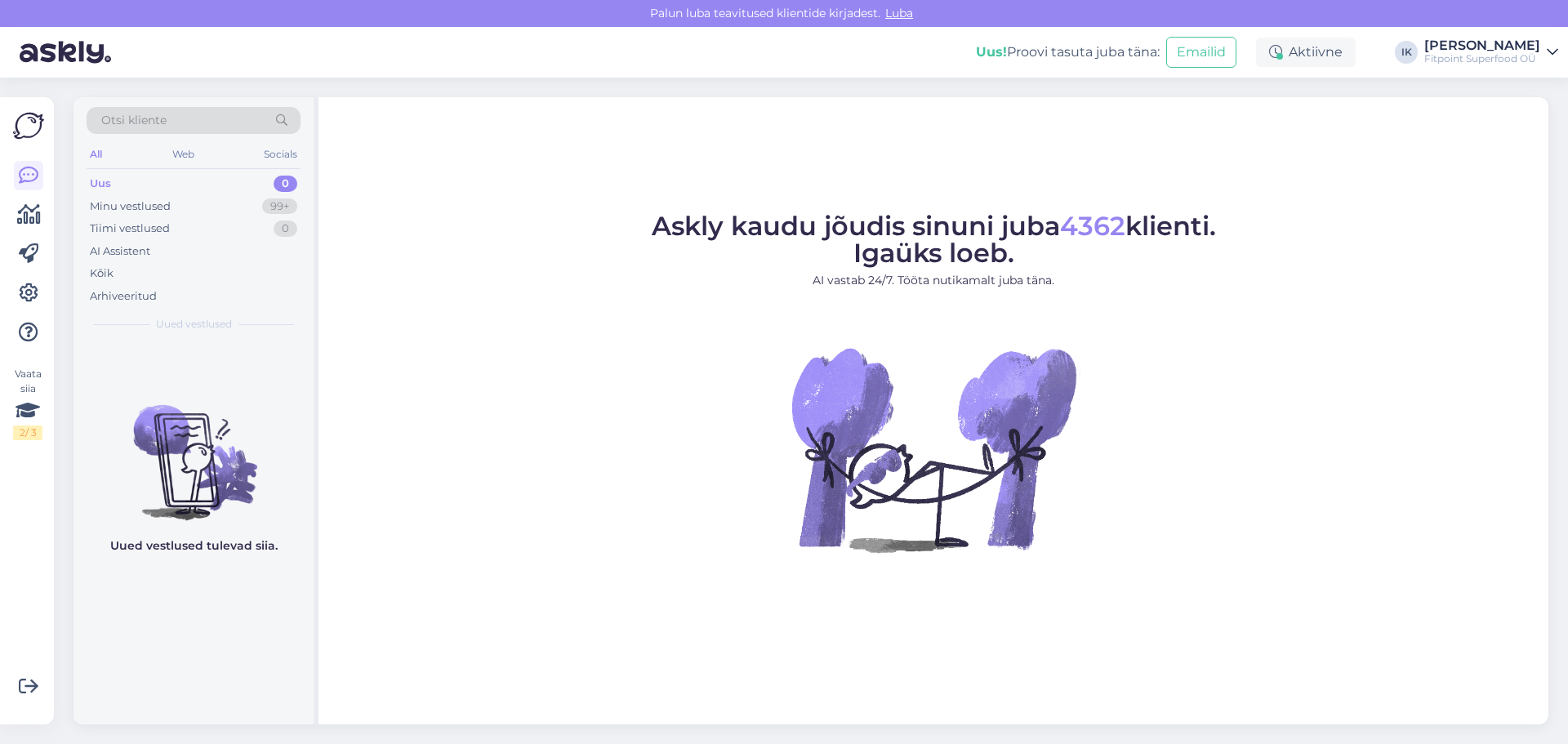
drag, startPoint x: 144, startPoint y: 1, endPoint x: 438, endPoint y: 167, distance: 337.6
click at [438, 167] on div "Askly kaudu jõudis sinuni juba 4362 klienti. Igaüks loeb. AI vastab 24/7. Tööta…" at bounding box center [933, 410] width 1230 height 627
